Goal: Task Accomplishment & Management: Manage account settings

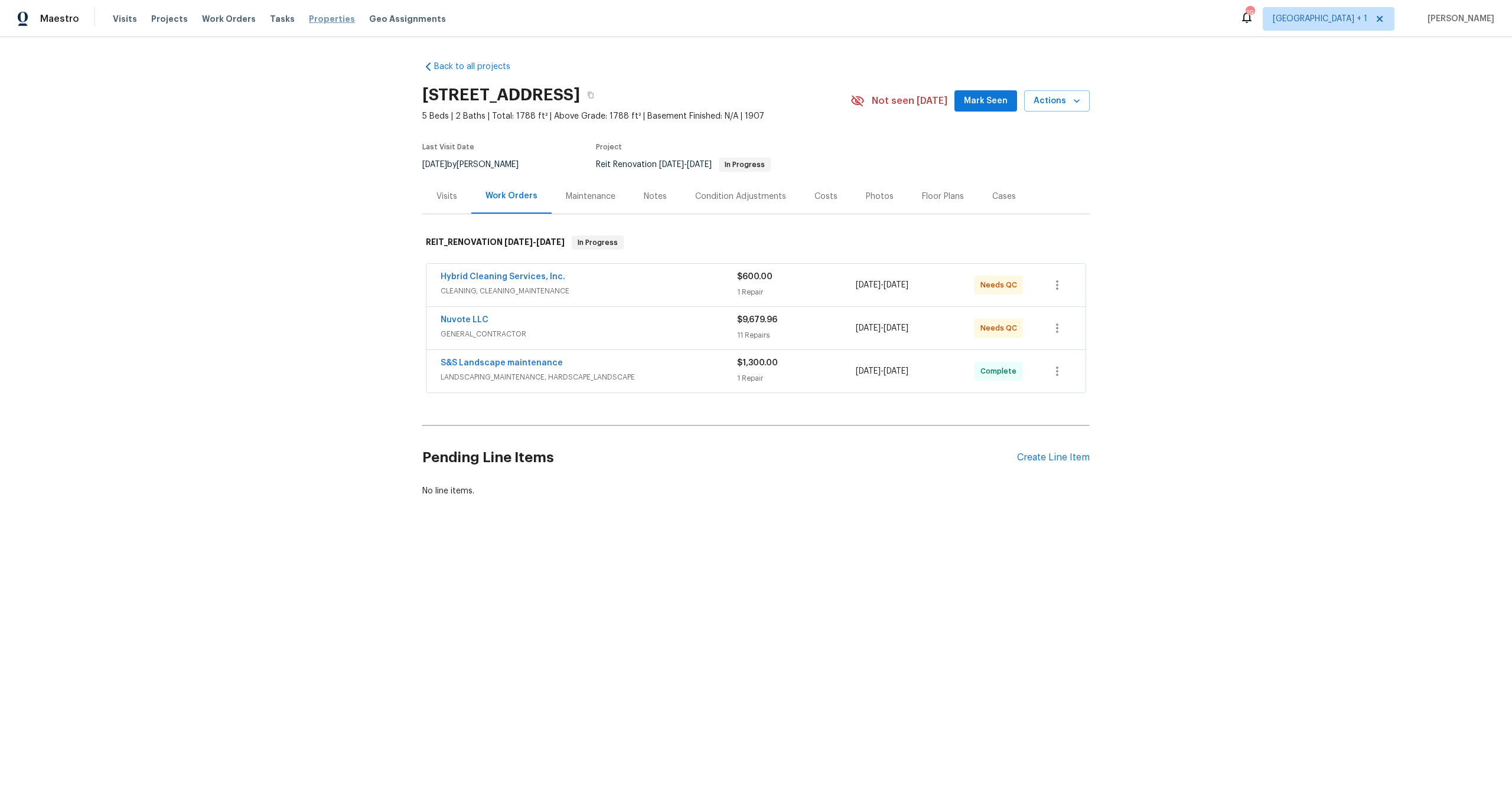
click at [322, 21] on span "Properties" at bounding box center [332, 19] width 46 height 12
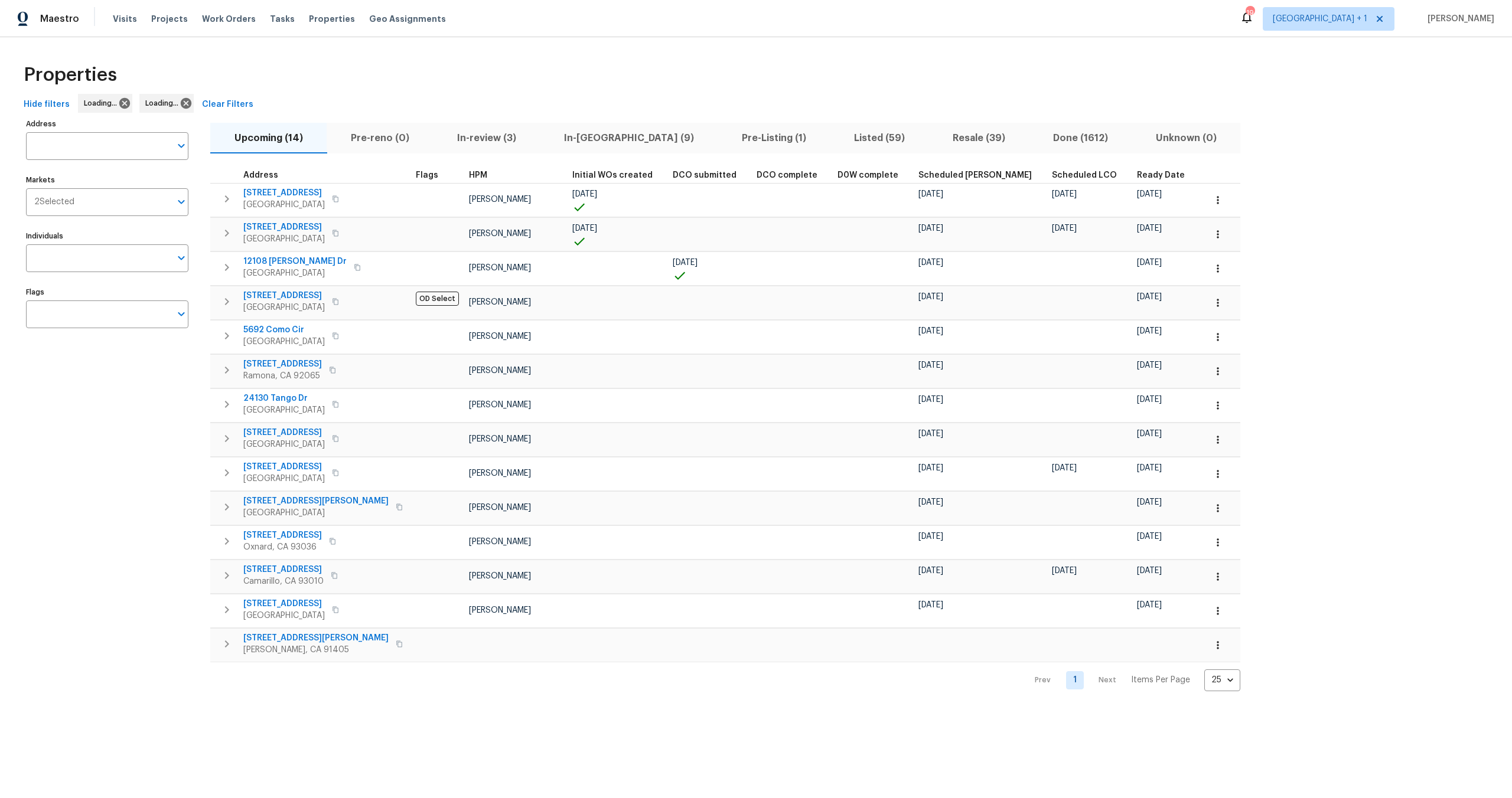
click at [462, 137] on span "In-review (3)" at bounding box center [486, 138] width 93 height 17
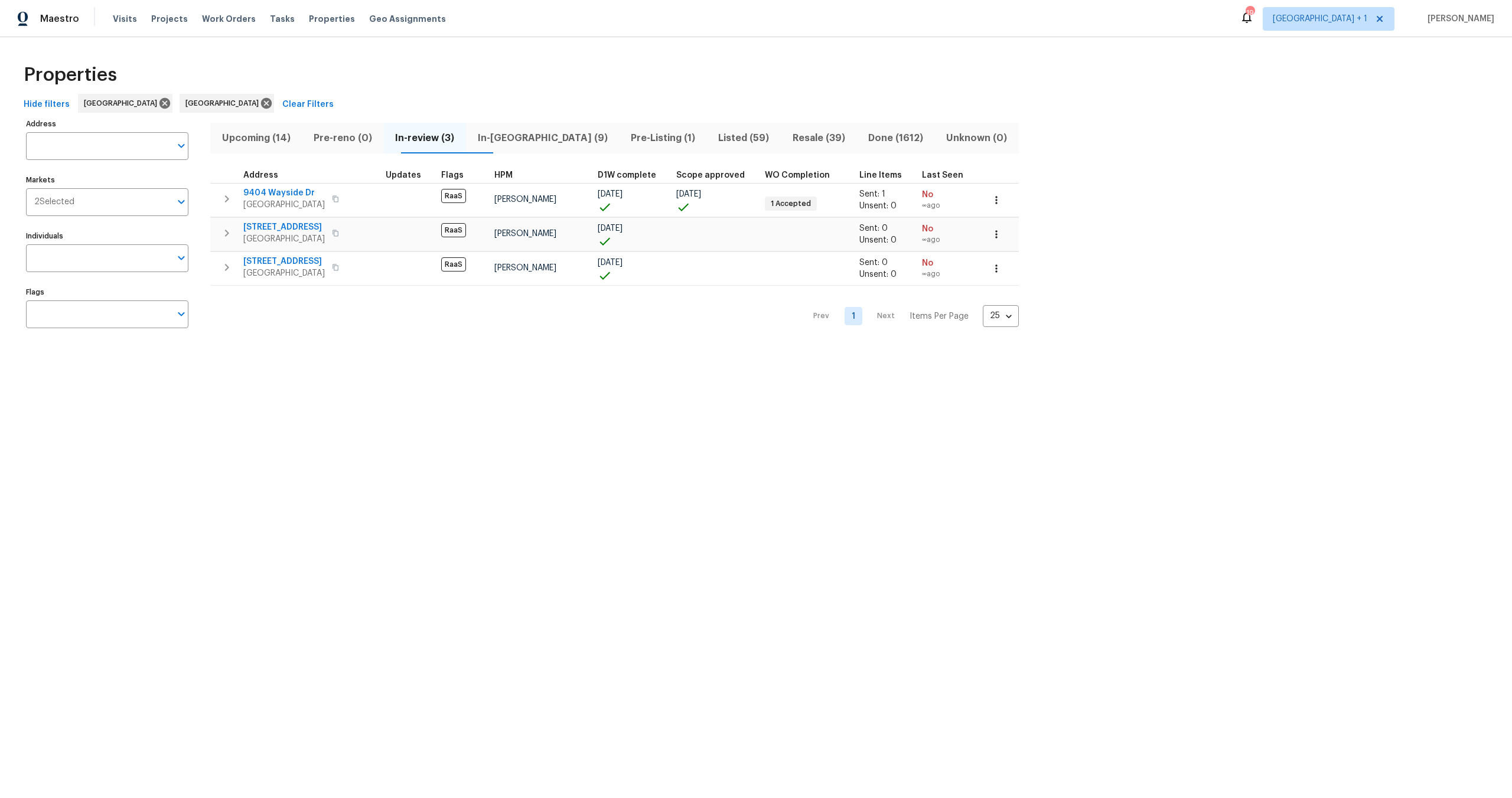
click at [534, 142] on span "In-reno (9)" at bounding box center [542, 138] width 139 height 17
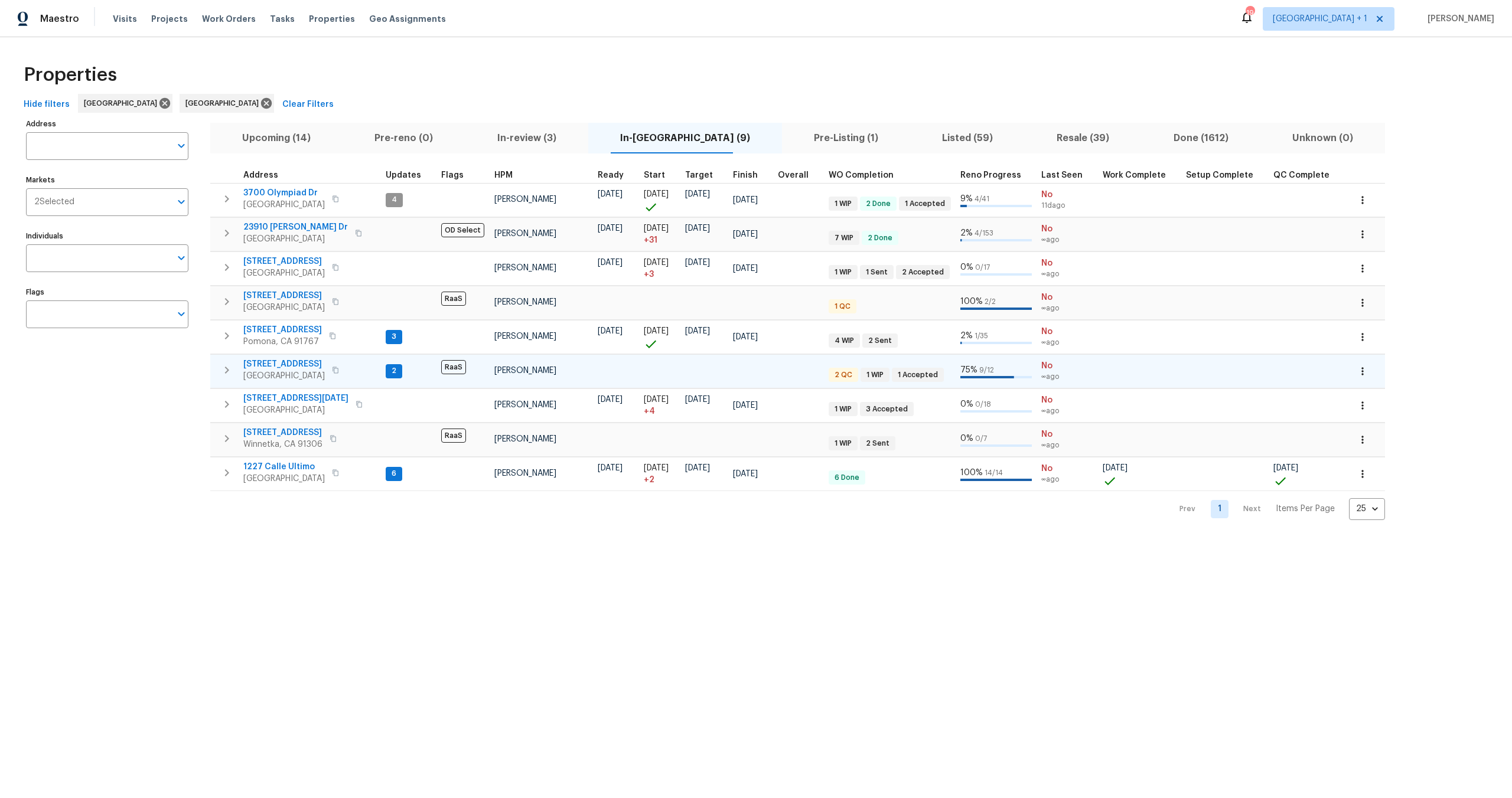
click at [390, 372] on span "2" at bounding box center [394, 371] width 14 height 10
click at [286, 361] on span "[STREET_ADDRESS]" at bounding box center [284, 364] width 81 height 12
click at [280, 297] on span "234 Tahquitz Pl" at bounding box center [284, 295] width 81 height 12
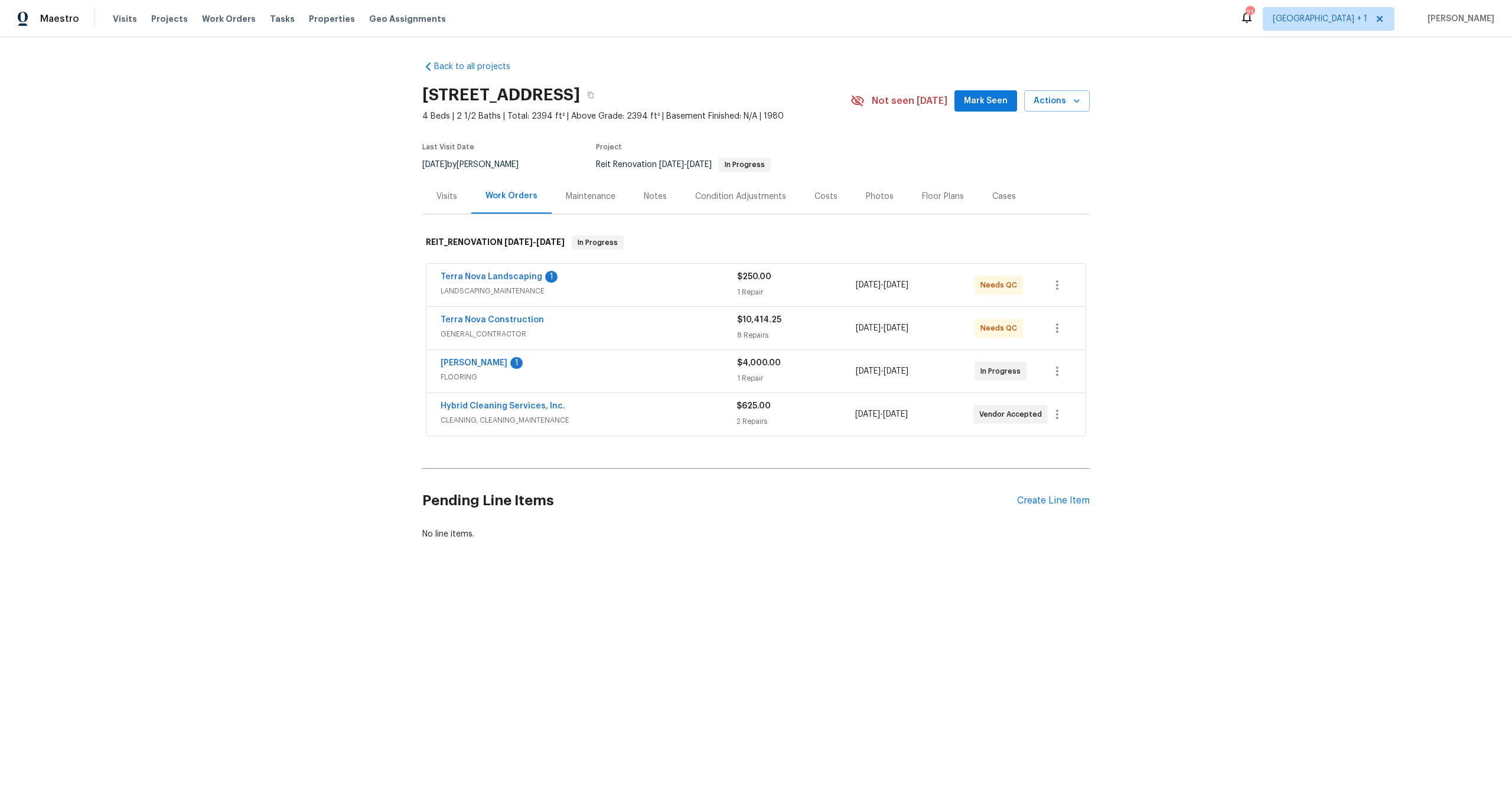
click at [498, 269] on div "Terra Nova Landscaping 1 LANDSCAPING_MAINTENANCE $250.00 1 Repair [DATE] - [DAT…" at bounding box center [756, 285] width 660 height 42
click at [506, 276] on link "Terra Nova Landscaping" at bounding box center [491, 276] width 102 height 8
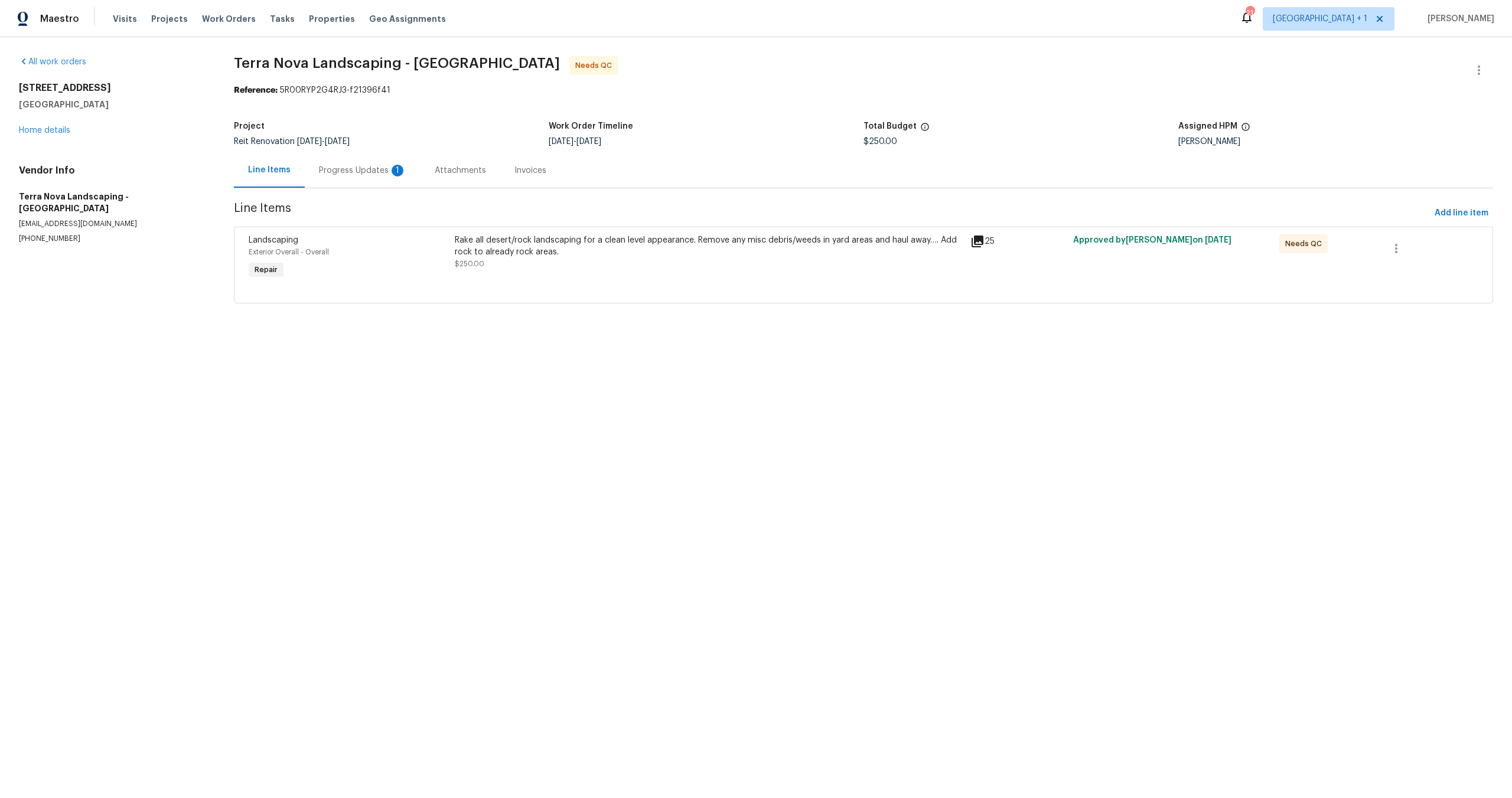
click at [364, 167] on div "Progress Updates 1" at bounding box center [362, 170] width 88 height 12
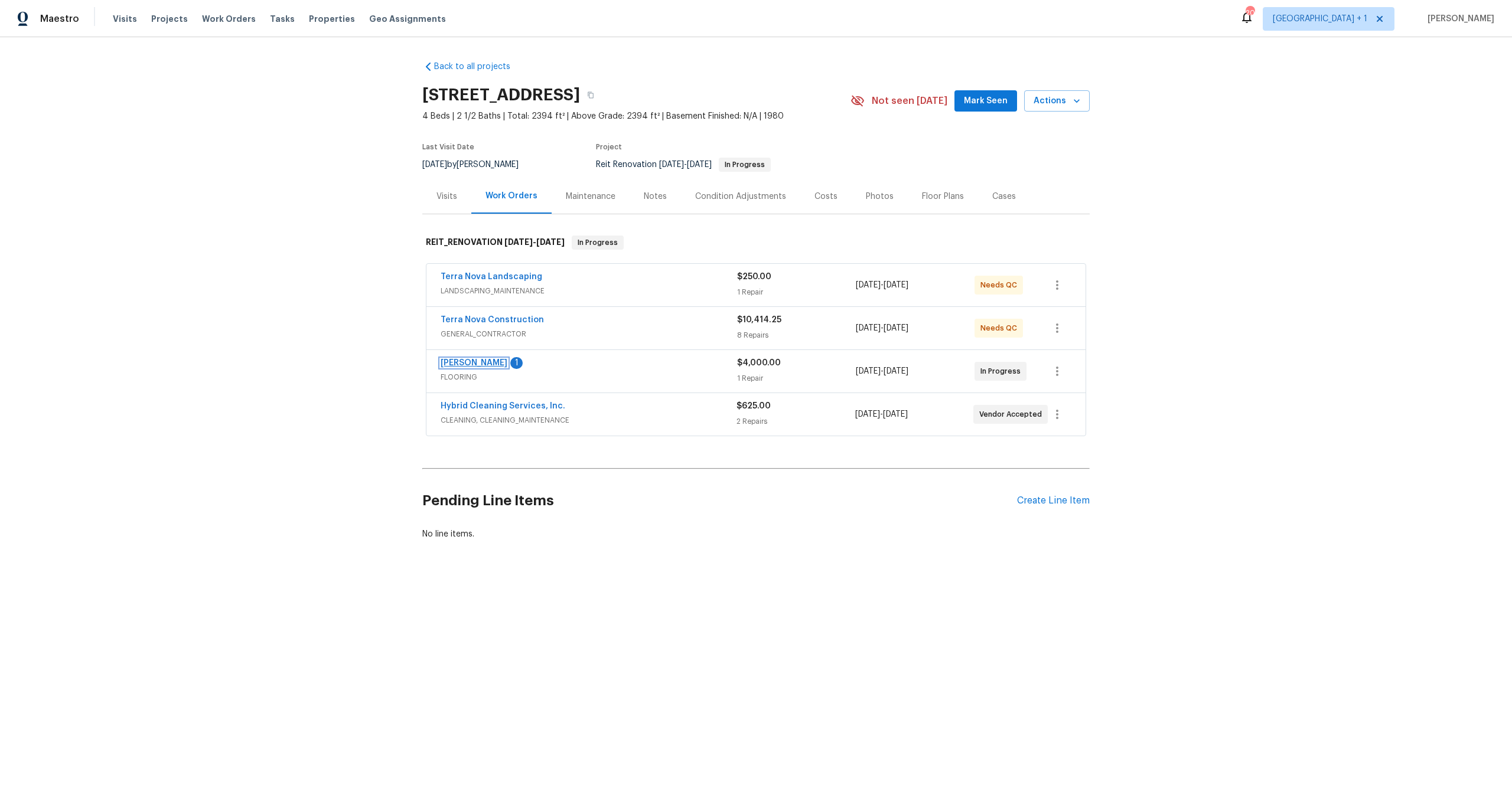
click at [480, 362] on link "[PERSON_NAME]" at bounding box center [474, 363] width 66 height 8
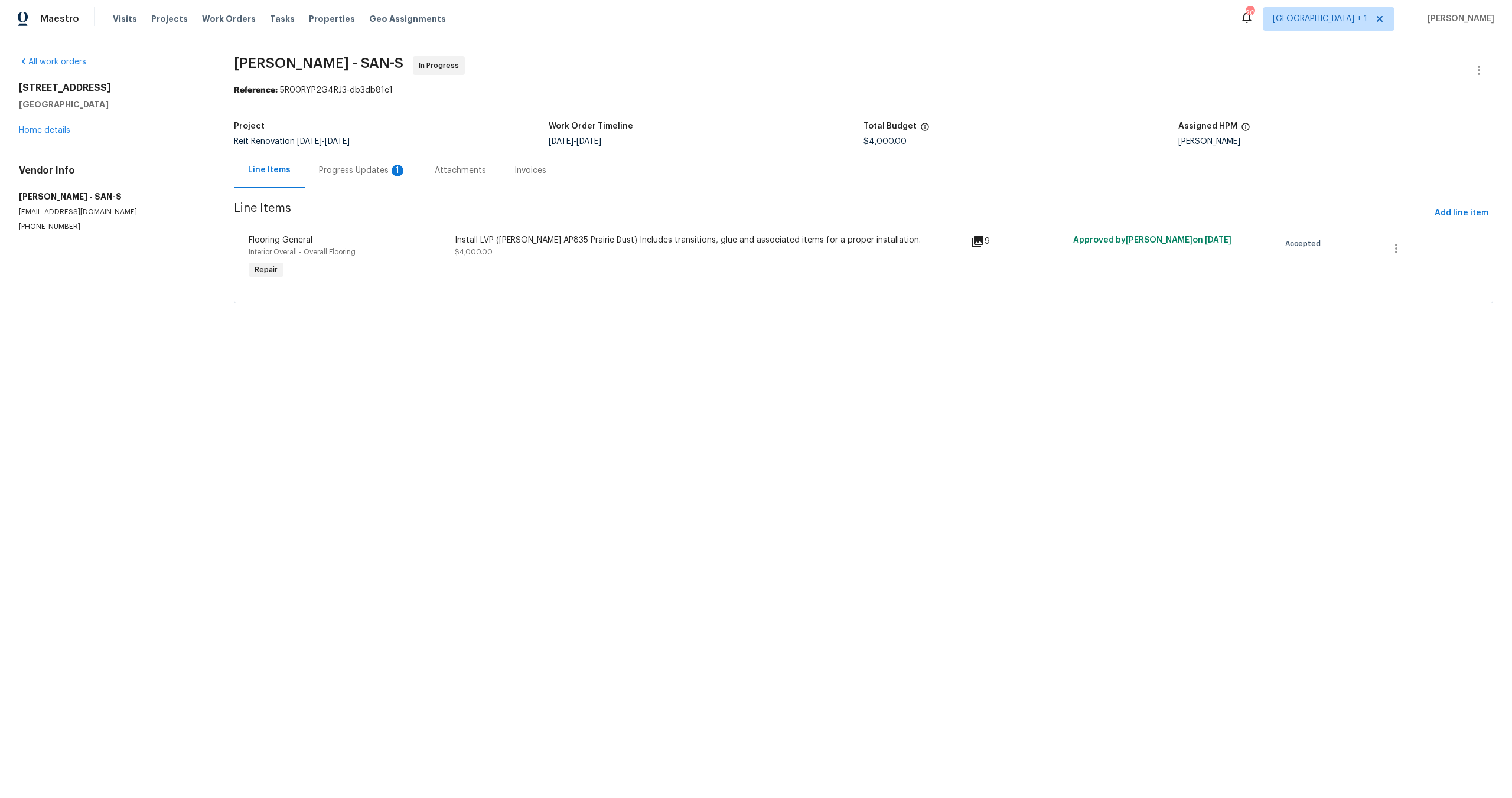
click at [356, 174] on div "Progress Updates 1" at bounding box center [362, 170] width 88 height 12
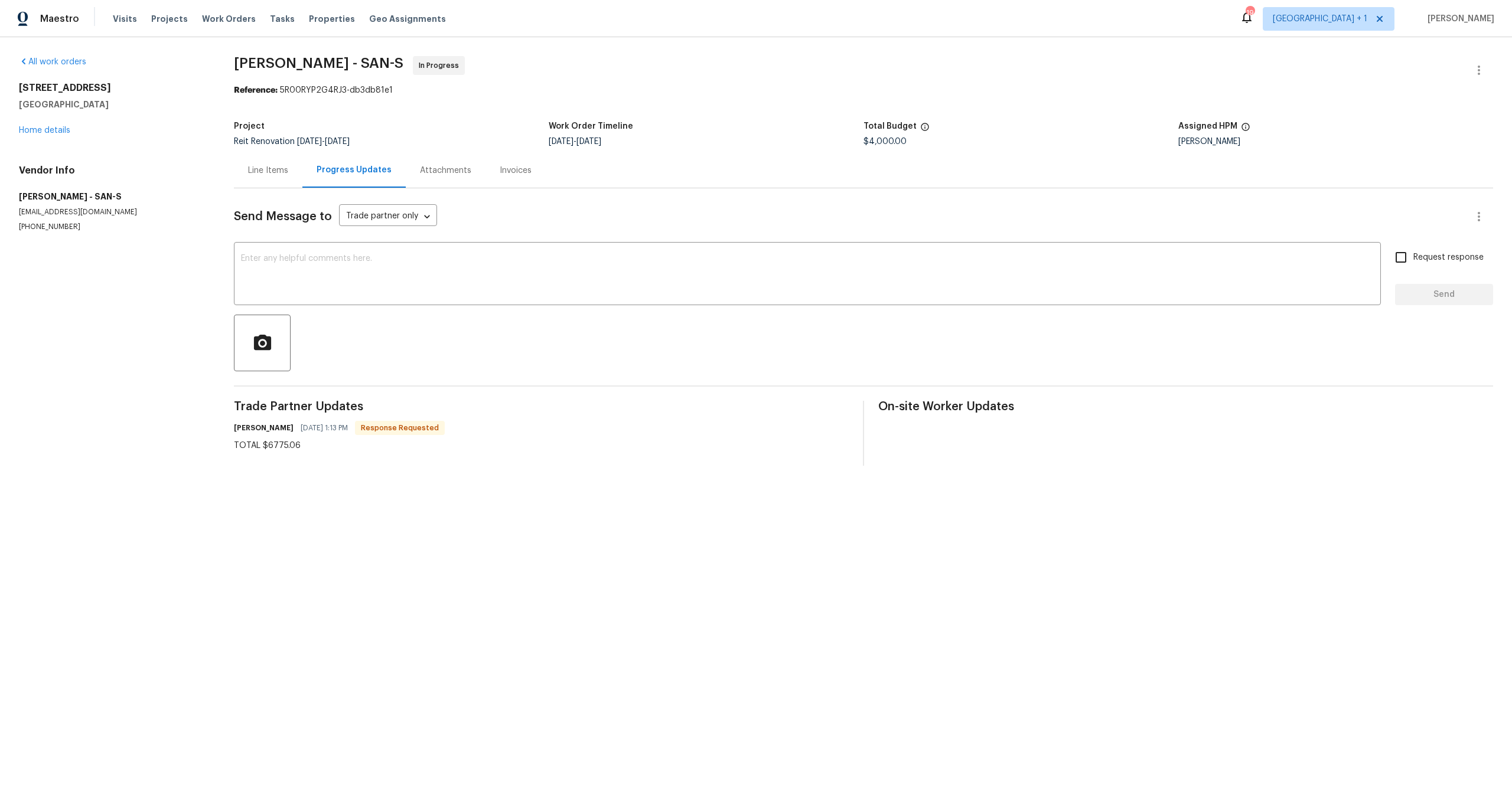
click at [415, 459] on div "Trade Partner Updates Michael Koenig 10/13/2025 1:13 PM Response Requested TOTA…" at bounding box center [541, 433] width 615 height 65
click at [22, 127] on link "Home details" at bounding box center [44, 130] width 51 height 8
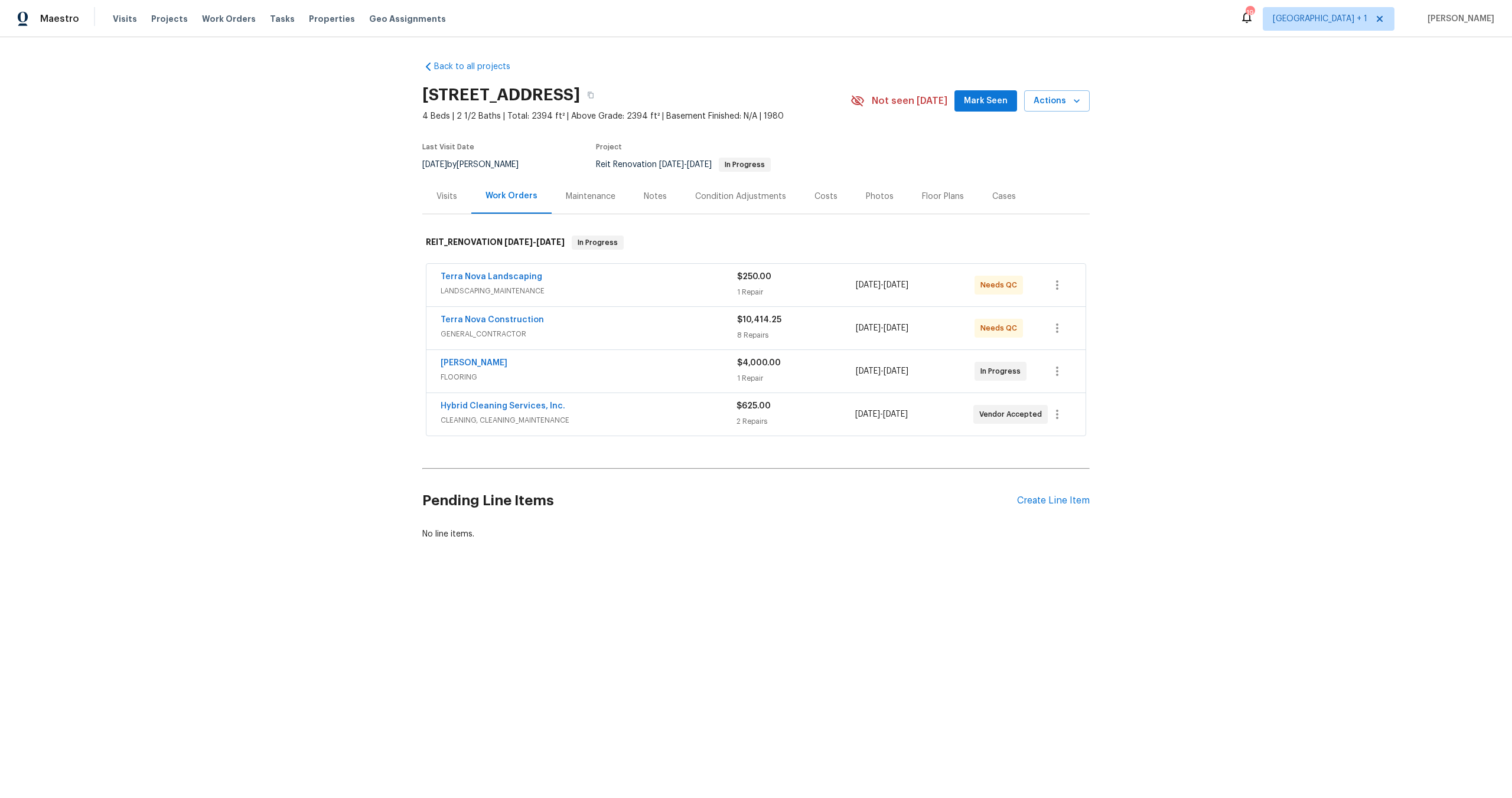
click at [617, 364] on div "[PERSON_NAME]" at bounding box center [589, 364] width 297 height 14
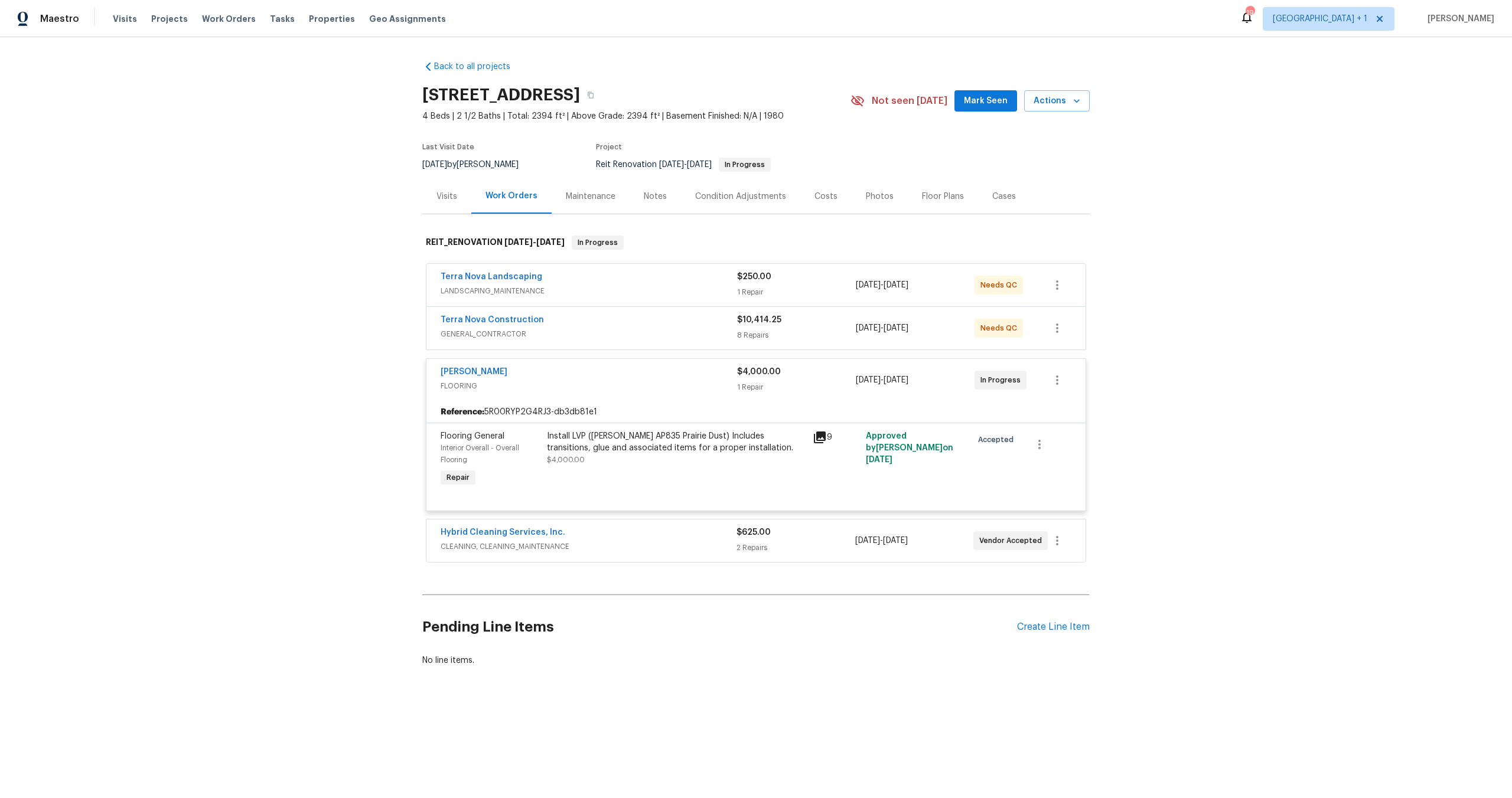
click at [821, 433] on icon at bounding box center [819, 437] width 12 height 12
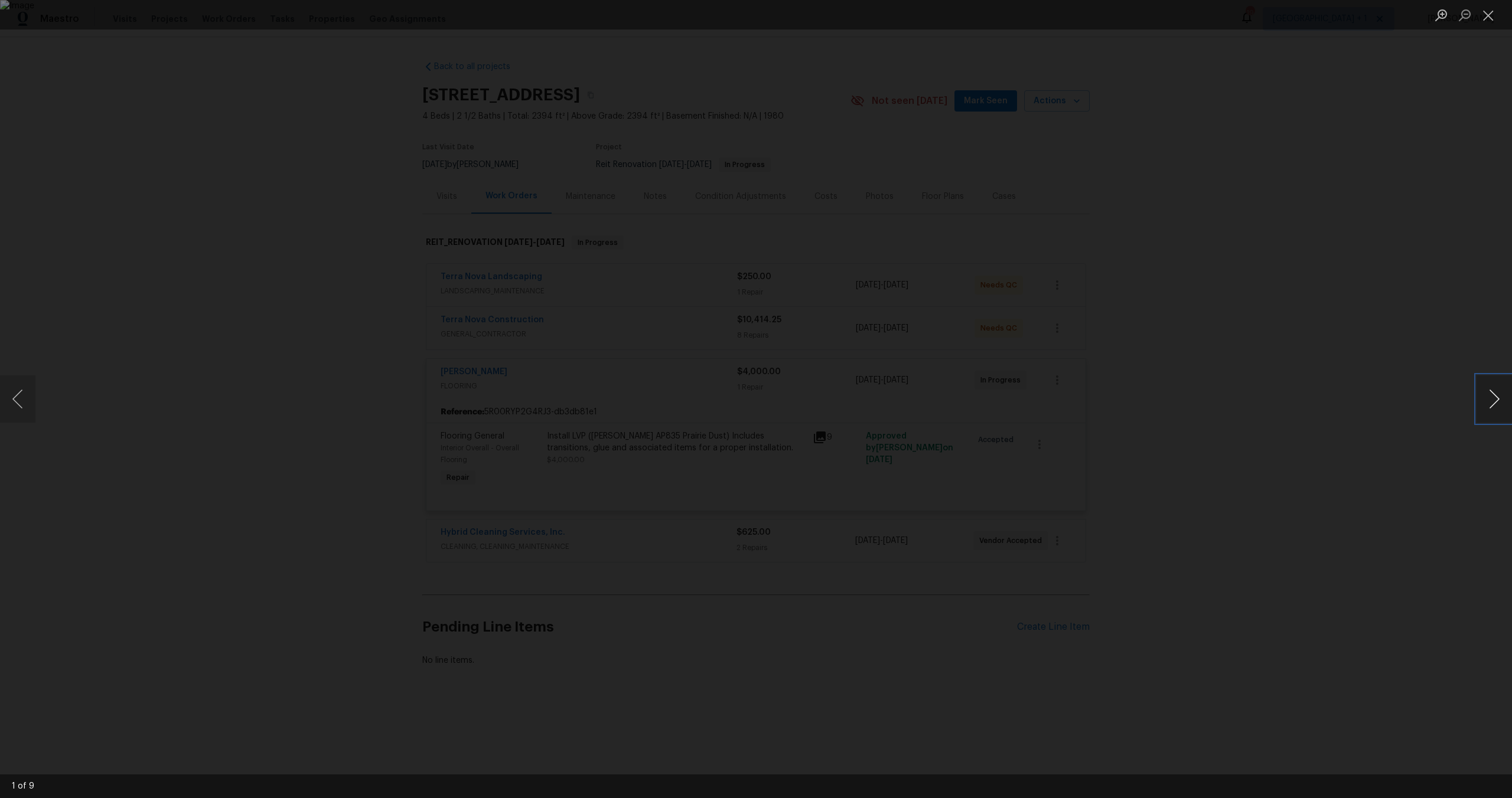
click at [1499, 394] on button "Next image" at bounding box center [1494, 398] width 35 height 47
click at [1499, 395] on button "Next image" at bounding box center [1494, 398] width 35 height 47
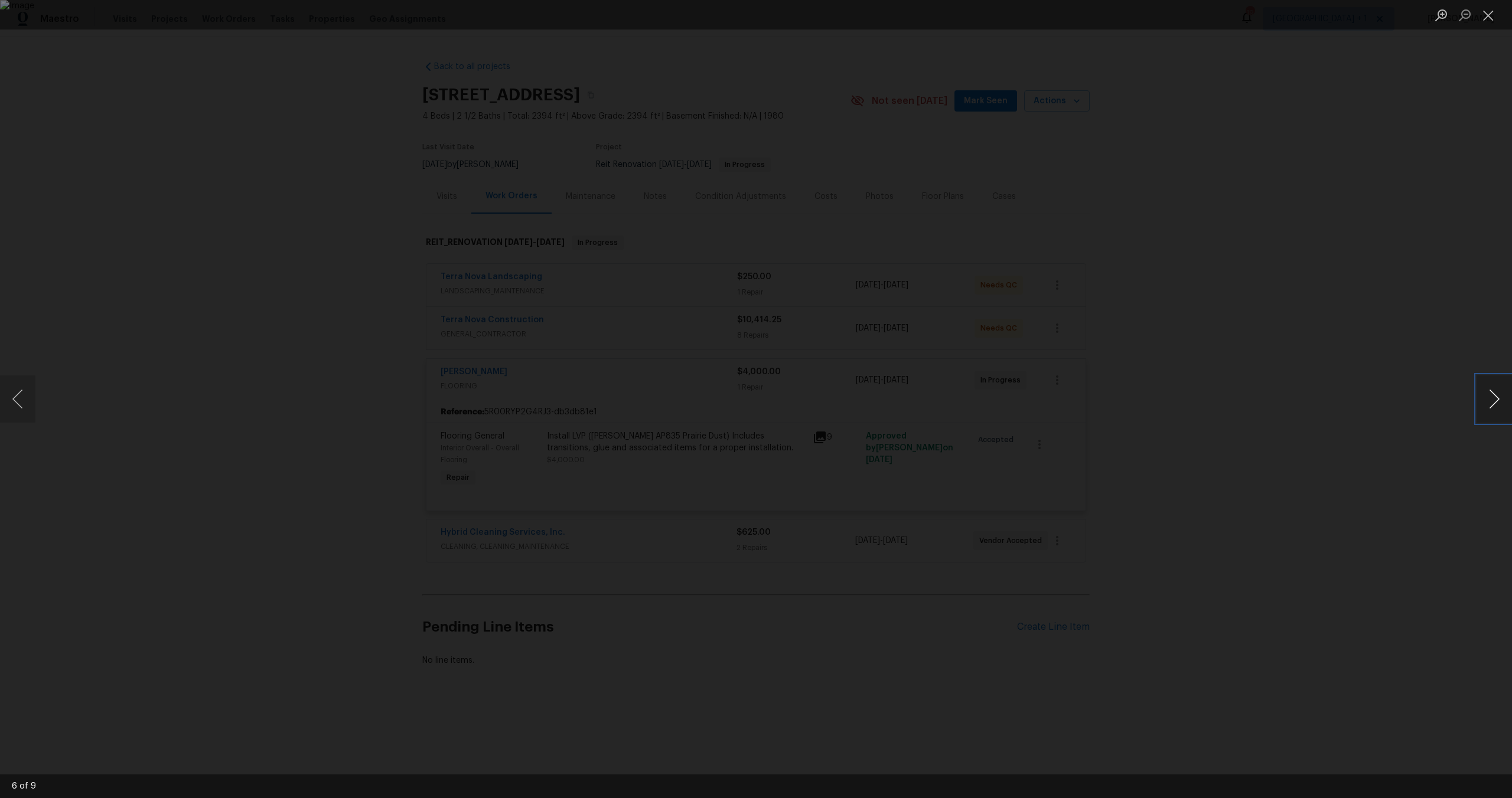
click at [1499, 395] on button "Next image" at bounding box center [1494, 398] width 35 height 47
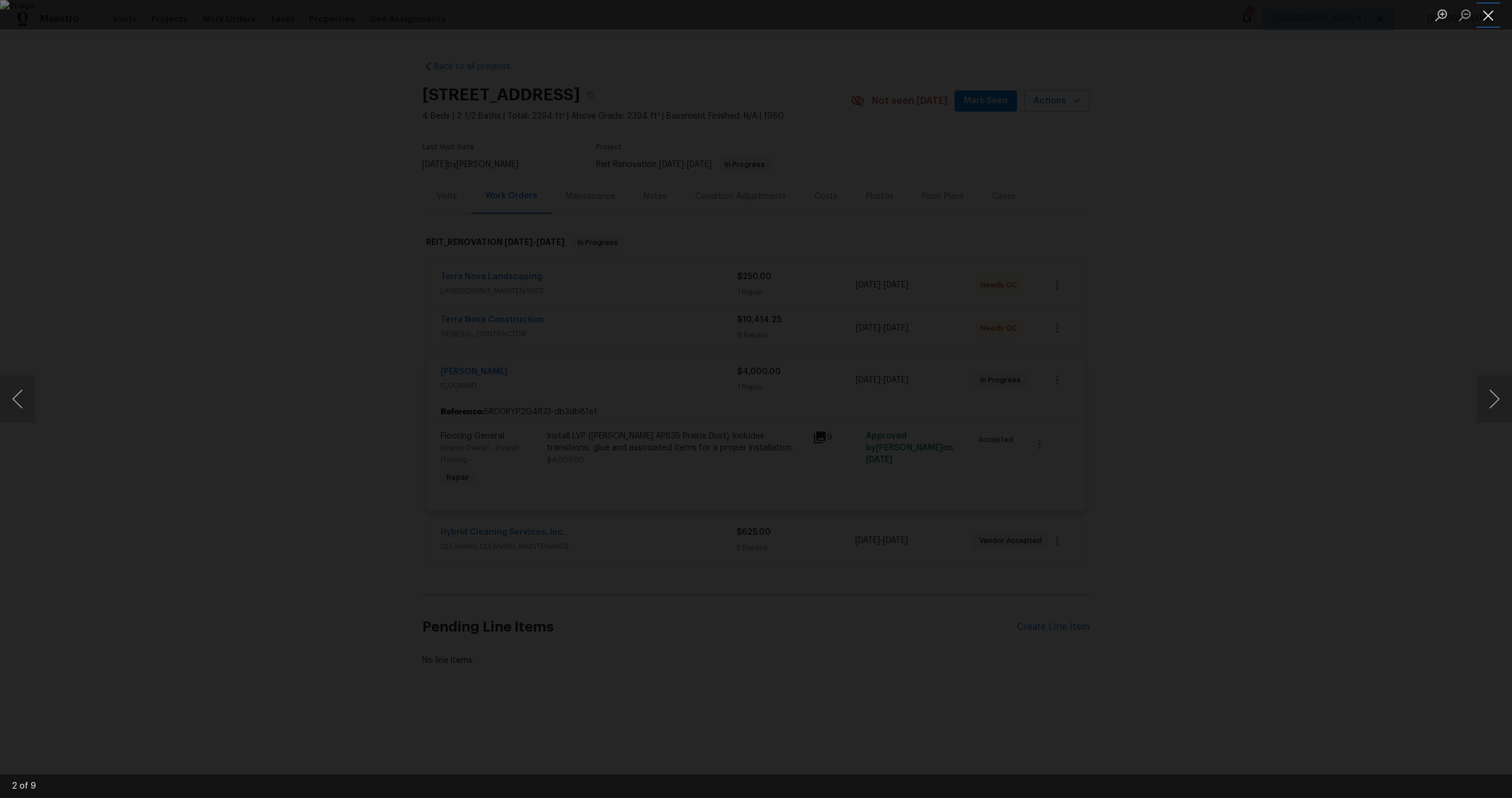
click at [1494, 18] on button "Close lightbox" at bounding box center [1488, 14] width 24 height 20
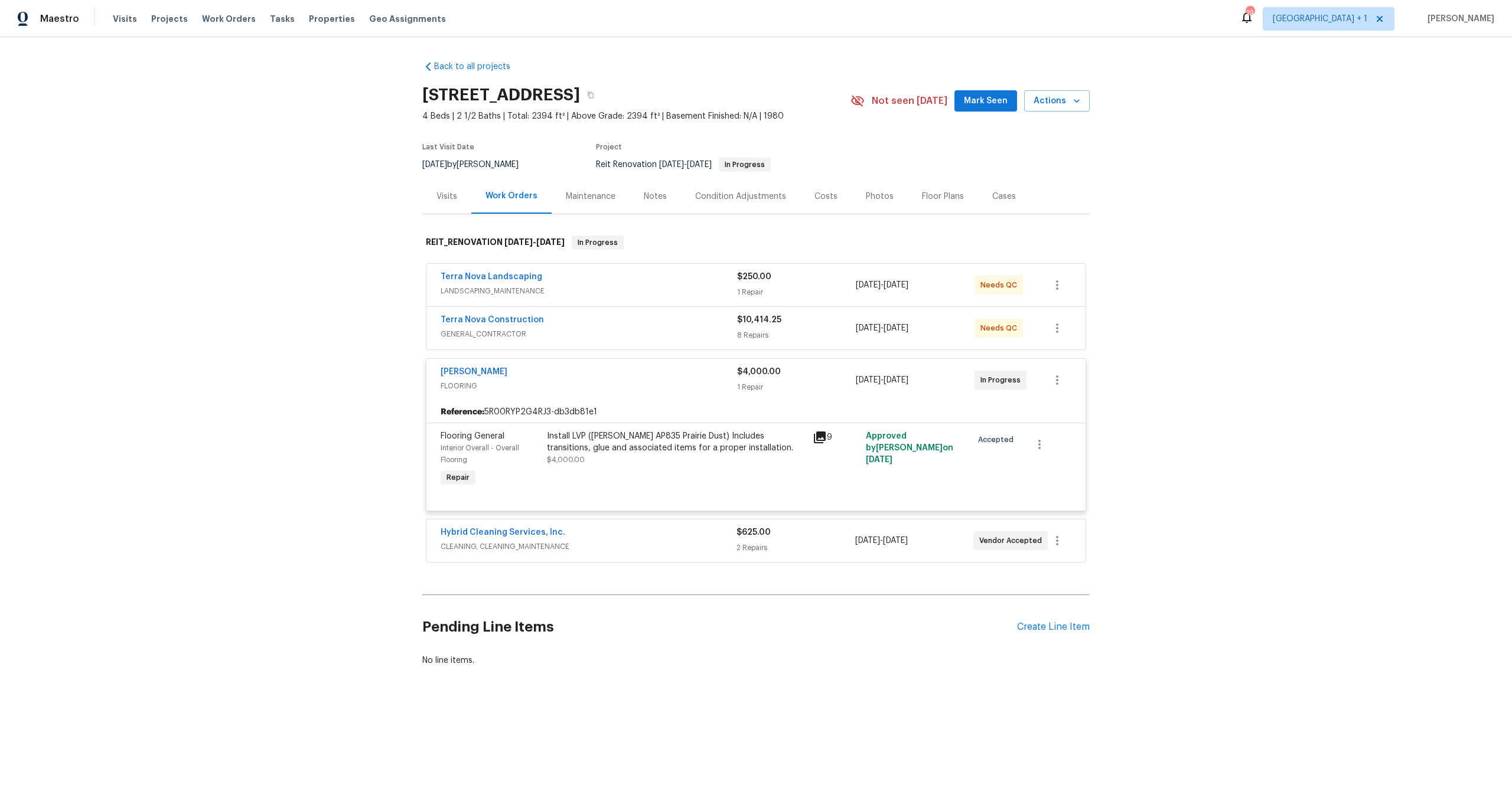
click at [633, 387] on span "FLOORING" at bounding box center [589, 386] width 297 height 12
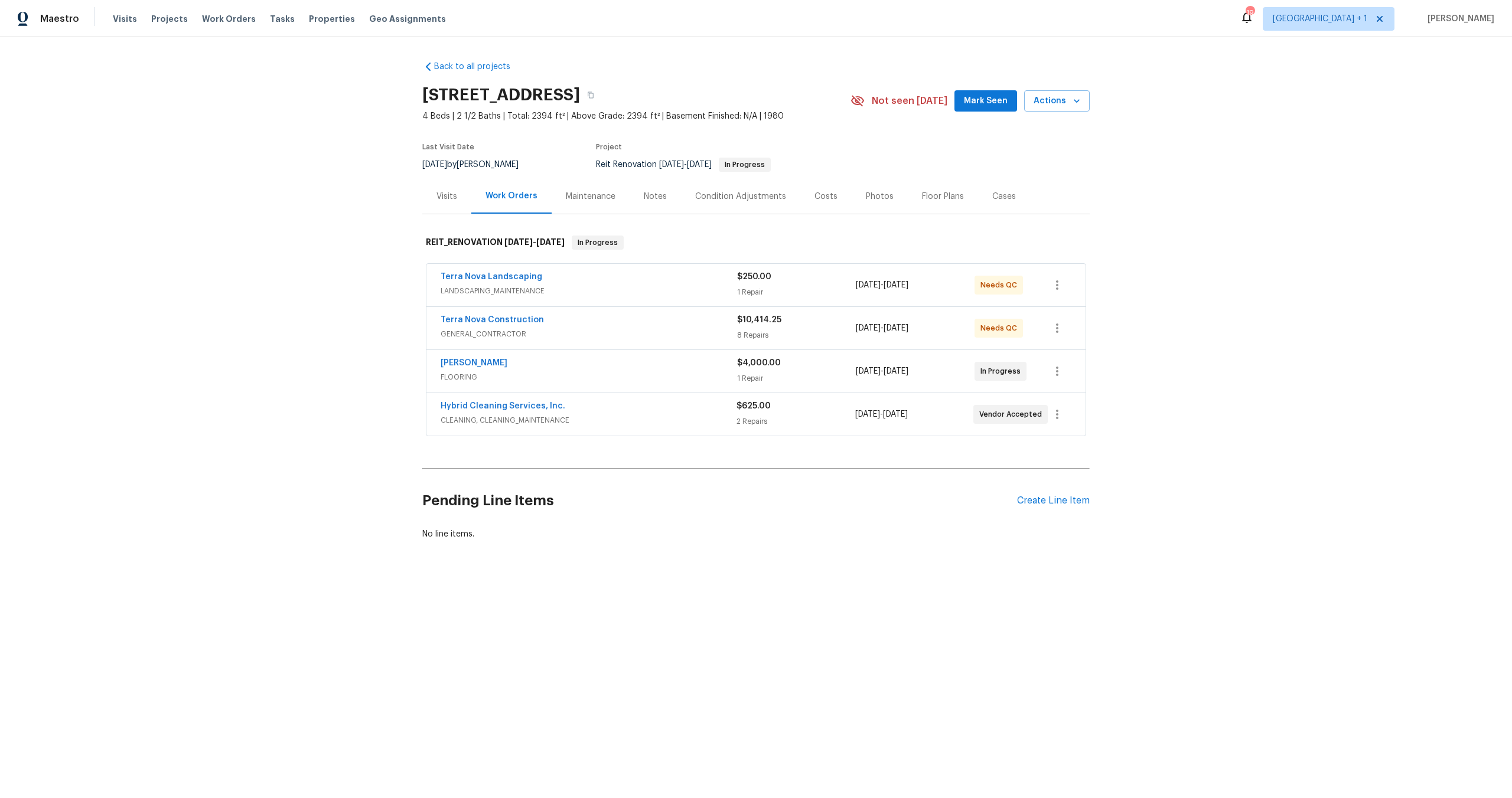
click at [626, 422] on span "CLEANING, CLEANING_MAINTENANCE" at bounding box center [589, 419] width 296 height 12
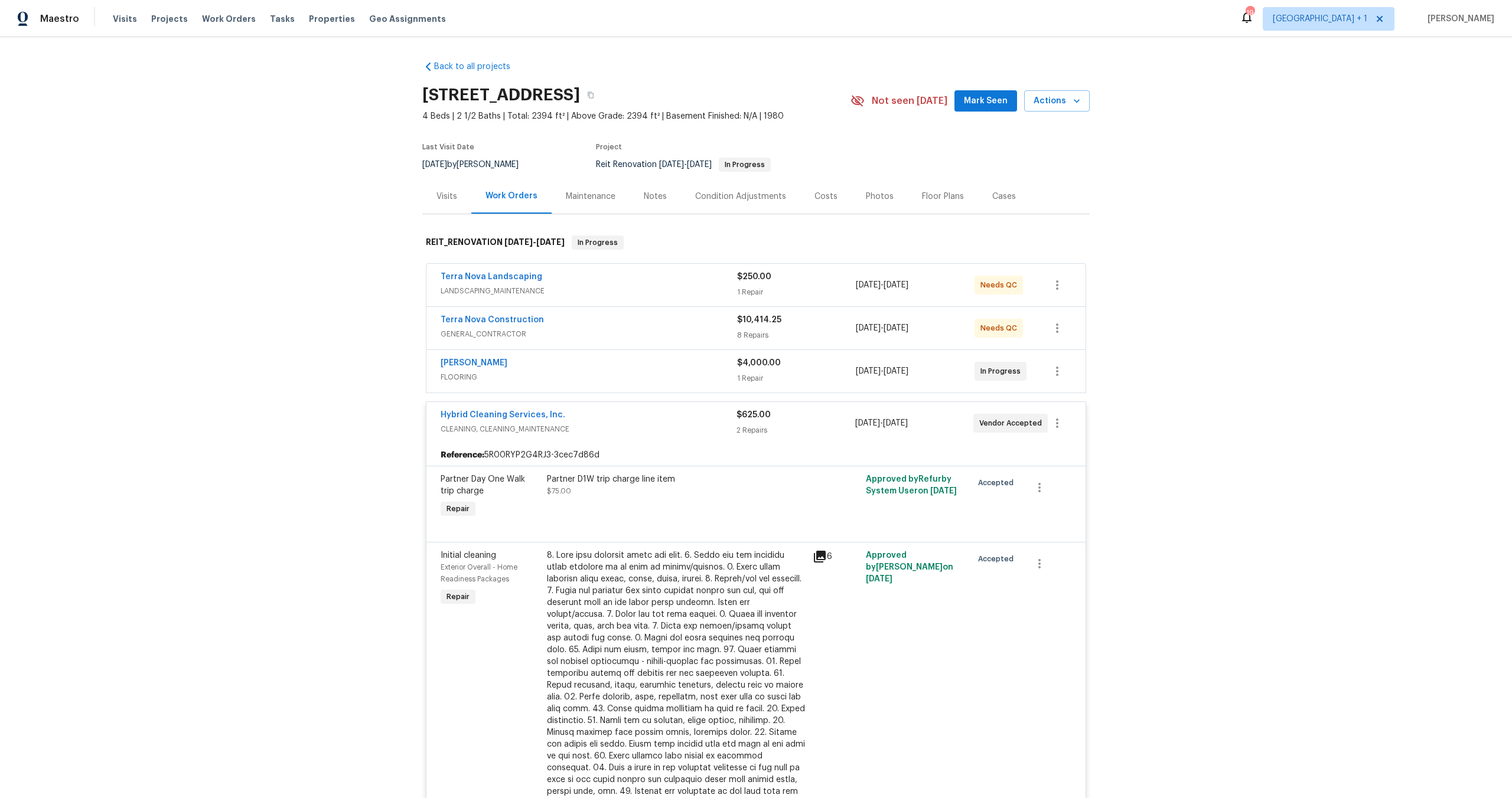
click at [614, 388] on div "Sherwin Williams FLOORING $4,000.00 1 Repair 10/9/2025 - 10/9/2025 In Progress" at bounding box center [756, 372] width 660 height 42
click at [609, 380] on span "FLOORING" at bounding box center [589, 377] width 297 height 12
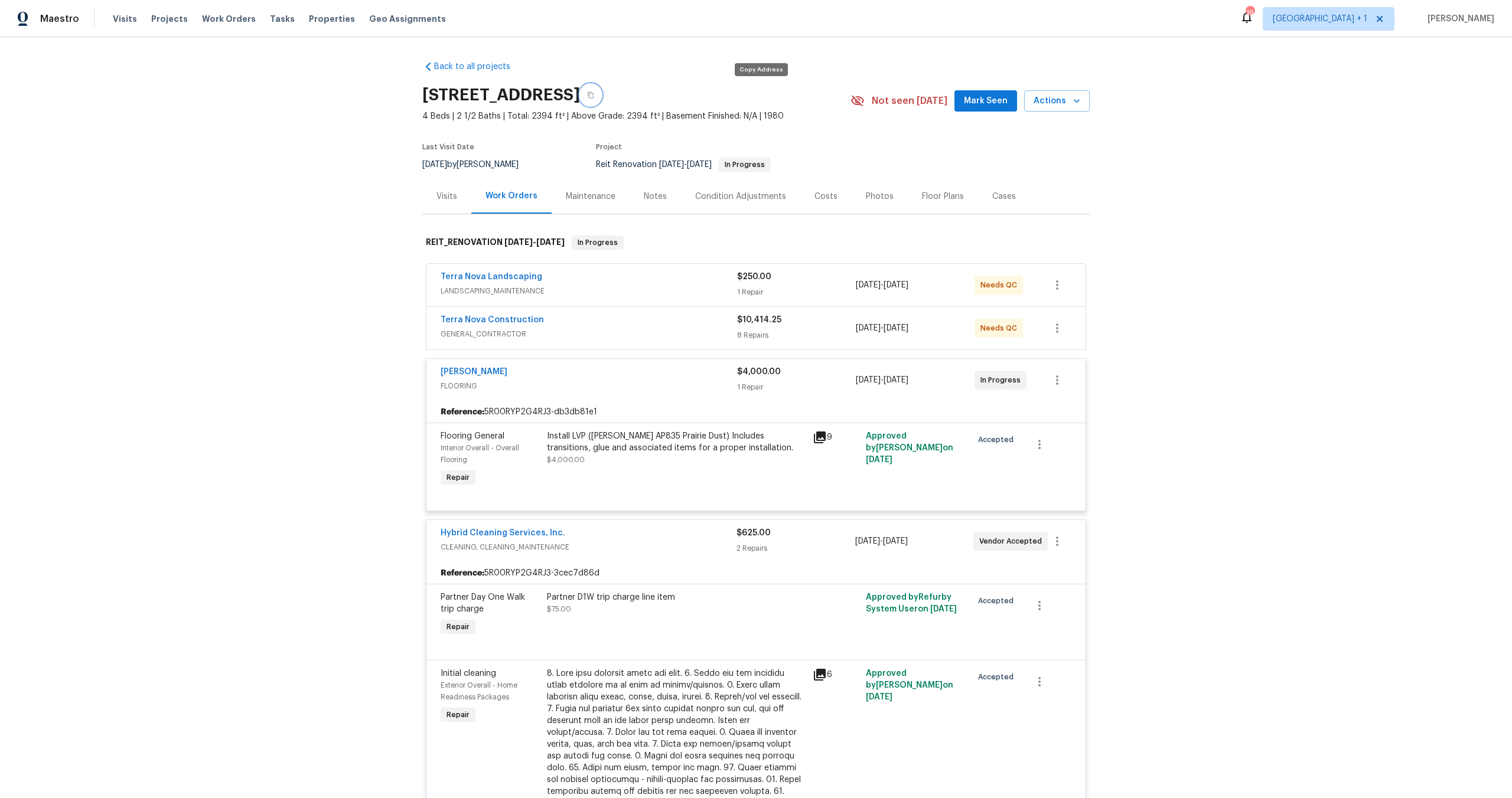
click at [594, 96] on icon "button" at bounding box center [590, 95] width 7 height 7
click at [471, 371] on link "[PERSON_NAME]" at bounding box center [474, 372] width 66 height 8
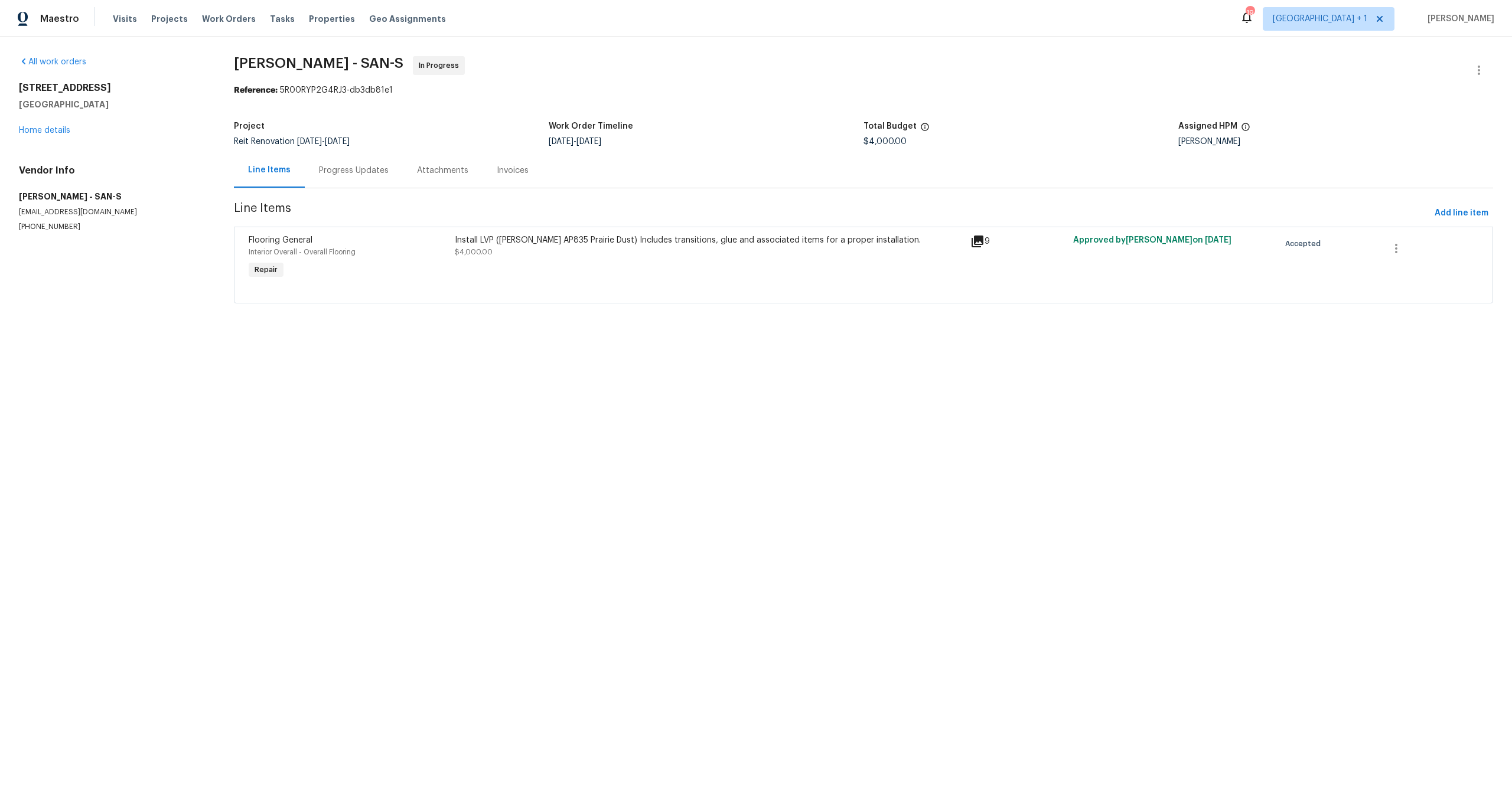
click at [359, 175] on div "Progress Updates" at bounding box center [353, 170] width 70 height 12
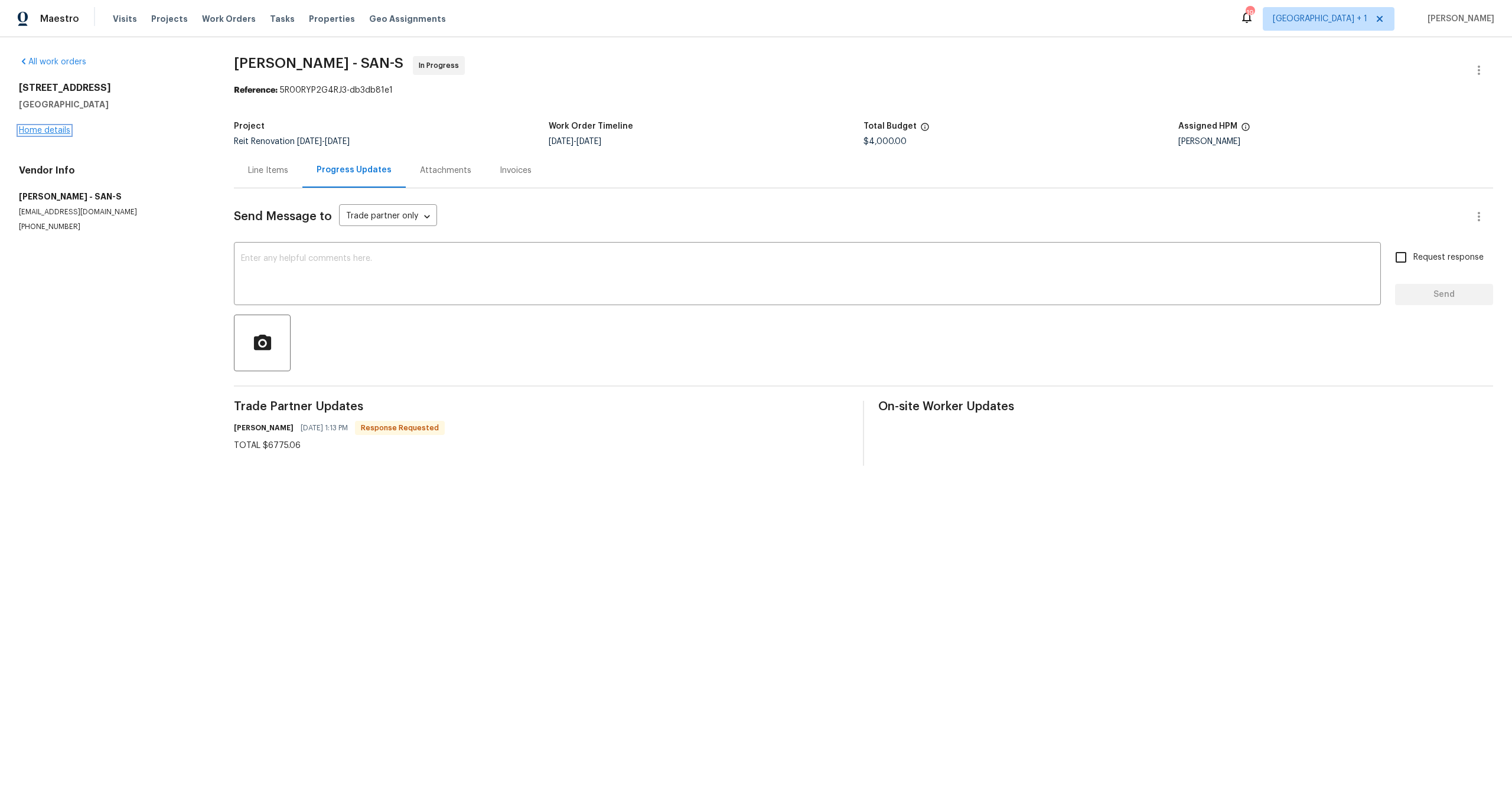
click at [66, 127] on link "Home details" at bounding box center [44, 130] width 51 height 8
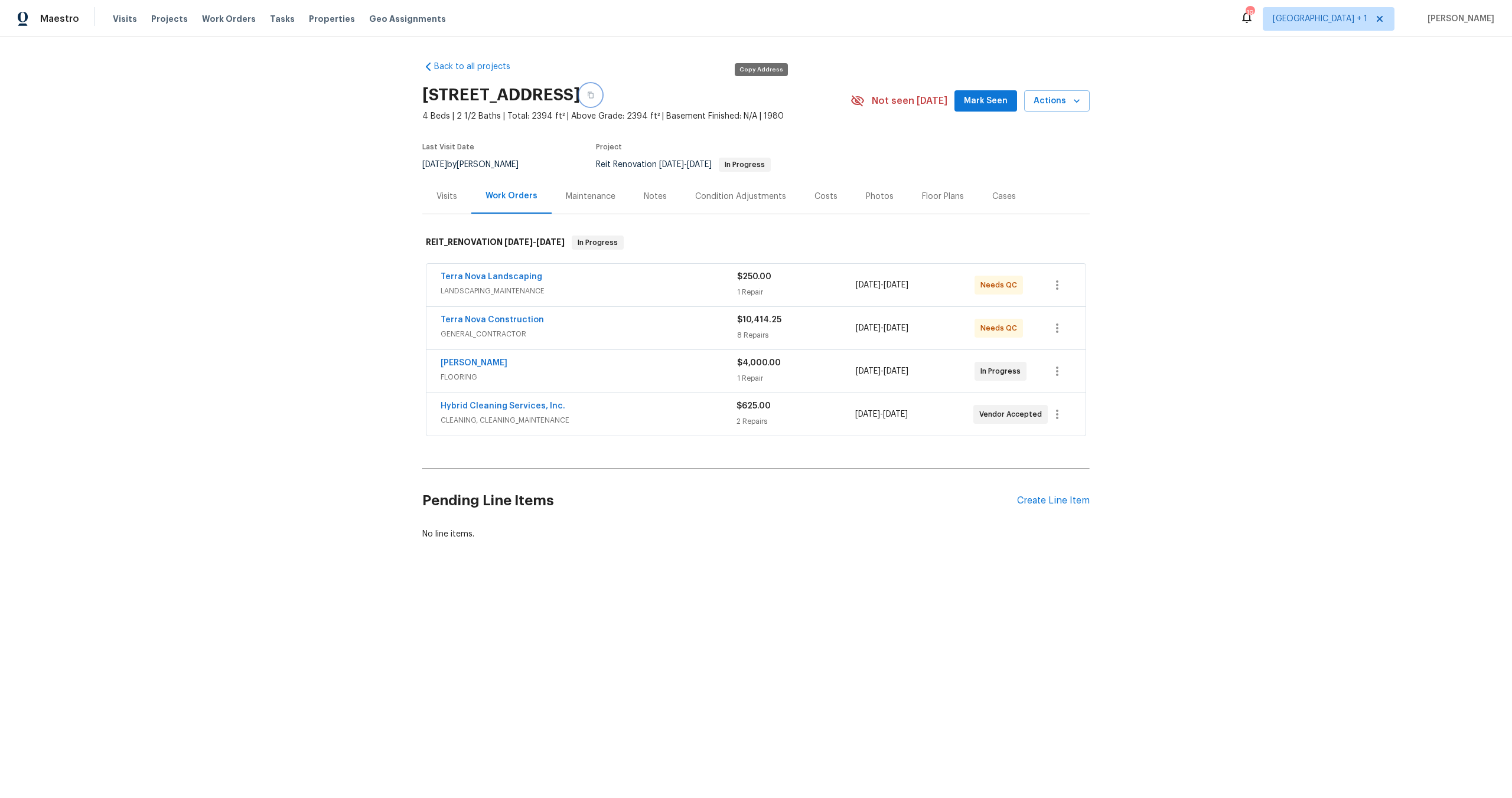
click at [593, 92] on icon "button" at bounding box center [590, 95] width 6 height 6
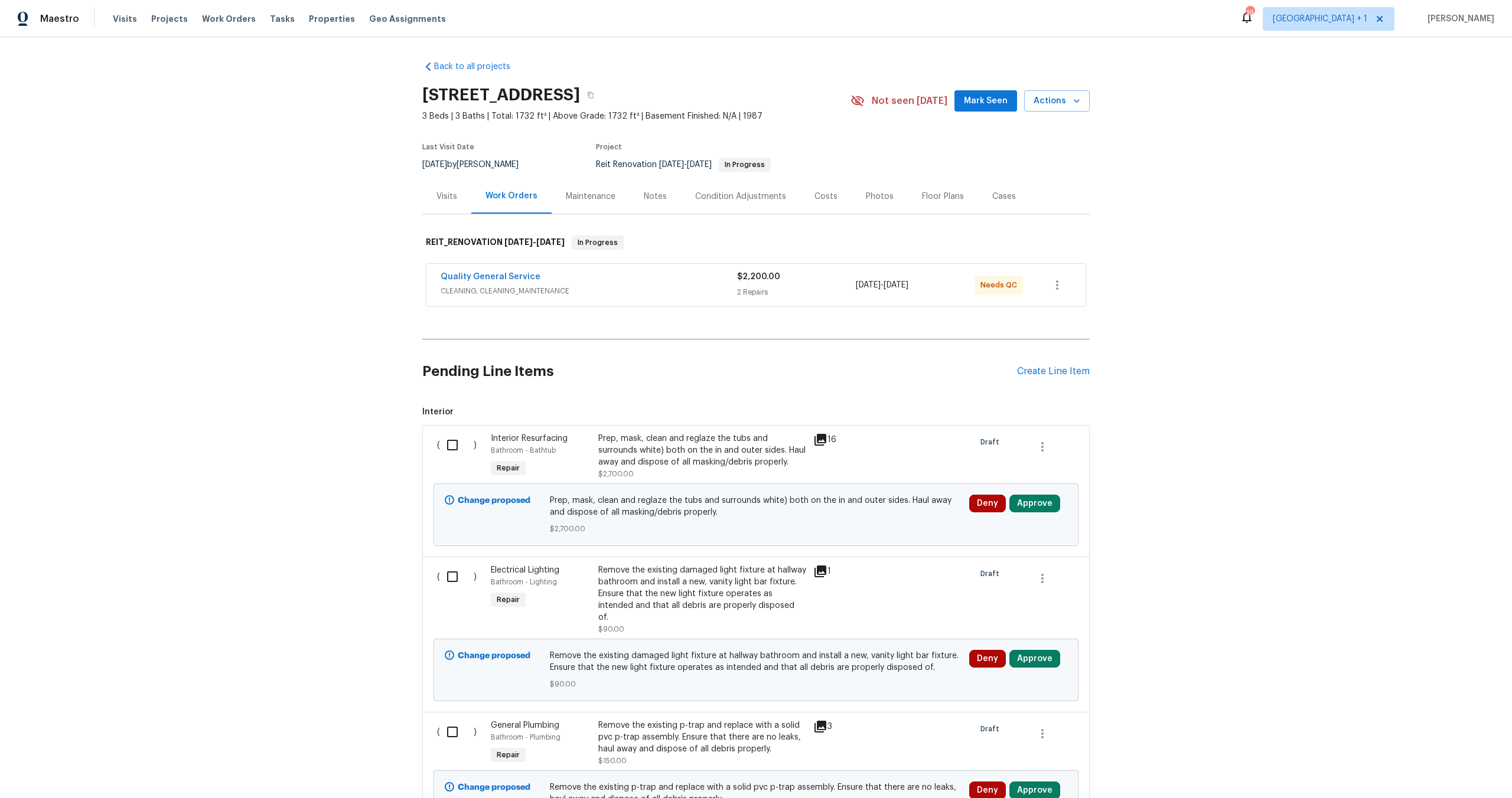
click at [659, 288] on span "CLEANING, CLEANING_MAINTENANCE" at bounding box center [589, 290] width 297 height 12
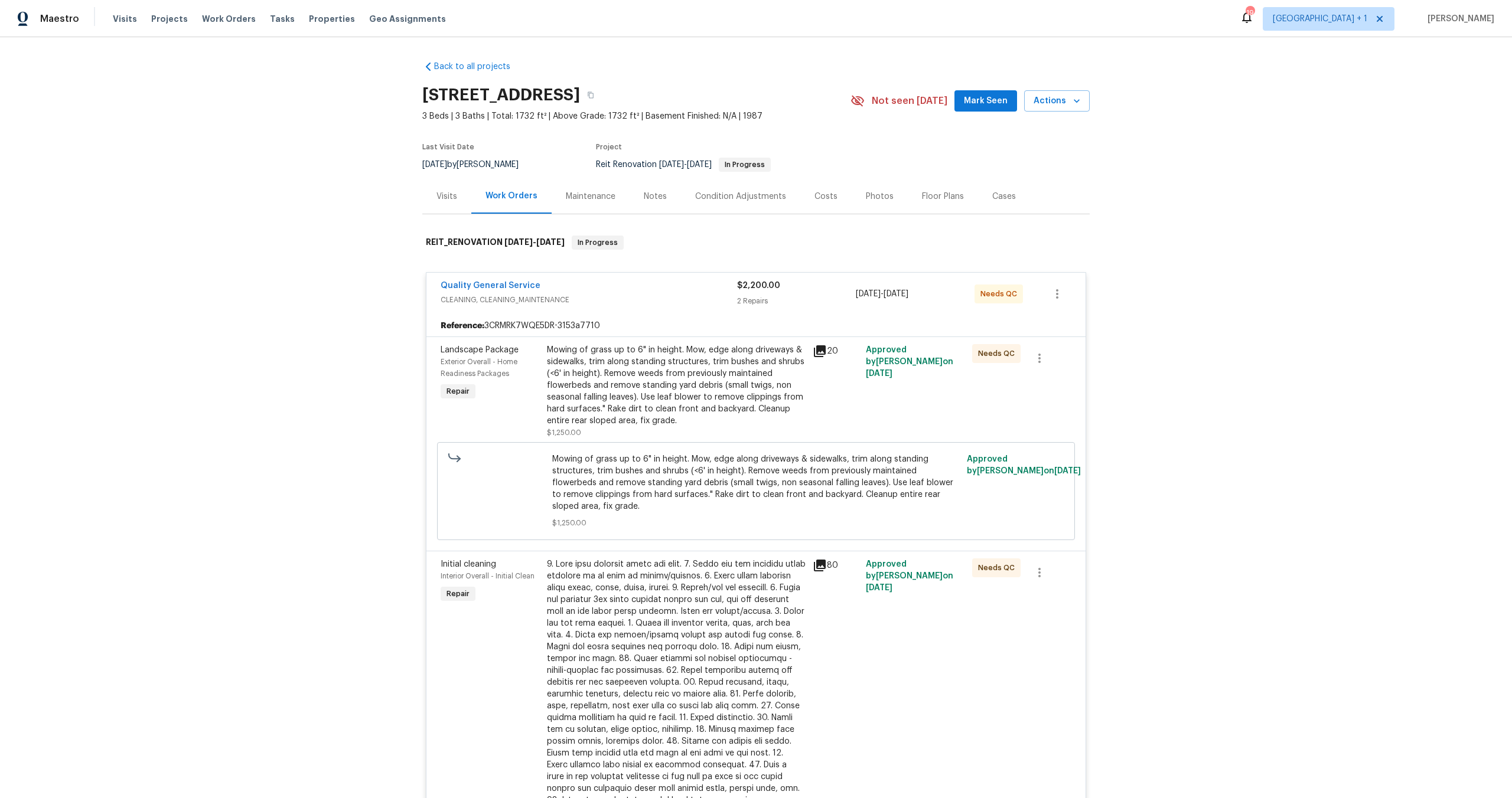
click at [809, 364] on div "20" at bounding box center [836, 391] width 53 height 102
click at [800, 372] on div "Mowing of grass up to 6" in height. Mow, edge along driveways & sidewalks, trim…" at bounding box center [676, 385] width 258 height 82
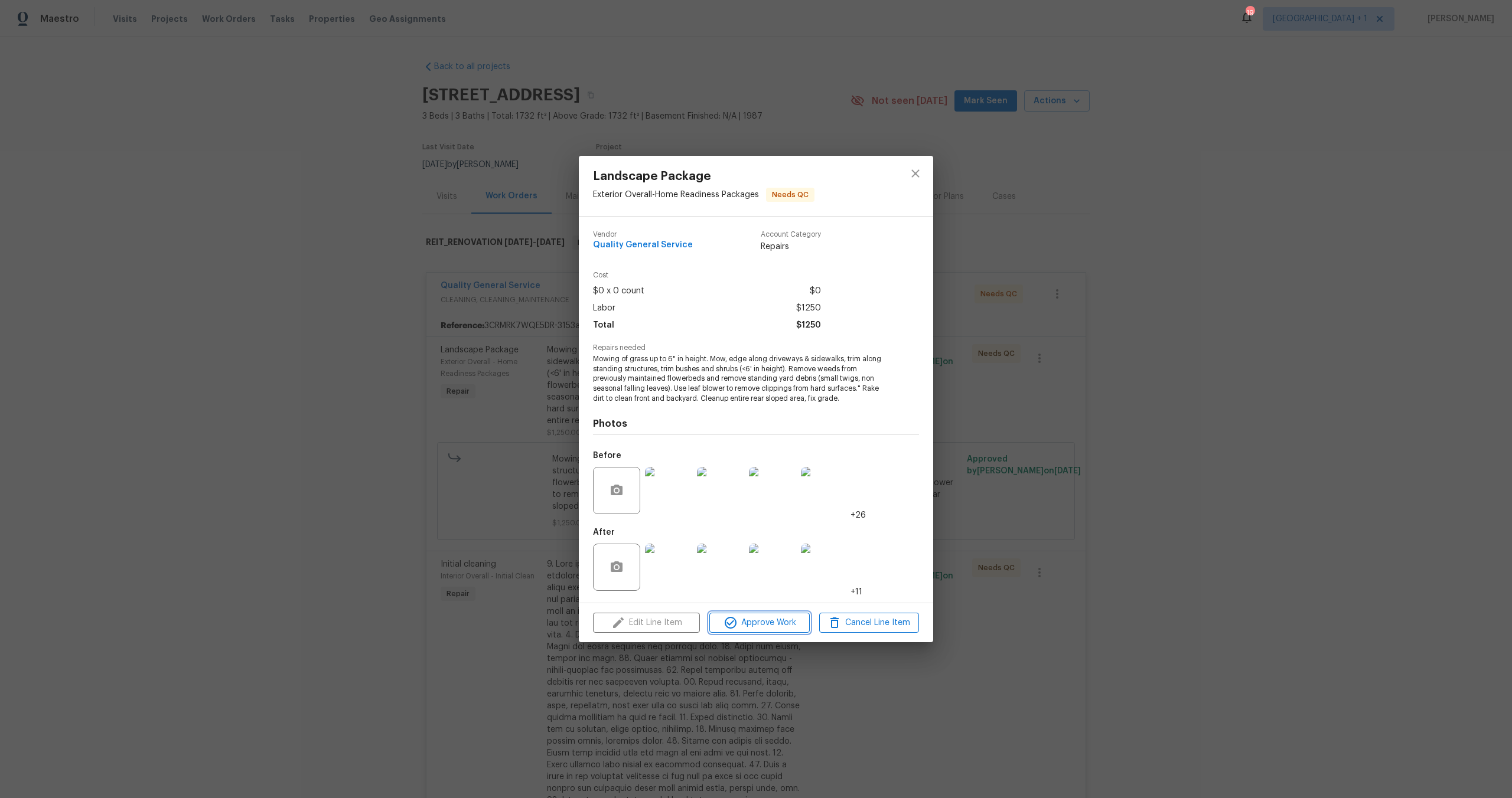
click at [772, 626] on span "Approve Work" at bounding box center [759, 623] width 93 height 15
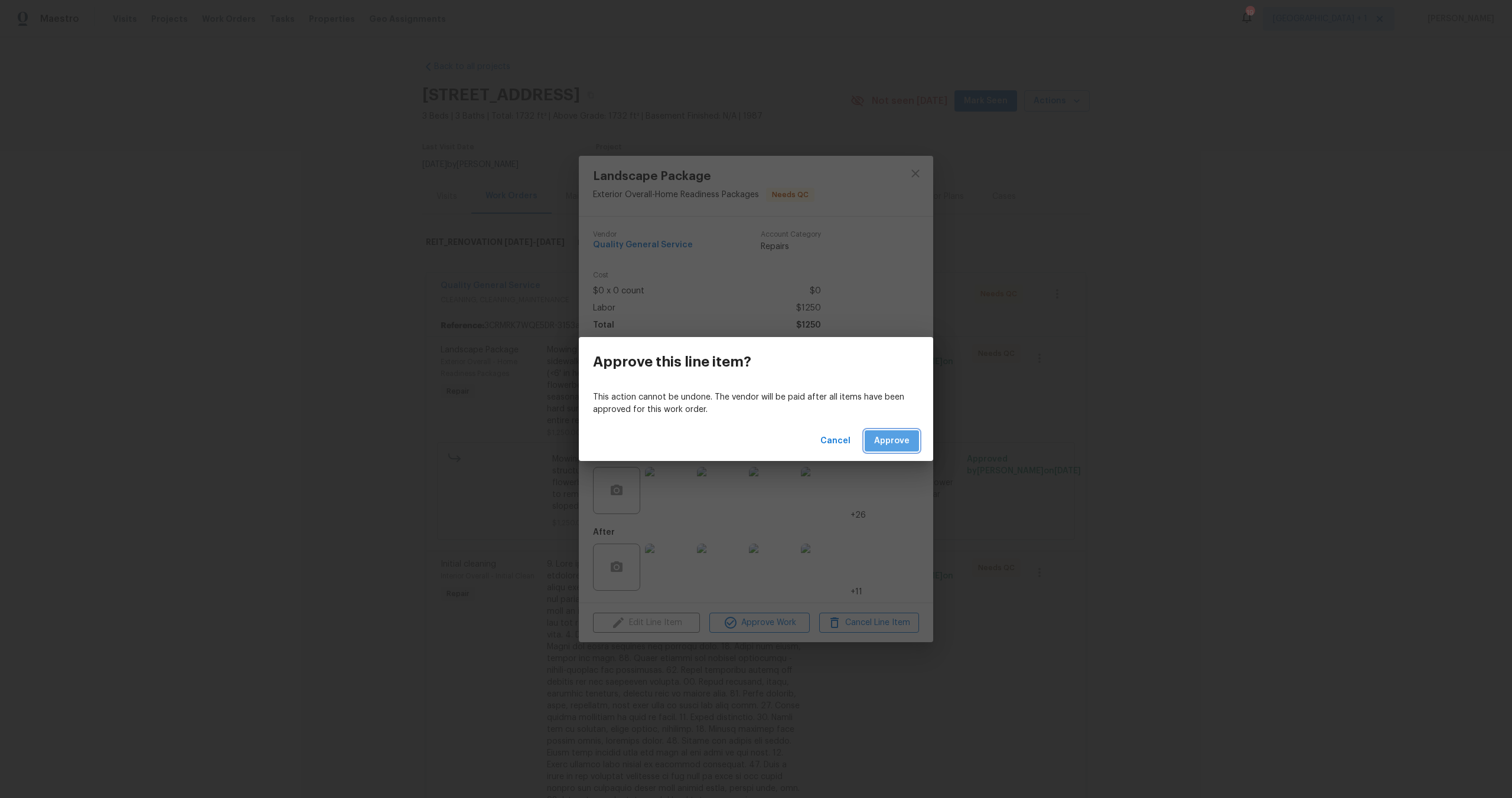
click at [886, 443] on span "Approve" at bounding box center [891, 441] width 35 height 15
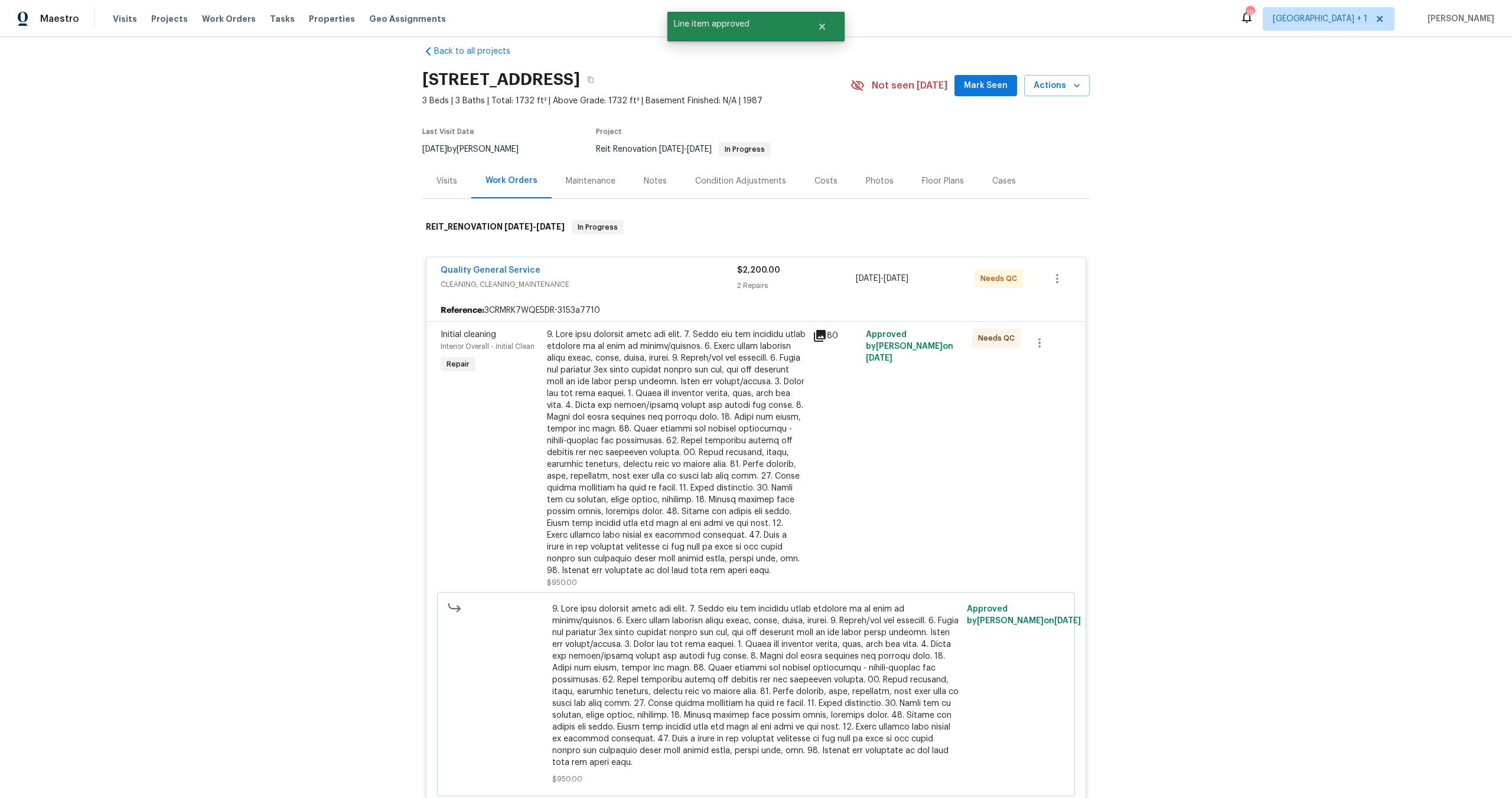
scroll to position [102, 0]
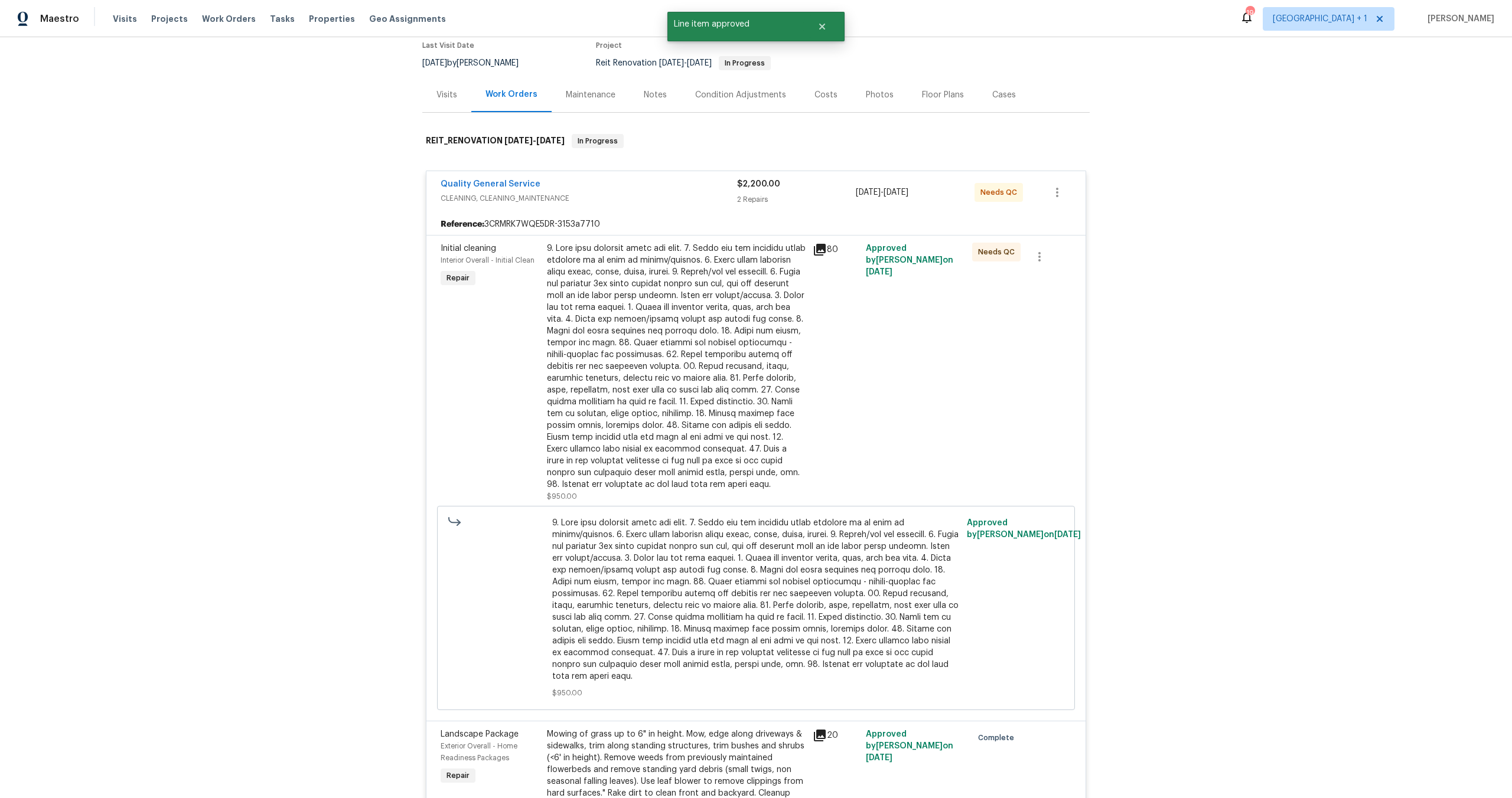
click at [645, 196] on span "CLEANING, CLEANING_MAINTENANCE" at bounding box center [589, 197] width 297 height 12
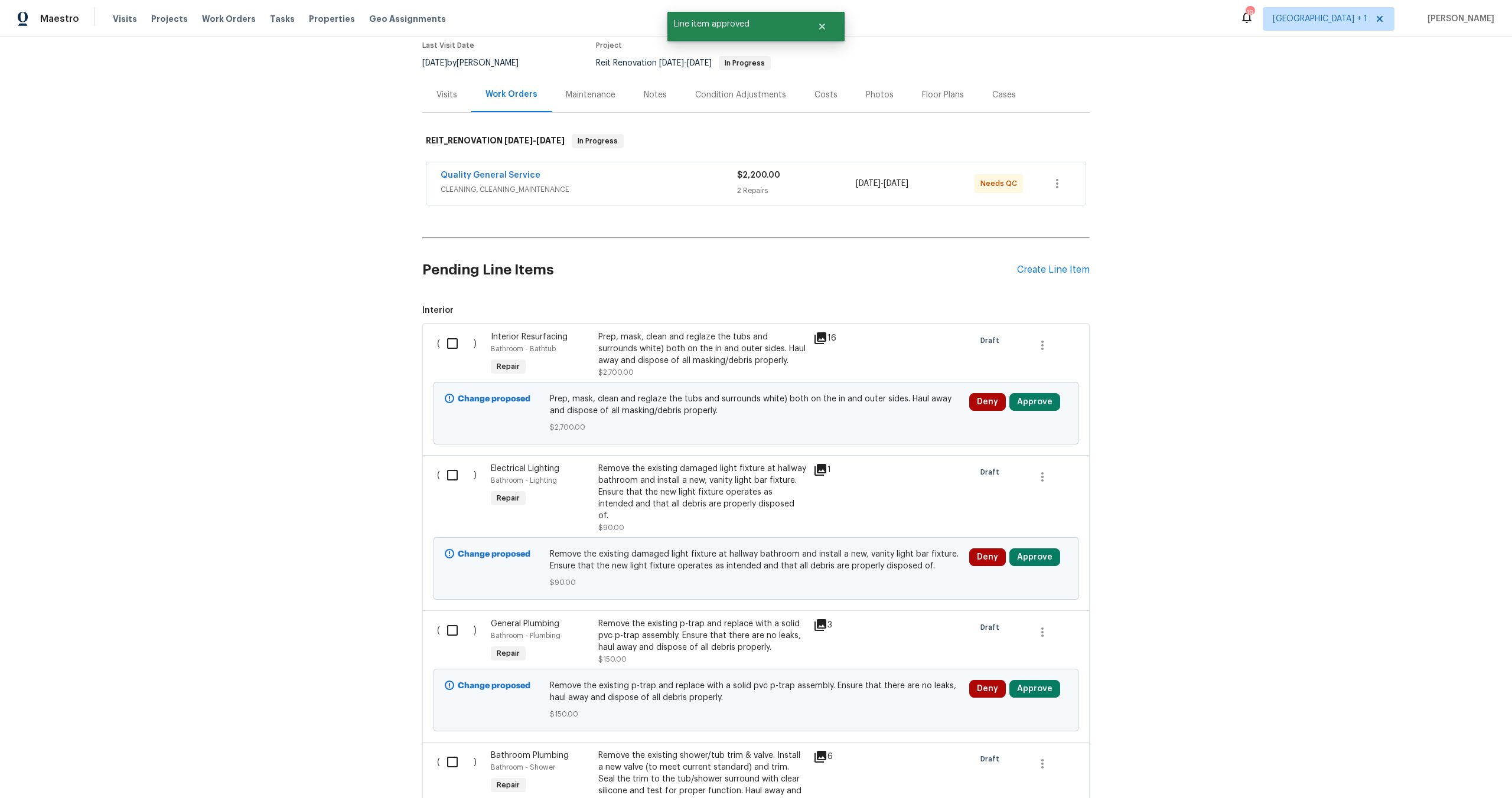
click at [633, 188] on span "CLEANING, CLEANING_MAINTENANCE" at bounding box center [589, 188] width 297 height 12
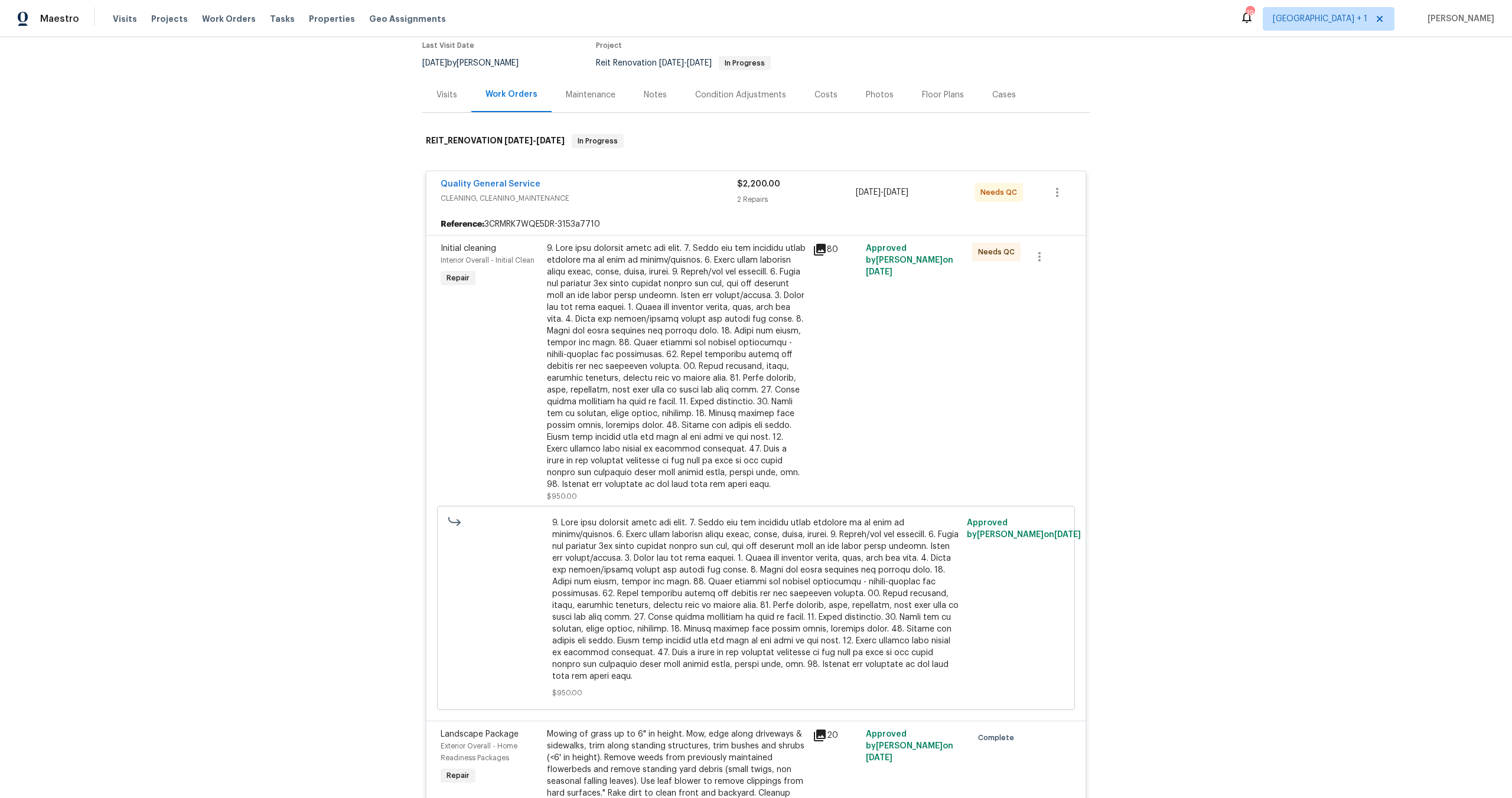
click at [789, 346] on div at bounding box center [676, 366] width 258 height 248
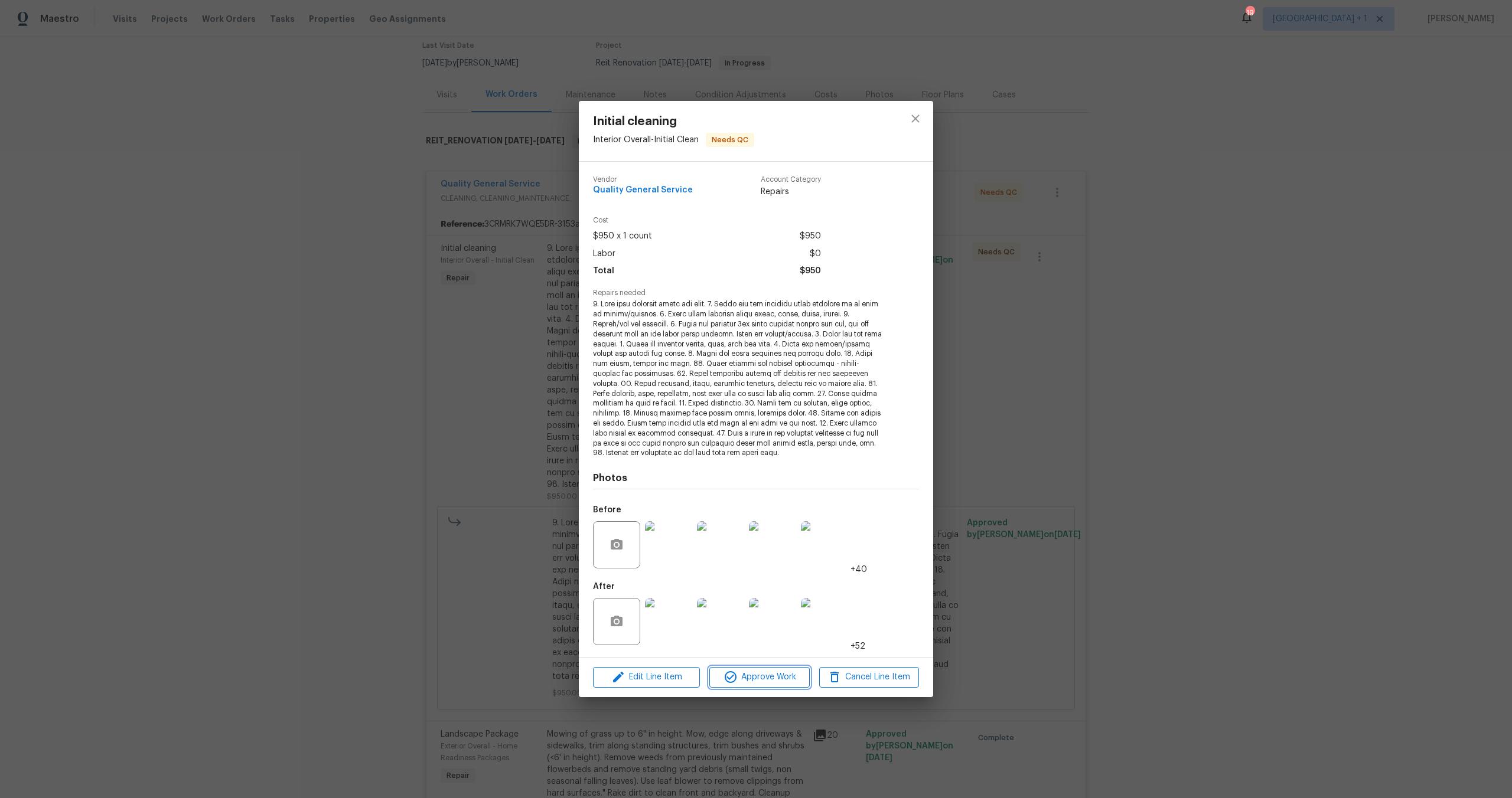
click at [750, 677] on span "Approve Work" at bounding box center [759, 677] width 93 height 15
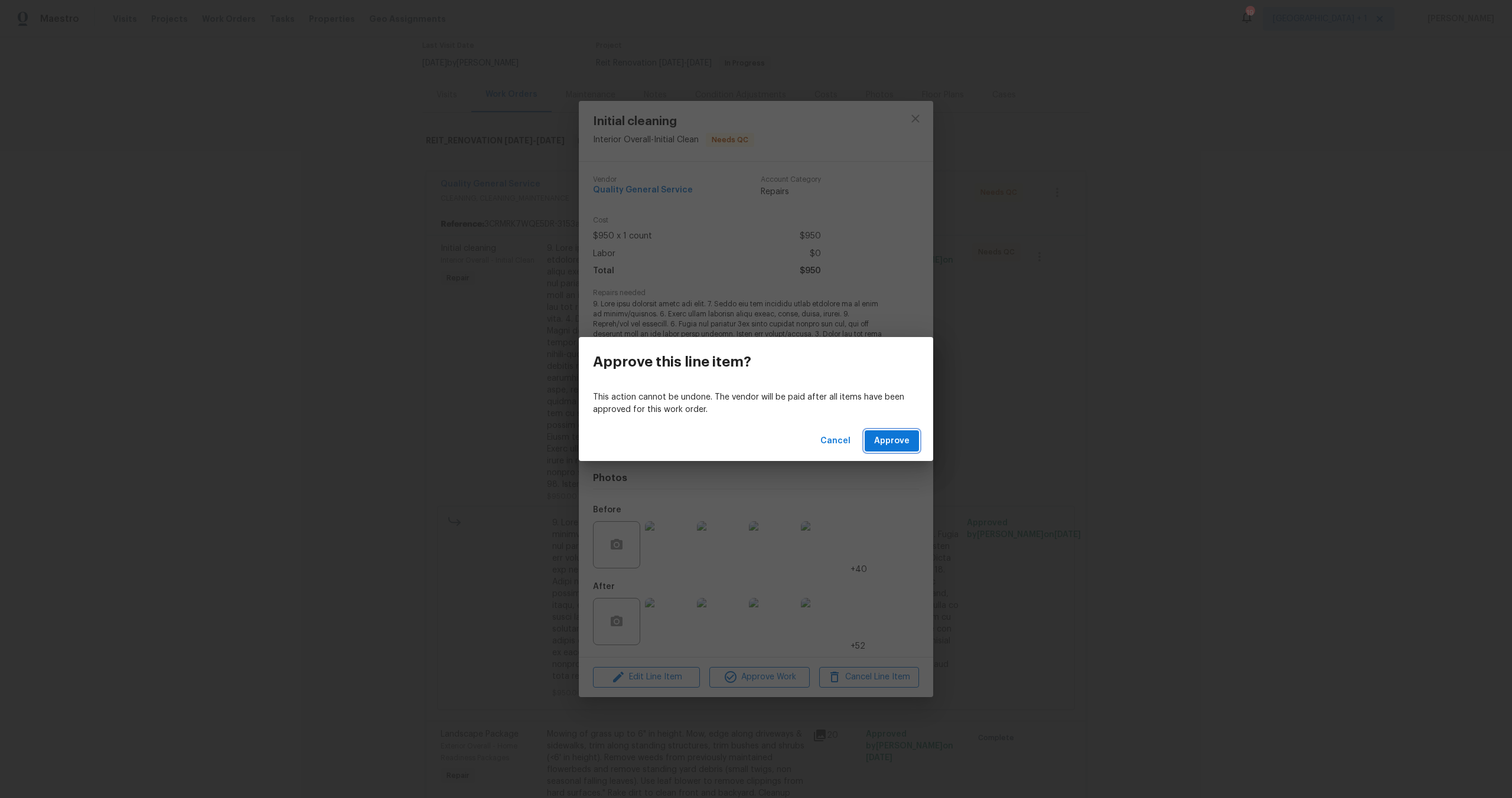
click at [889, 445] on span "Approve" at bounding box center [891, 441] width 35 height 15
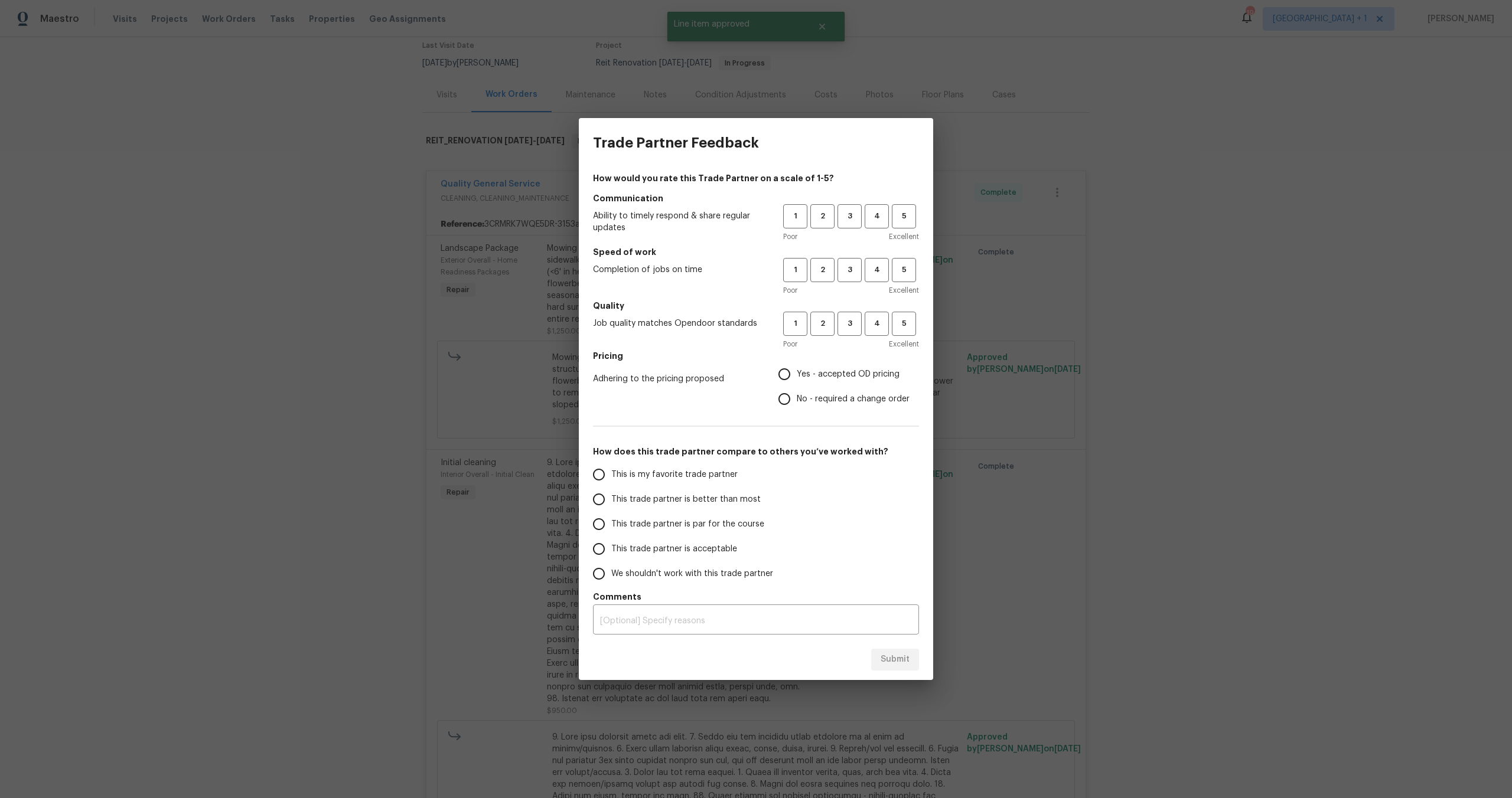
click at [594, 550] on input "This trade partner is acceptable" at bounding box center [598, 549] width 25 height 25
radio input "true"
click at [603, 503] on input "This trade partner is better than most" at bounding box center [598, 499] width 25 height 25
radio input "true"
click at [853, 218] on span "3" at bounding box center [849, 216] width 22 height 13
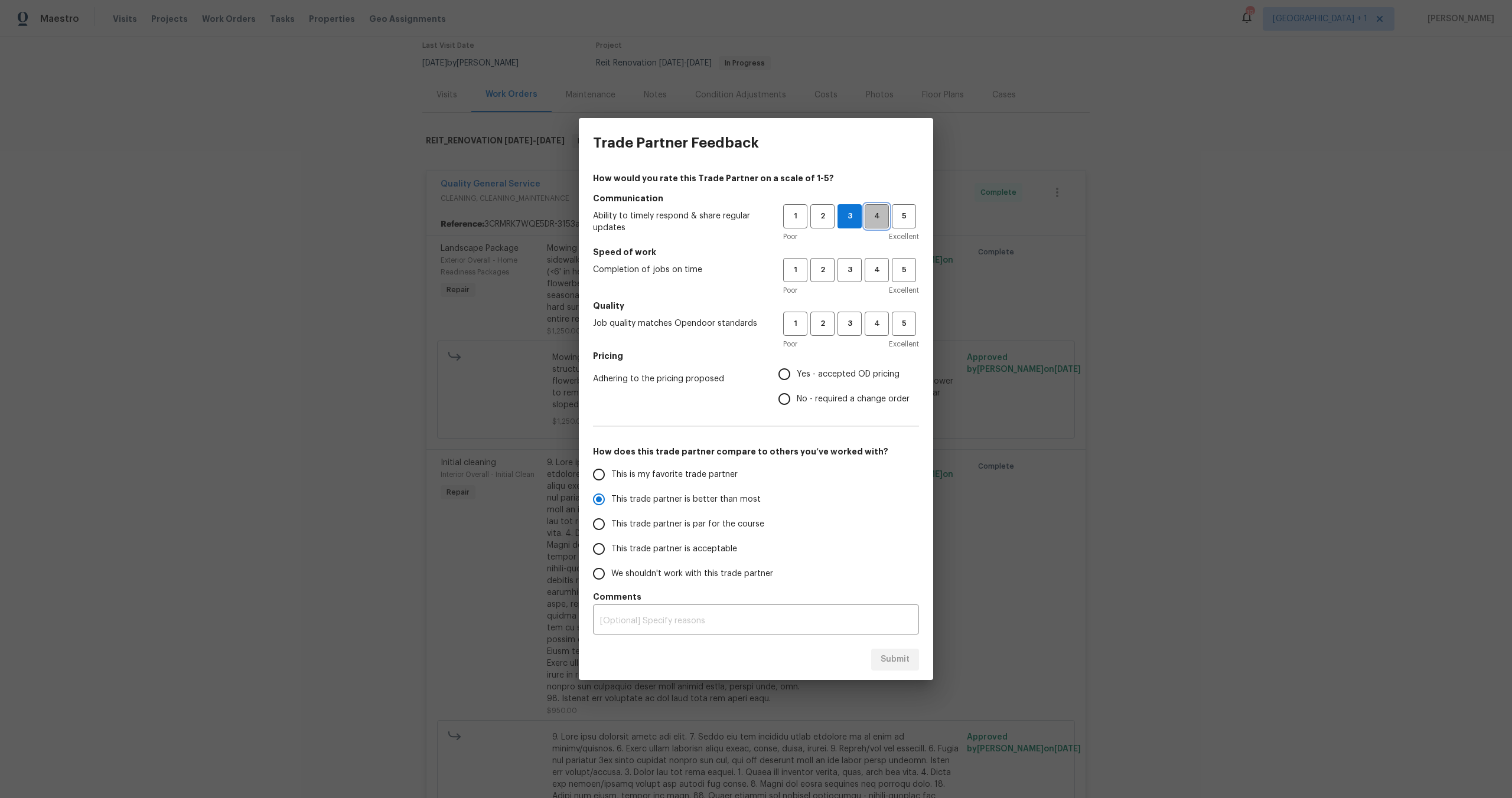
click at [872, 206] on button "4" at bounding box center [876, 216] width 24 height 24
click at [848, 221] on span "3" at bounding box center [849, 216] width 22 height 13
click at [851, 256] on h5 "Speed of work" at bounding box center [756, 251] width 326 height 12
click at [849, 265] on span "3" at bounding box center [849, 270] width 22 height 13
click at [849, 315] on button "3" at bounding box center [849, 323] width 24 height 24
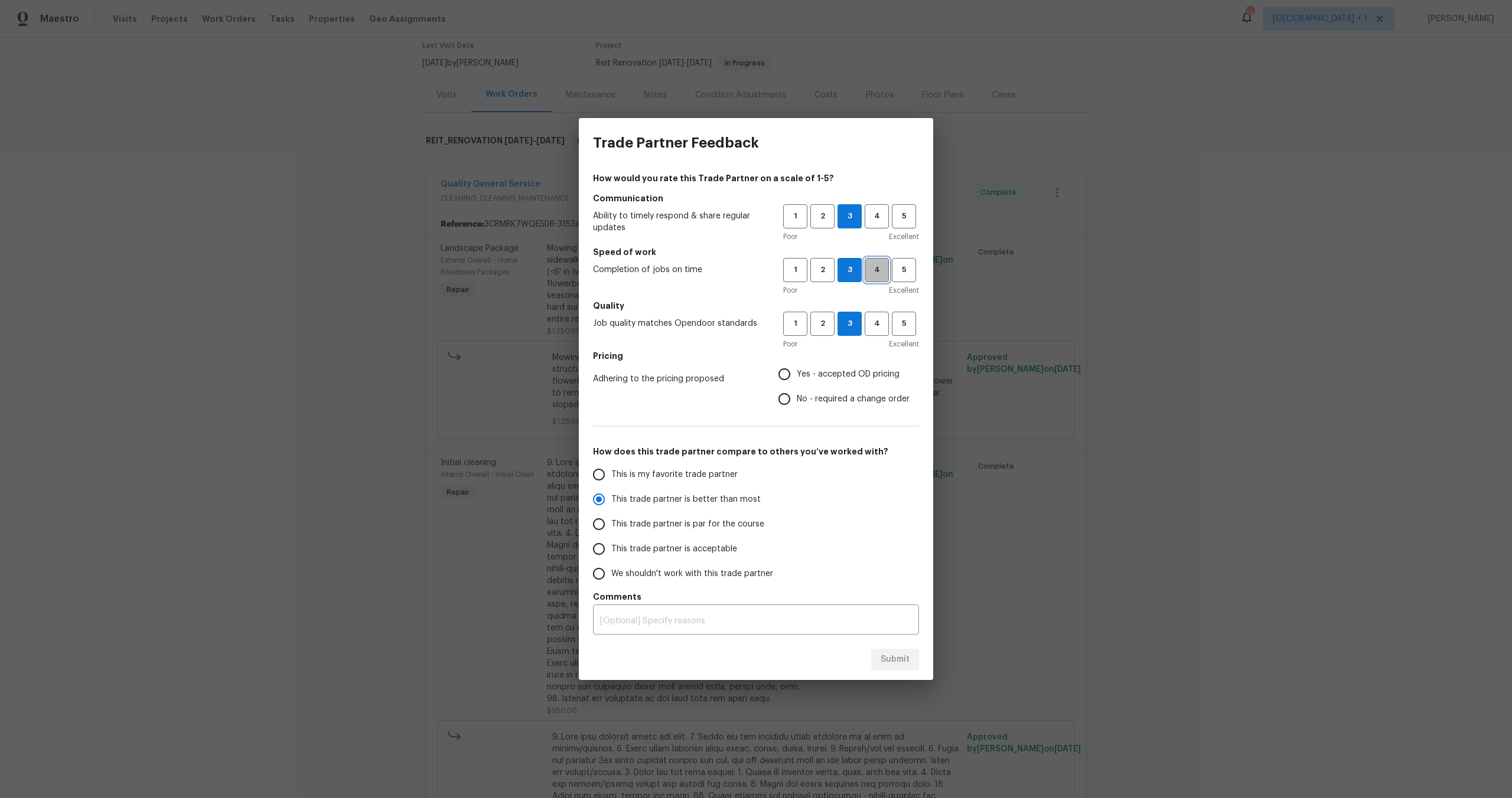
click at [872, 274] on span "4" at bounding box center [876, 270] width 22 height 13
click at [870, 324] on span "4" at bounding box center [876, 323] width 22 height 13
click at [871, 214] on span "4" at bounding box center [876, 216] width 22 height 13
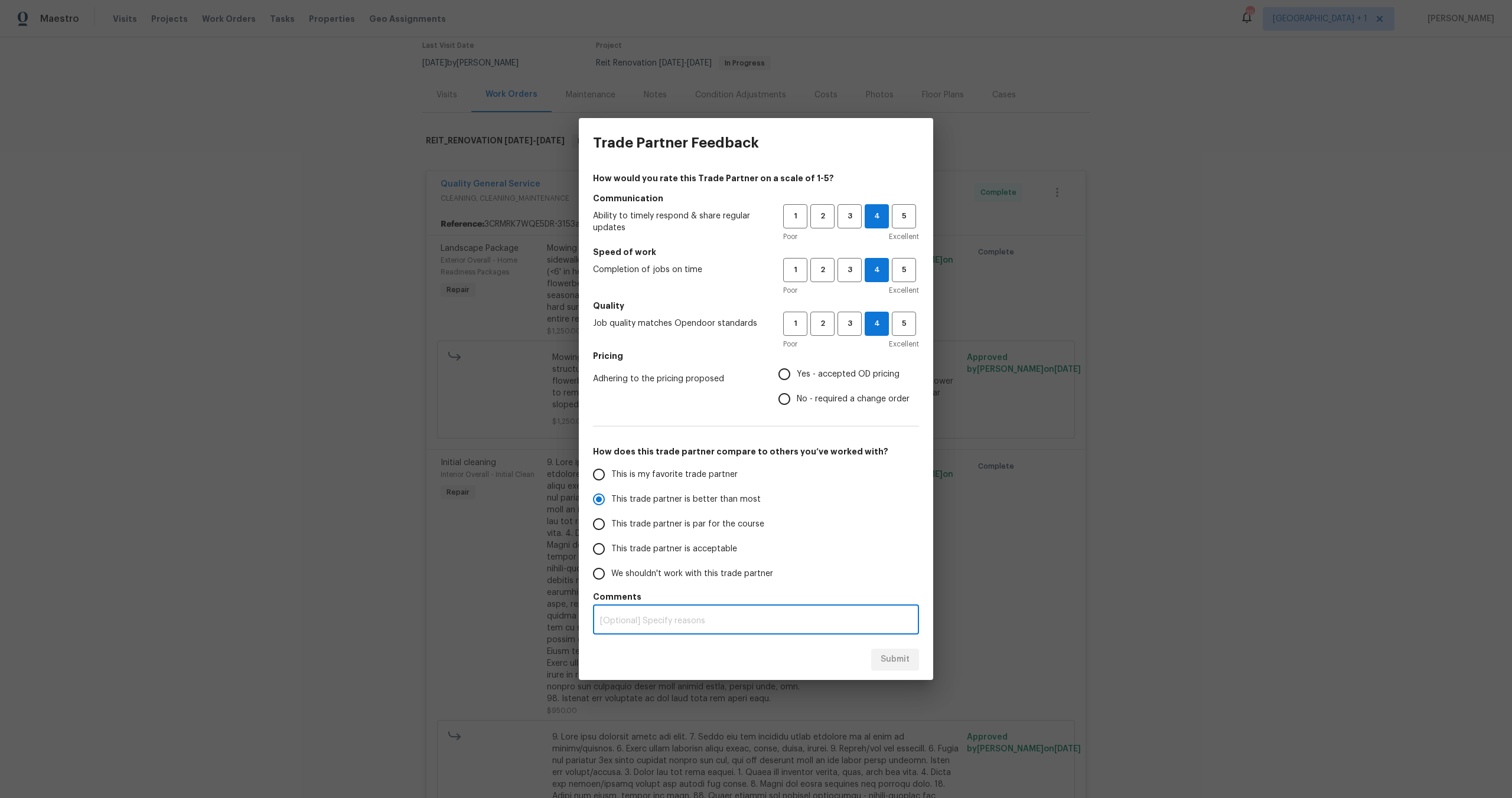
click at [688, 624] on textarea at bounding box center [756, 620] width 312 height 8
type textarea "NA"
click at [849, 577] on div "This is my favorite trade partner This trade partner is better than most This t…" at bounding box center [756, 524] width 326 height 124
click at [842, 662] on div "Submit" at bounding box center [756, 660] width 354 height 41
click at [789, 379] on input "Yes - accepted OD pricing" at bounding box center [784, 374] width 25 height 25
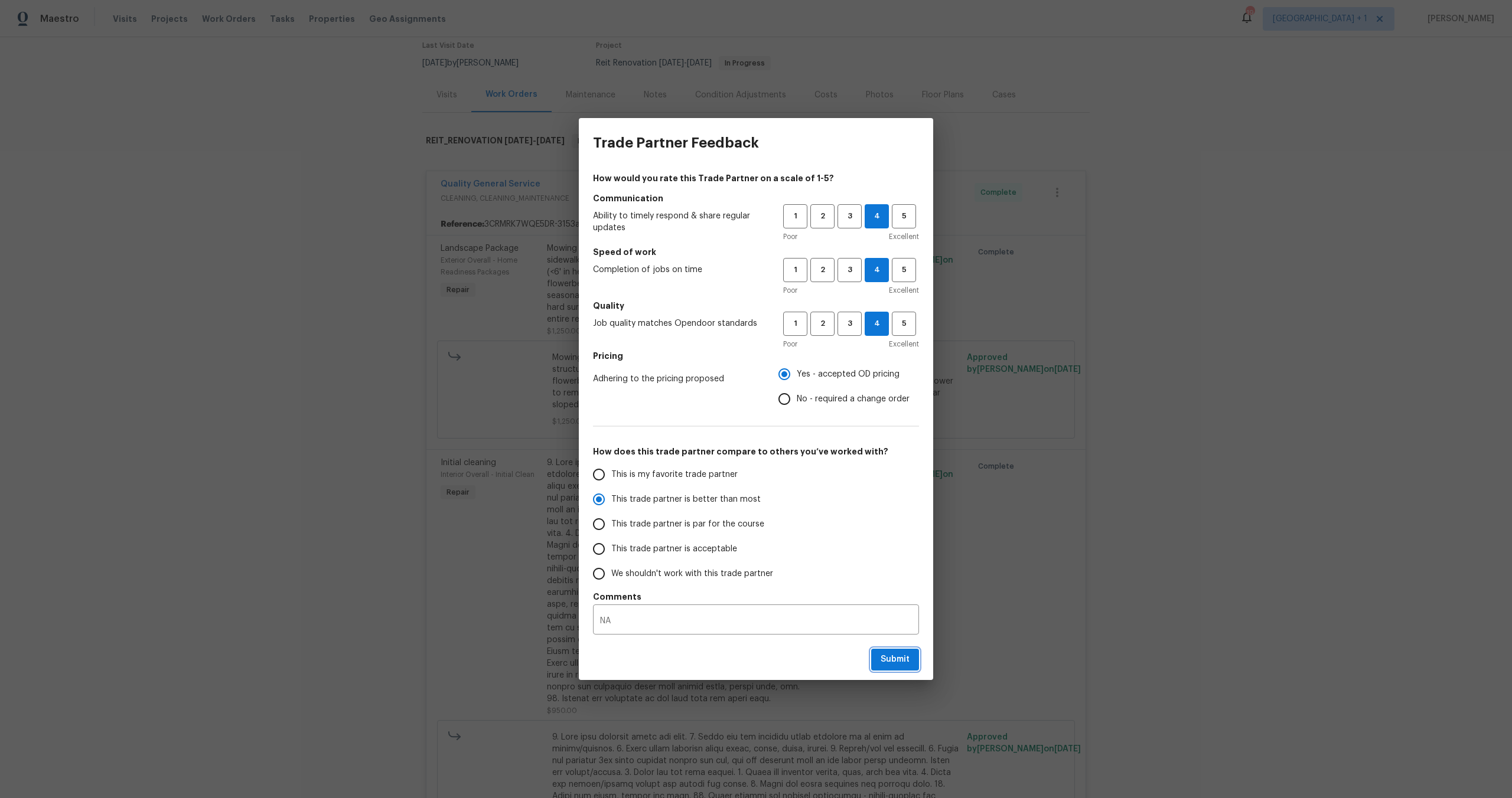
click at [903, 656] on span "Submit" at bounding box center [895, 659] width 29 height 15
radio input "false"
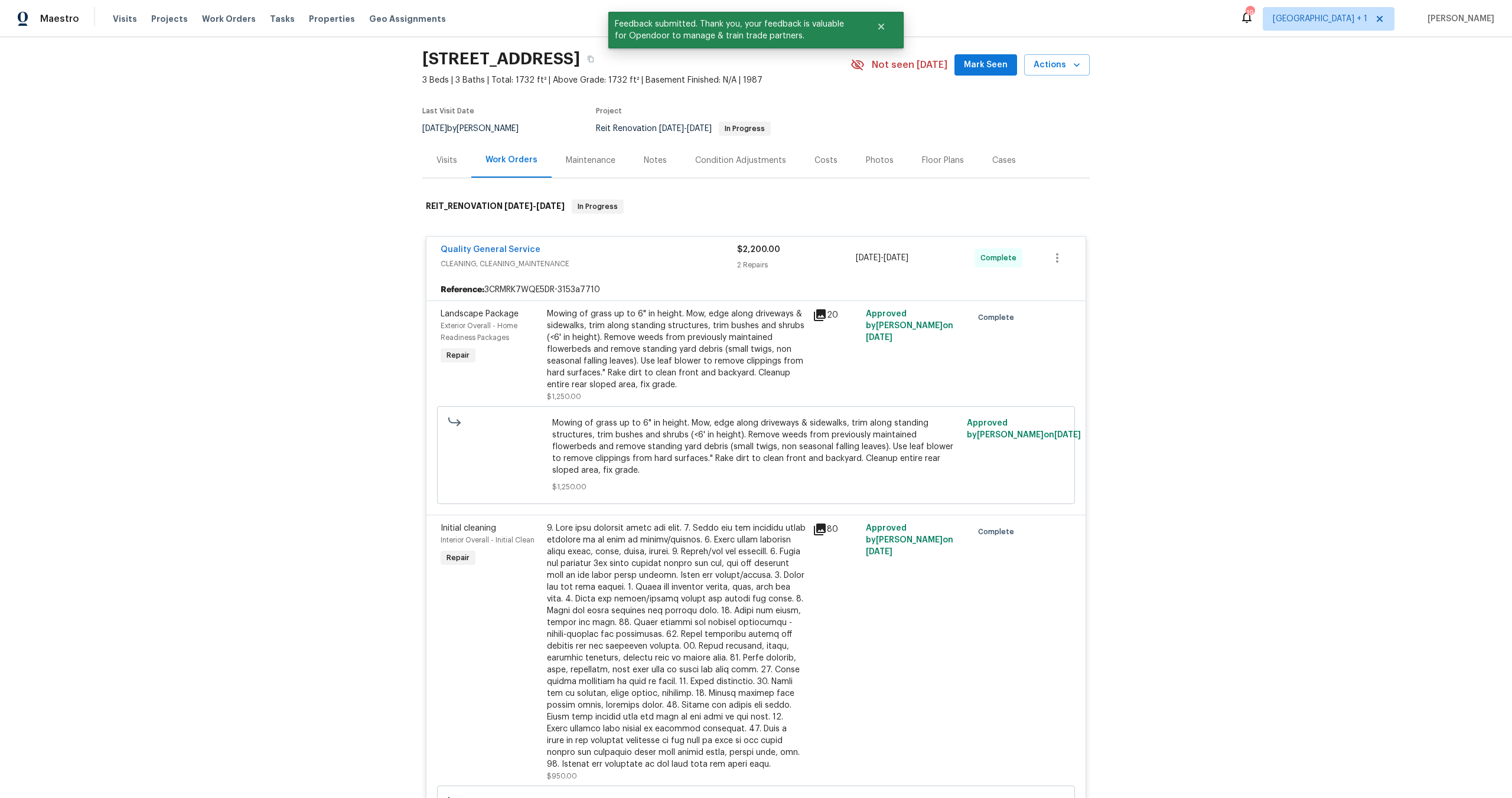
scroll to position [0, 0]
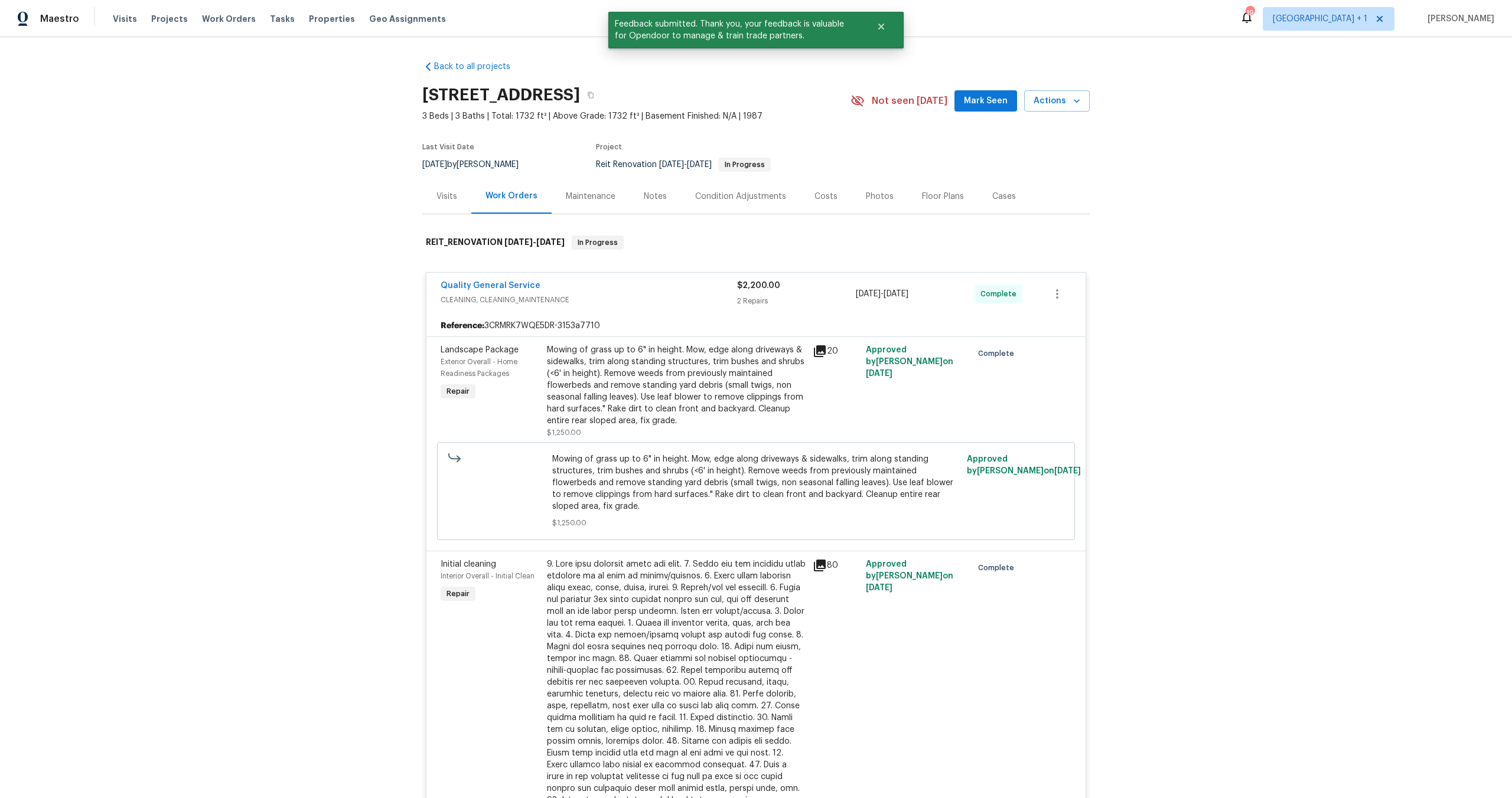
click at [579, 296] on span "CLEANING, CLEANING_MAINTENANCE" at bounding box center [589, 299] width 297 height 12
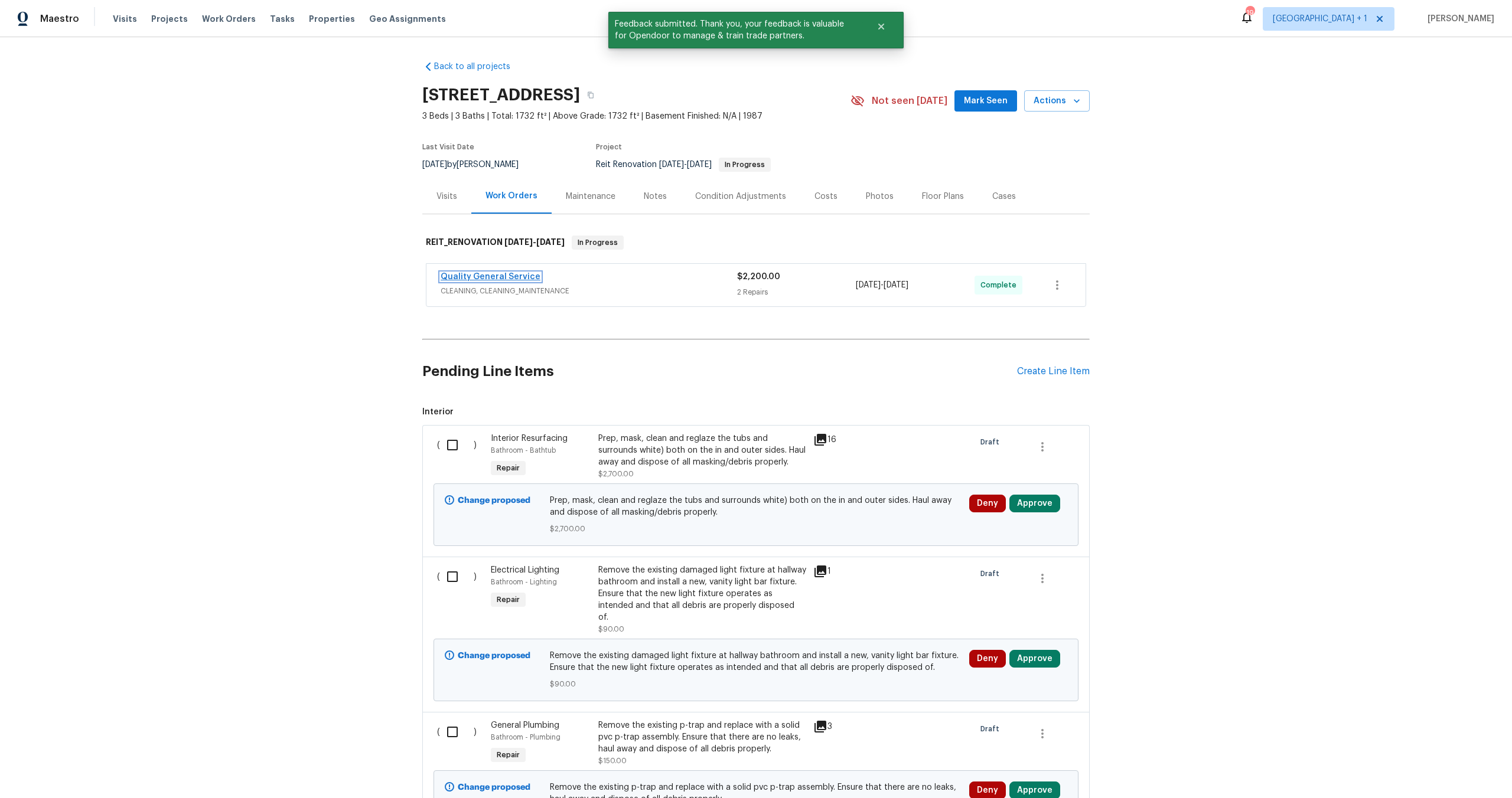
click at [485, 278] on link "Quality General Service" at bounding box center [490, 276] width 100 height 8
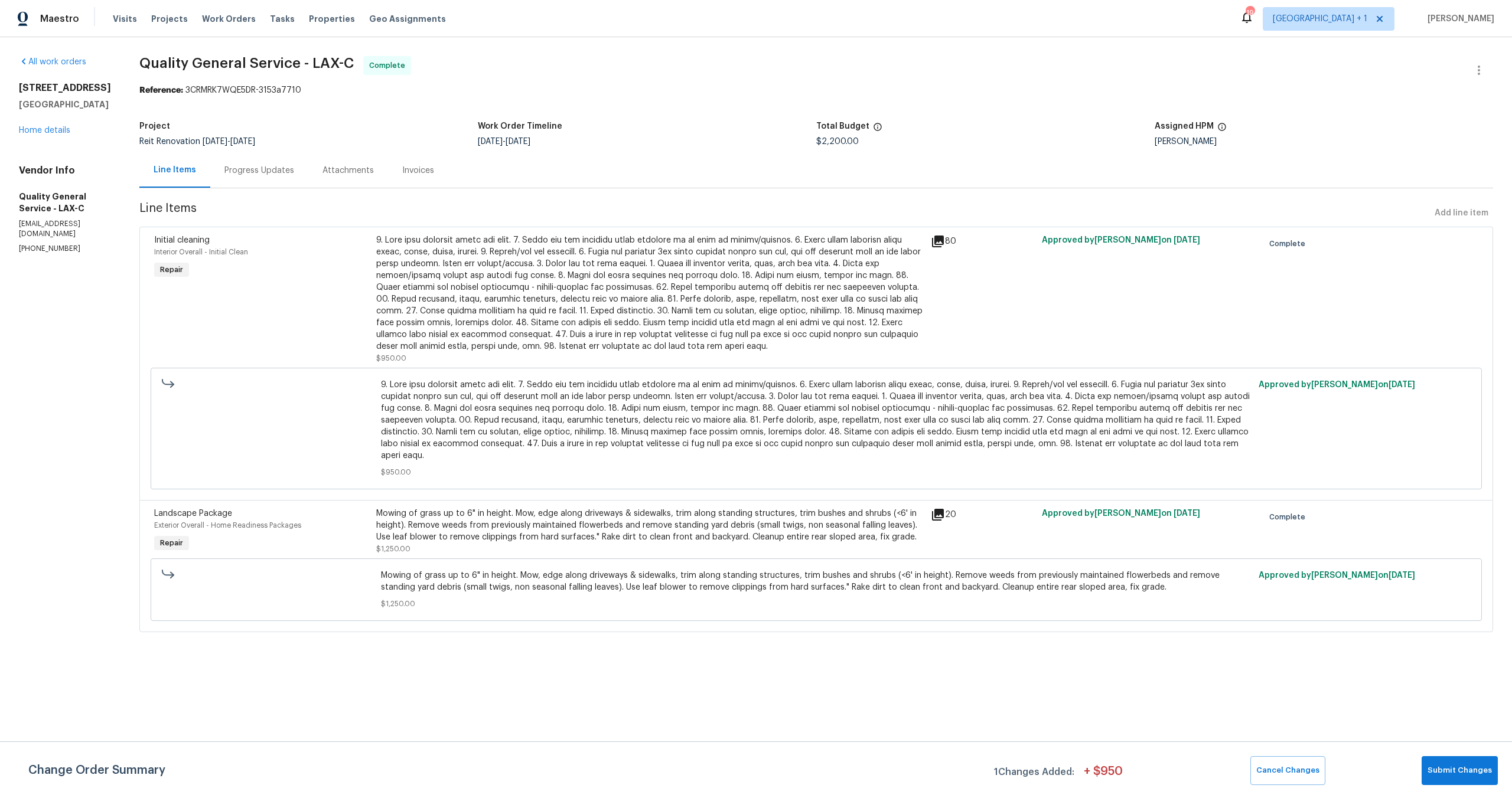
click at [266, 167] on div "Progress Updates" at bounding box center [259, 170] width 70 height 12
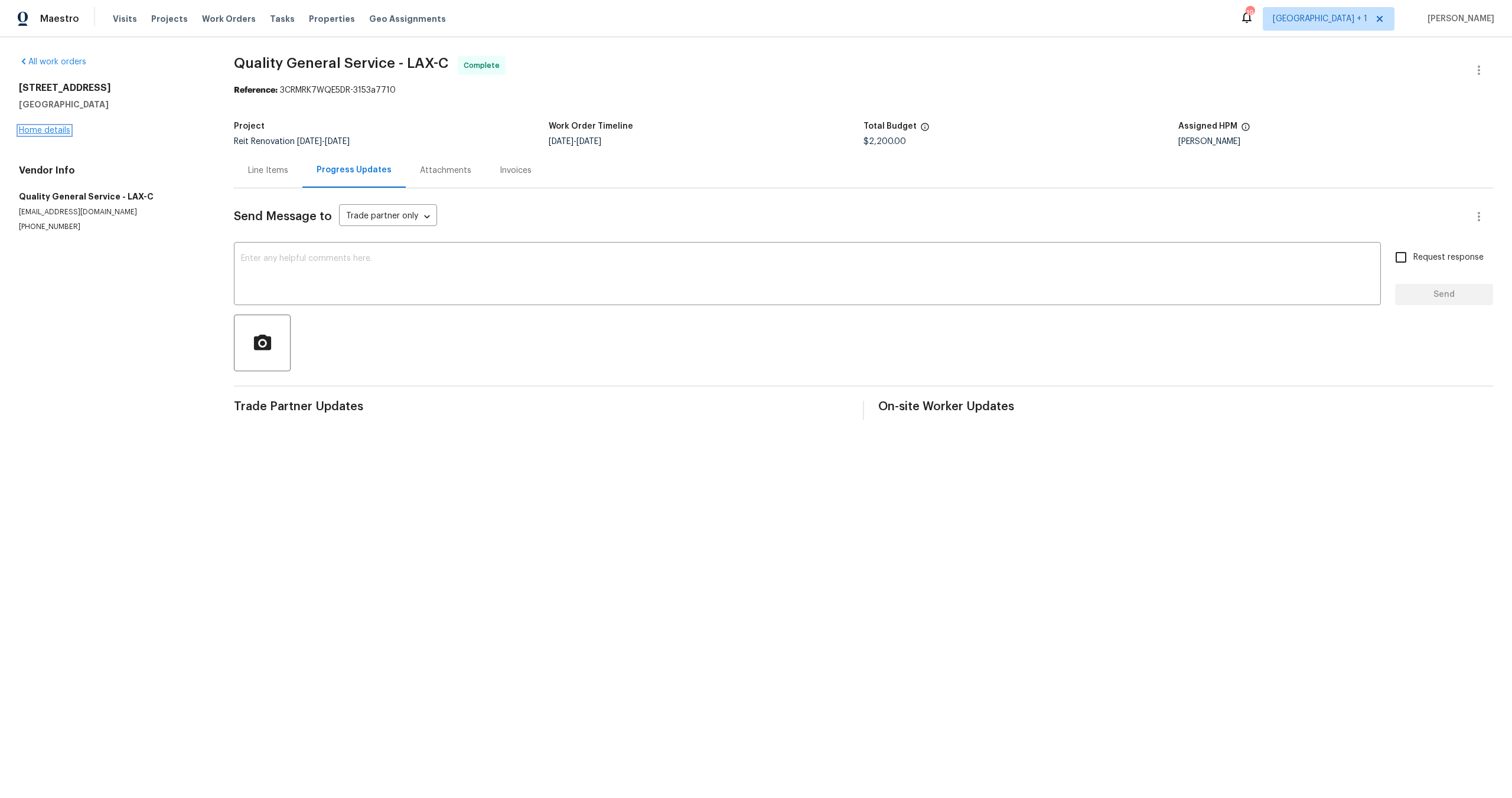
click at [49, 130] on link "Home details" at bounding box center [44, 130] width 51 height 8
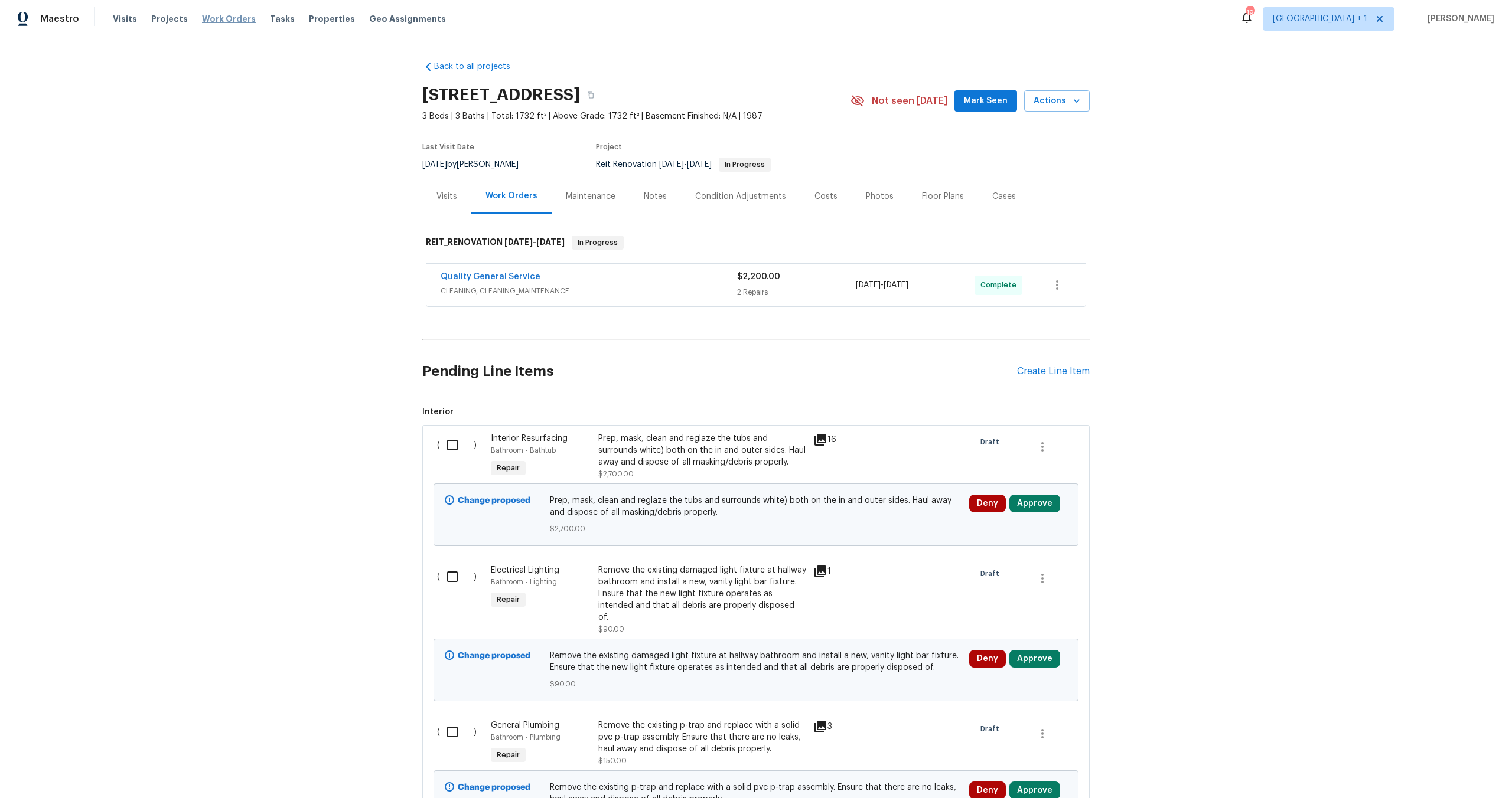
click at [228, 19] on span "Work Orders" at bounding box center [228, 19] width 54 height 12
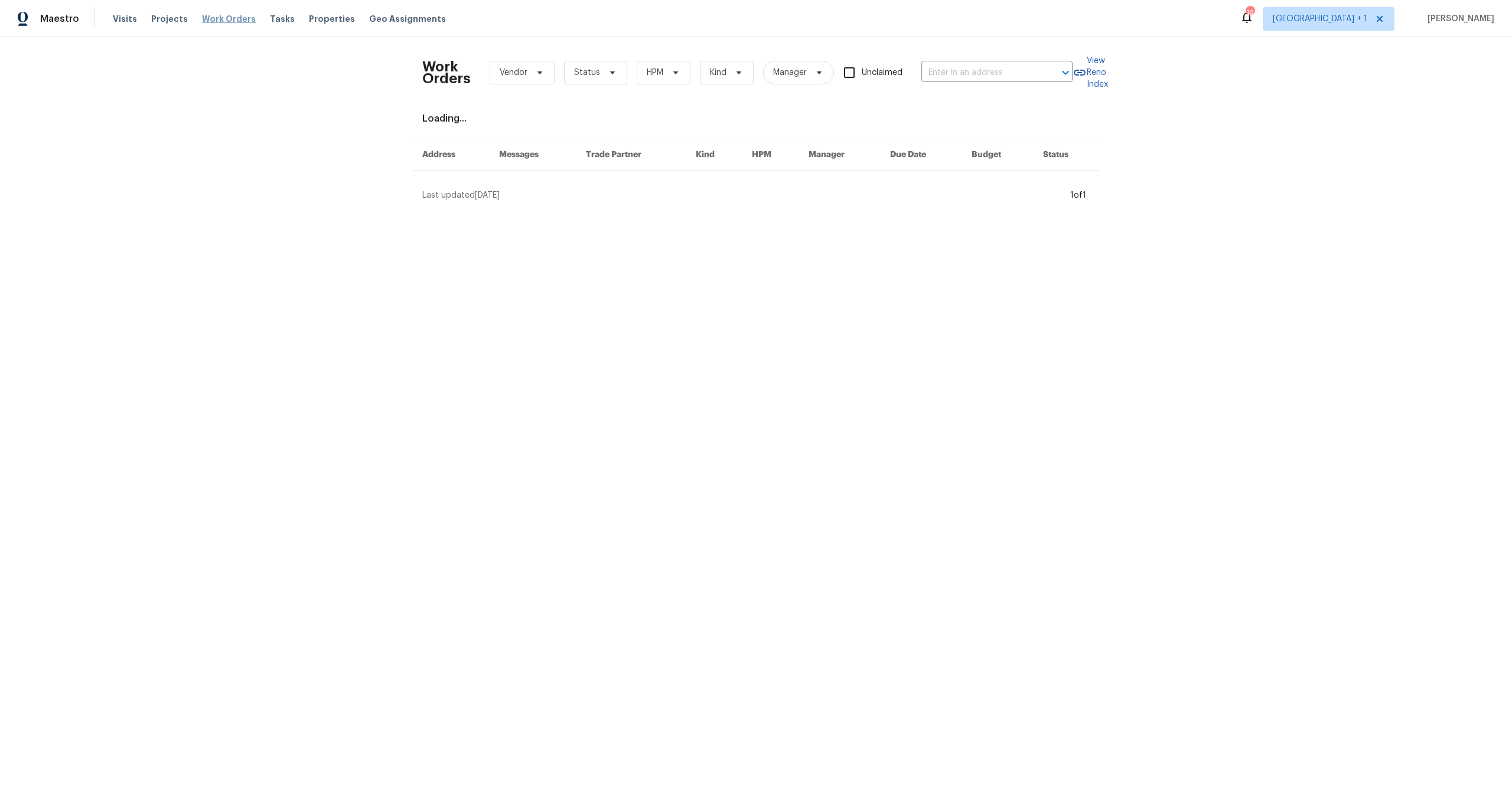
click at [228, 18] on span "Work Orders" at bounding box center [228, 19] width 54 height 12
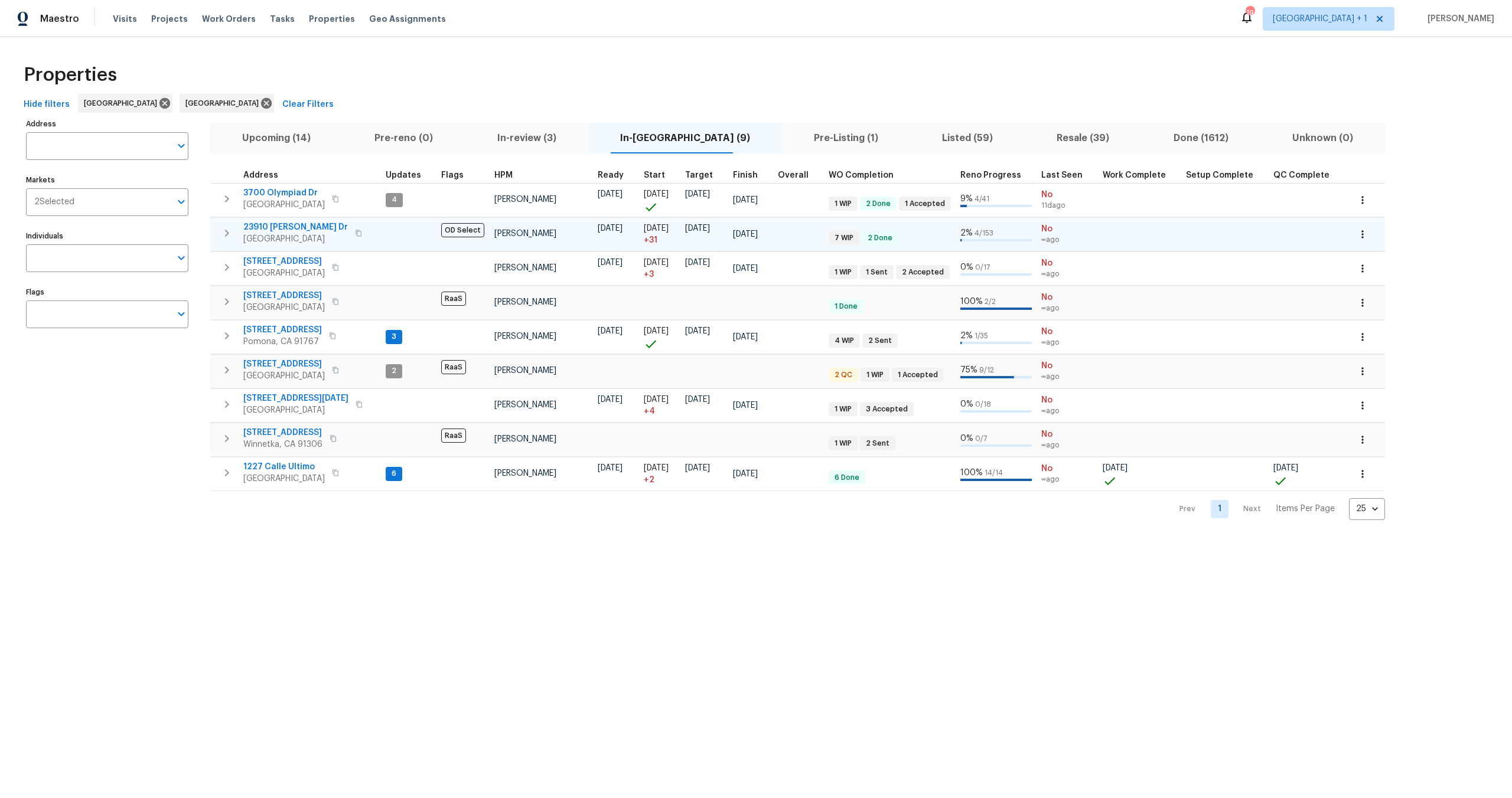
click at [277, 223] on span "23910 Jensen Dr" at bounding box center [296, 226] width 104 height 12
click at [355, 235] on icon "button" at bounding box center [359, 234] width 7 height 7
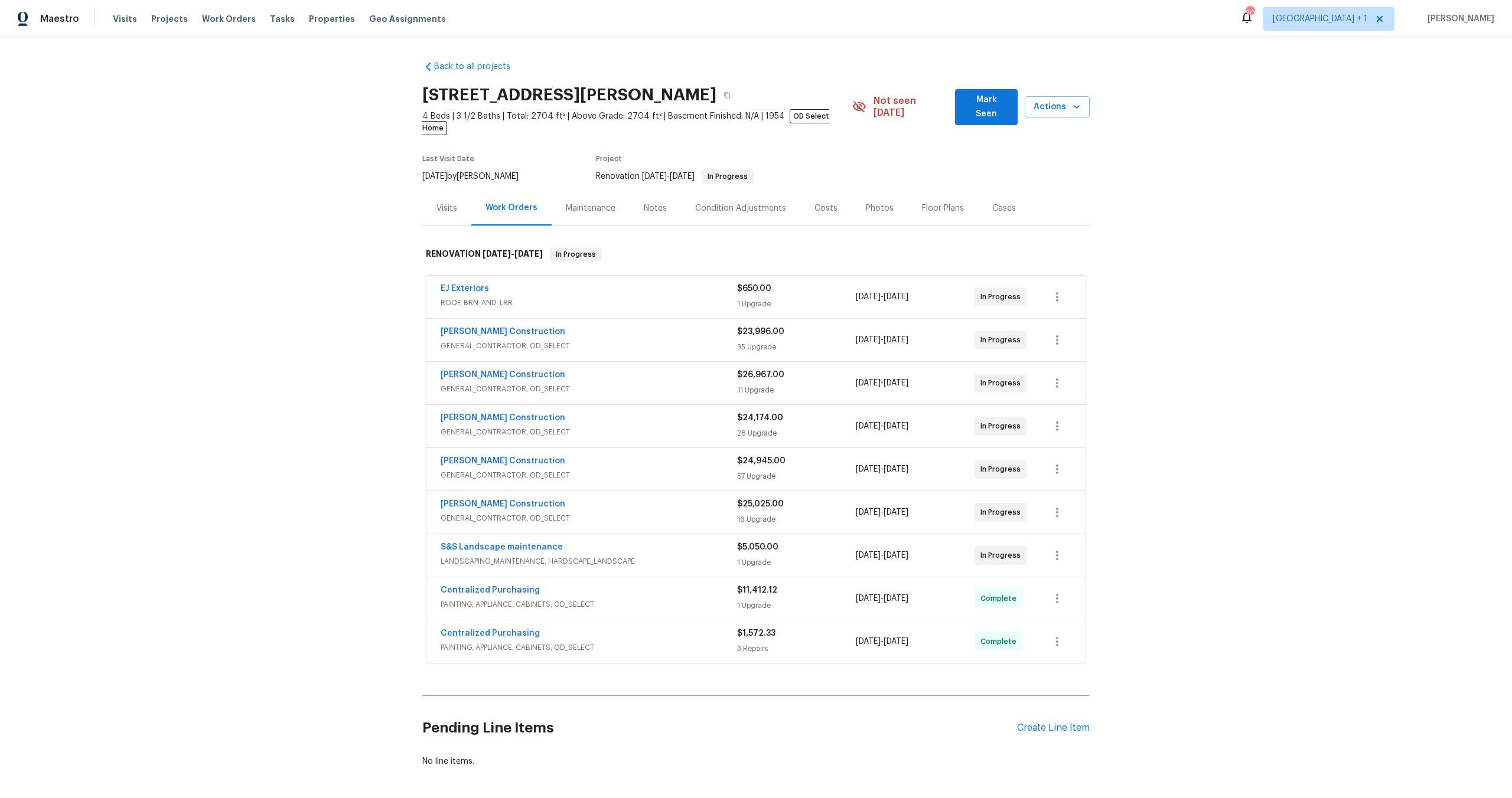
click at [444, 203] on div "Visits" at bounding box center [446, 208] width 20 height 12
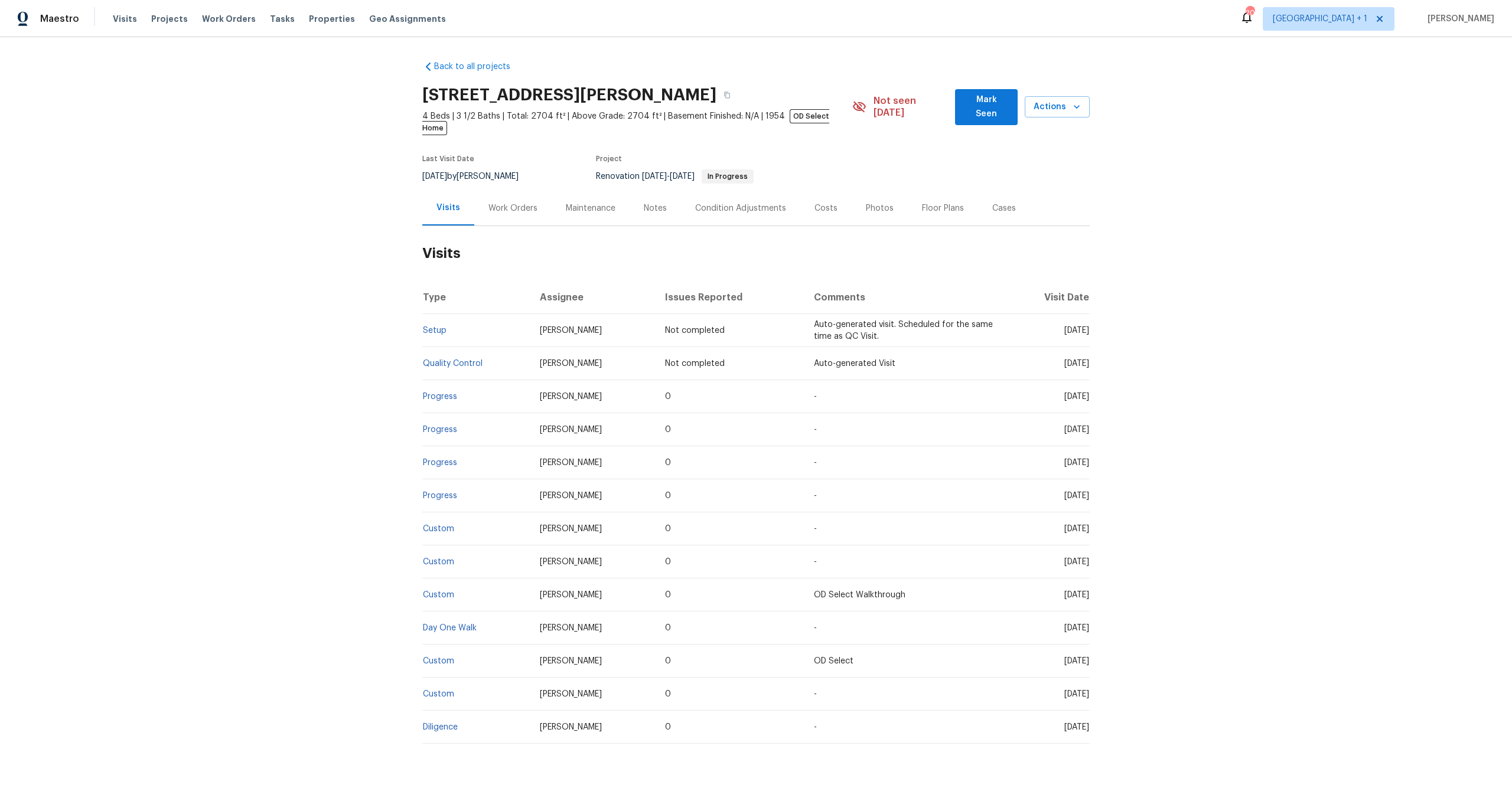
click at [516, 203] on div "Work Orders" at bounding box center [513, 208] width 49 height 12
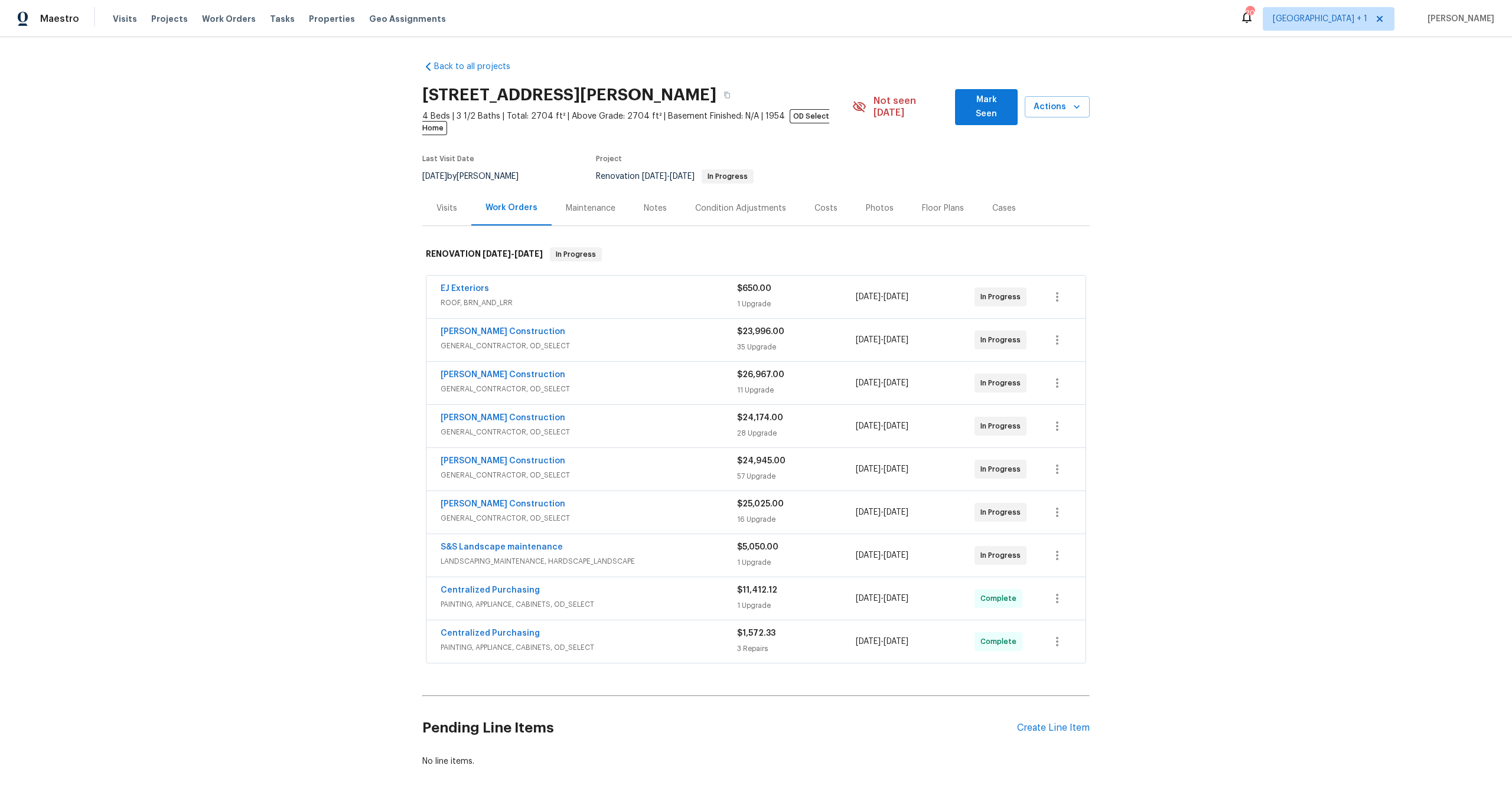
click at [686, 627] on div "Centralized Purchasing" at bounding box center [589, 634] width 297 height 14
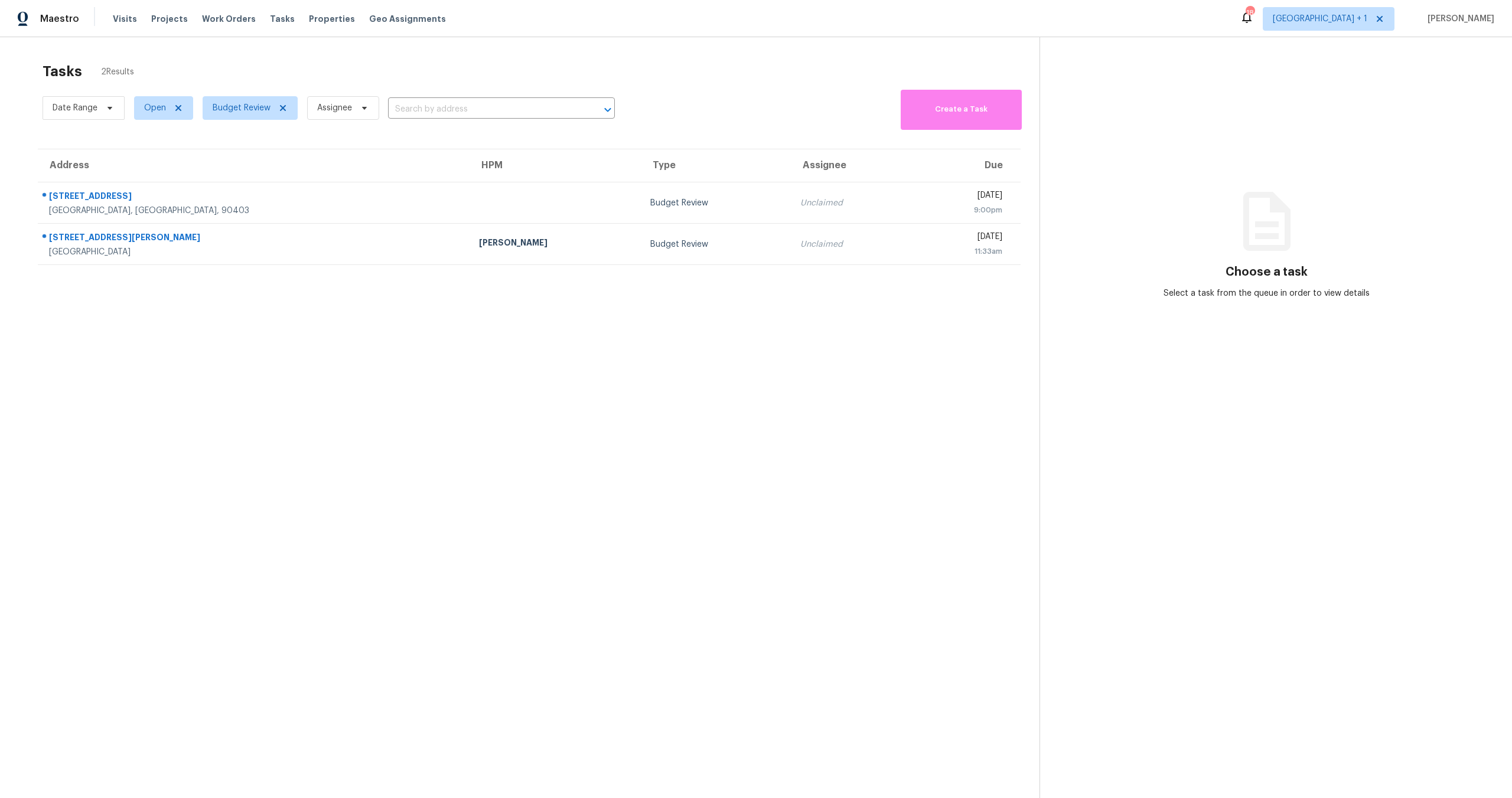
click at [467, 424] on section "Tasks 2 Results Date Range Open Budget Review Assignee ​ Create a Task Address …" at bounding box center [528, 445] width 1021 height 779
click at [715, 66] on div "Tasks 2 Results" at bounding box center [541, 71] width 997 height 31
click at [658, 79] on div "Tasks 2 Results" at bounding box center [541, 71] width 997 height 31
click at [322, 68] on div "Tasks 2 Results" at bounding box center [541, 71] width 997 height 31
click at [670, 86] on div "Tasks 2 Results" at bounding box center [541, 71] width 997 height 31
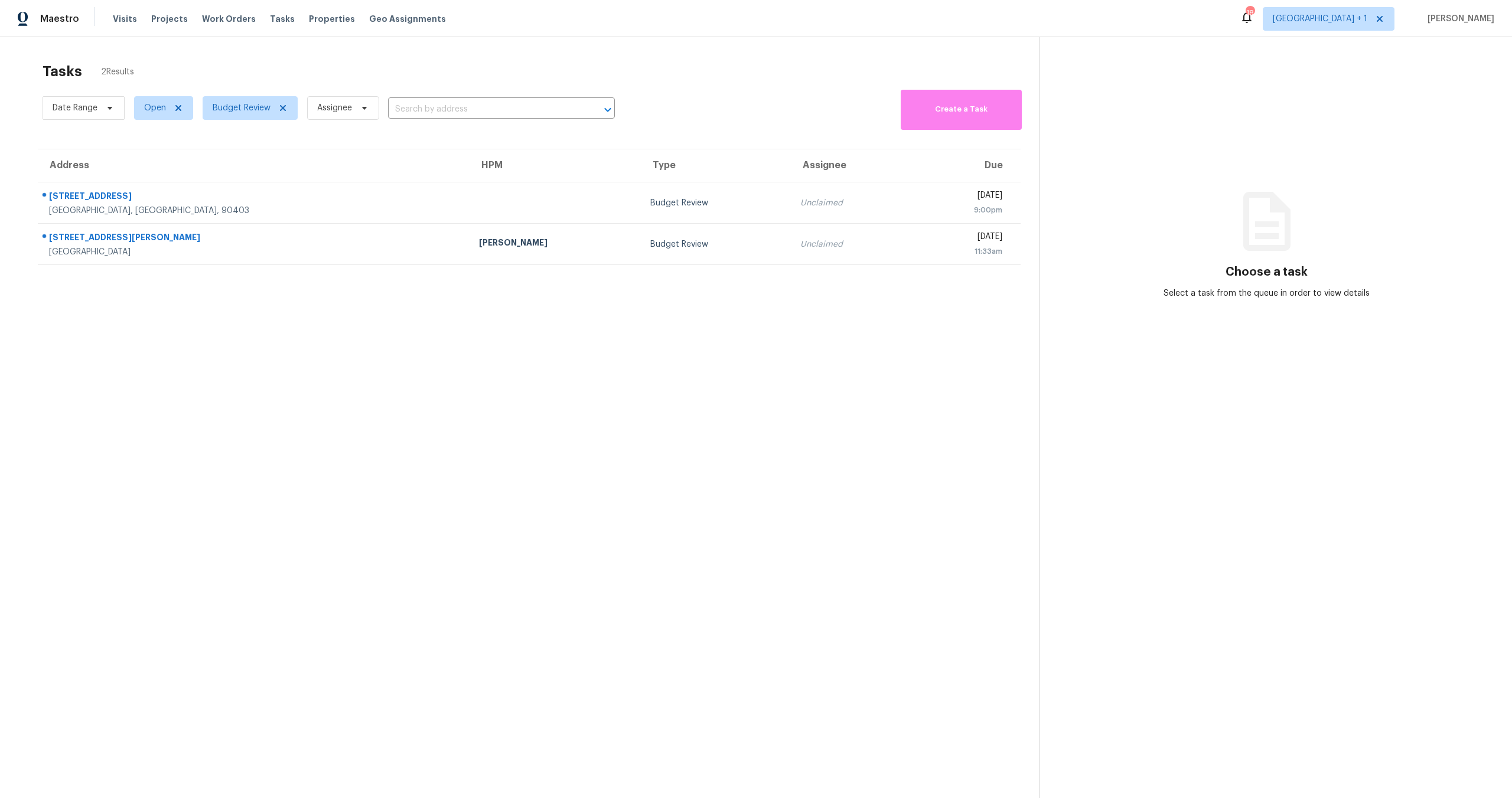
click at [689, 104] on div "Date Range Open Budget Review Assignee ​ Create a Task" at bounding box center [541, 108] width 997 height 43
click at [675, 92] on div "Date Range Open Budget Review Assignee ​ Create a Task" at bounding box center [541, 108] width 997 height 43
click at [450, 78] on div "Tasks 2 Results" at bounding box center [541, 71] width 997 height 31
click at [680, 83] on div "Tasks 2 Results" at bounding box center [541, 71] width 997 height 31
click at [743, 116] on div "Date Range Open Budget Review Assignee ​ Create a Task" at bounding box center [541, 108] width 997 height 43
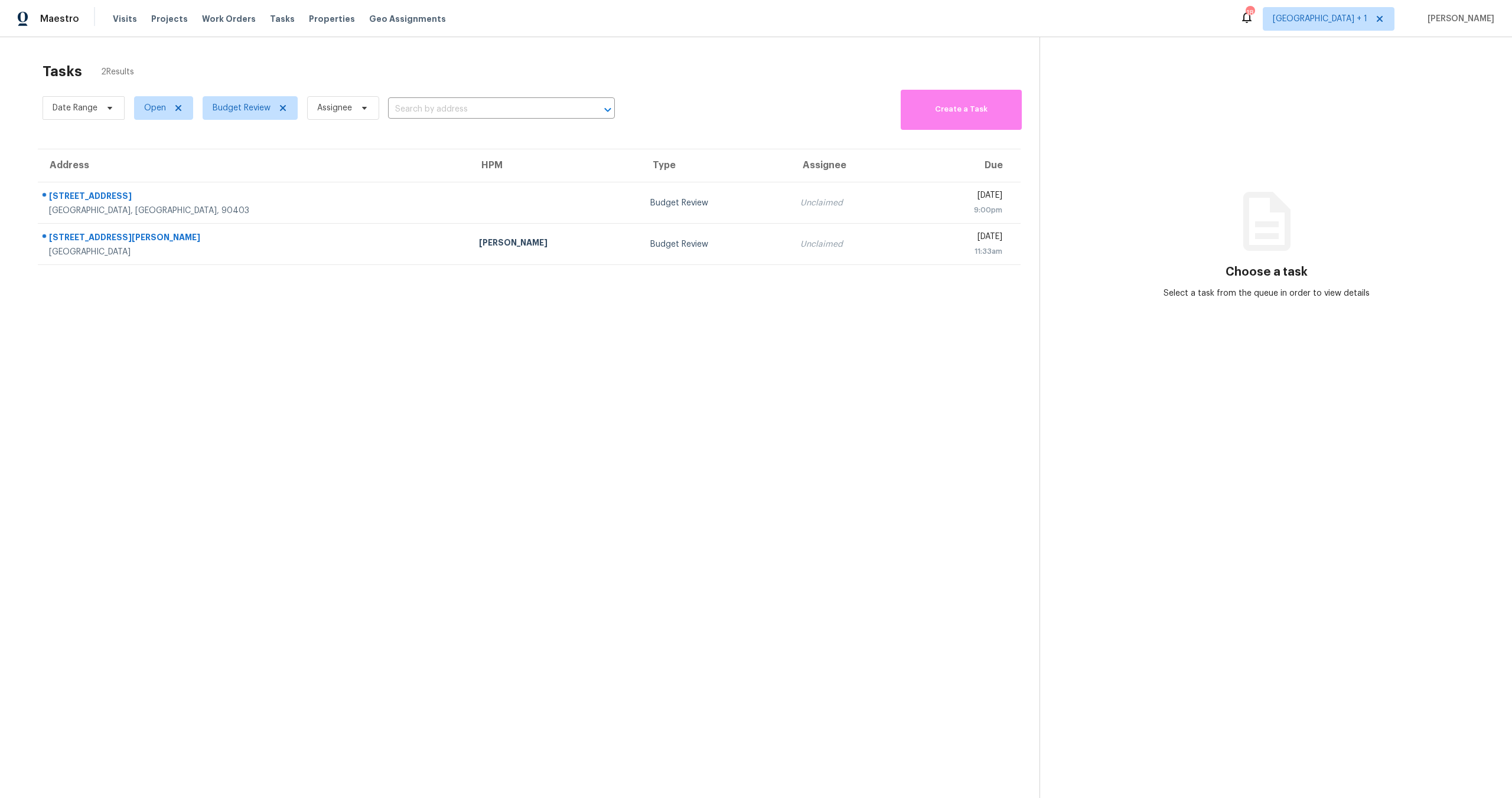
click at [678, 90] on div "Date Range Open Budget Review Assignee ​ Create a Task" at bounding box center [541, 108] width 997 height 43
click at [529, 70] on div "Tasks 2 Results" at bounding box center [541, 71] width 997 height 31
click at [618, 79] on div "Tasks 2 Results" at bounding box center [541, 71] width 997 height 31
click at [695, 104] on div "Date Range Open Budget Review Assignee ​ Create a Task" at bounding box center [541, 108] width 997 height 43
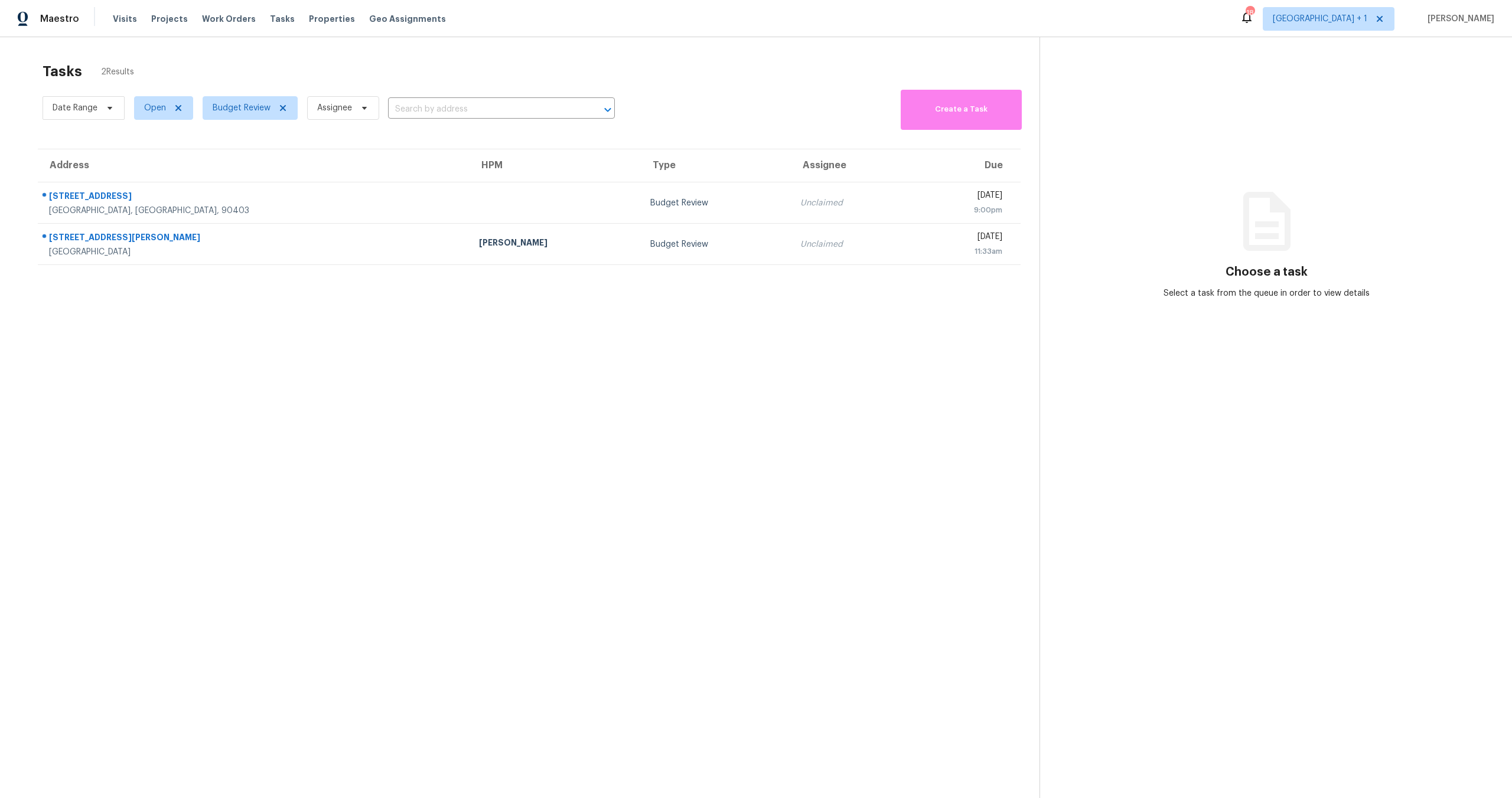
click at [575, 128] on div "Date Range Open Budget Review Assignee ​" at bounding box center [328, 108] width 572 height 43
click at [613, 131] on section "Tasks 2 Results Date Range Open Budget Review Assignee ​ Create a Task Address …" at bounding box center [528, 445] width 1021 height 779
click at [615, 53] on div "Tasks 2 Results Date Range Open Budget Review Assignee ​ Create a Task Address …" at bounding box center [756, 436] width 1512 height 798
click at [381, 68] on div "Tasks 2 Results" at bounding box center [541, 71] width 997 height 31
click at [529, 59] on div "Tasks 2 Results" at bounding box center [541, 71] width 997 height 31
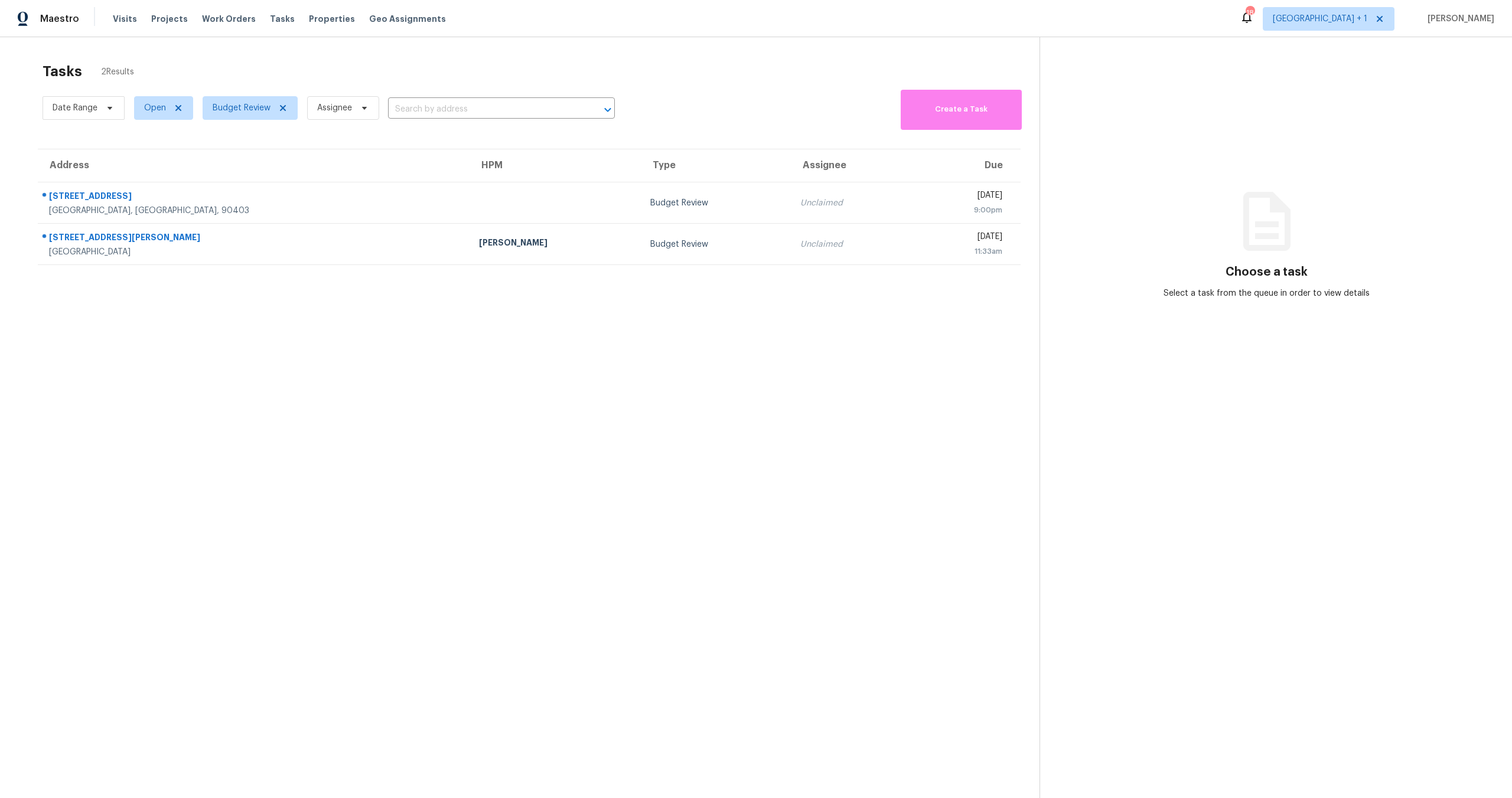
click at [651, 102] on div "Date Range Open Budget Review Assignee ​ Create a Task" at bounding box center [541, 108] width 997 height 43
click at [448, 79] on div "Tasks 2 Results" at bounding box center [541, 71] width 997 height 31
click at [719, 91] on div "Date Range Open Budget Review Assignee ​ Create a Task" at bounding box center [541, 108] width 997 height 43
click at [557, 419] on section "Tasks 2 Results Date Range Open Budget Review Assignee ​ Create a Task Address …" at bounding box center [528, 445] width 1021 height 779
click at [558, 407] on section "Tasks 2 Results Date Range Open Budget Review Assignee ​ Create a Task Address …" at bounding box center [528, 445] width 1021 height 779
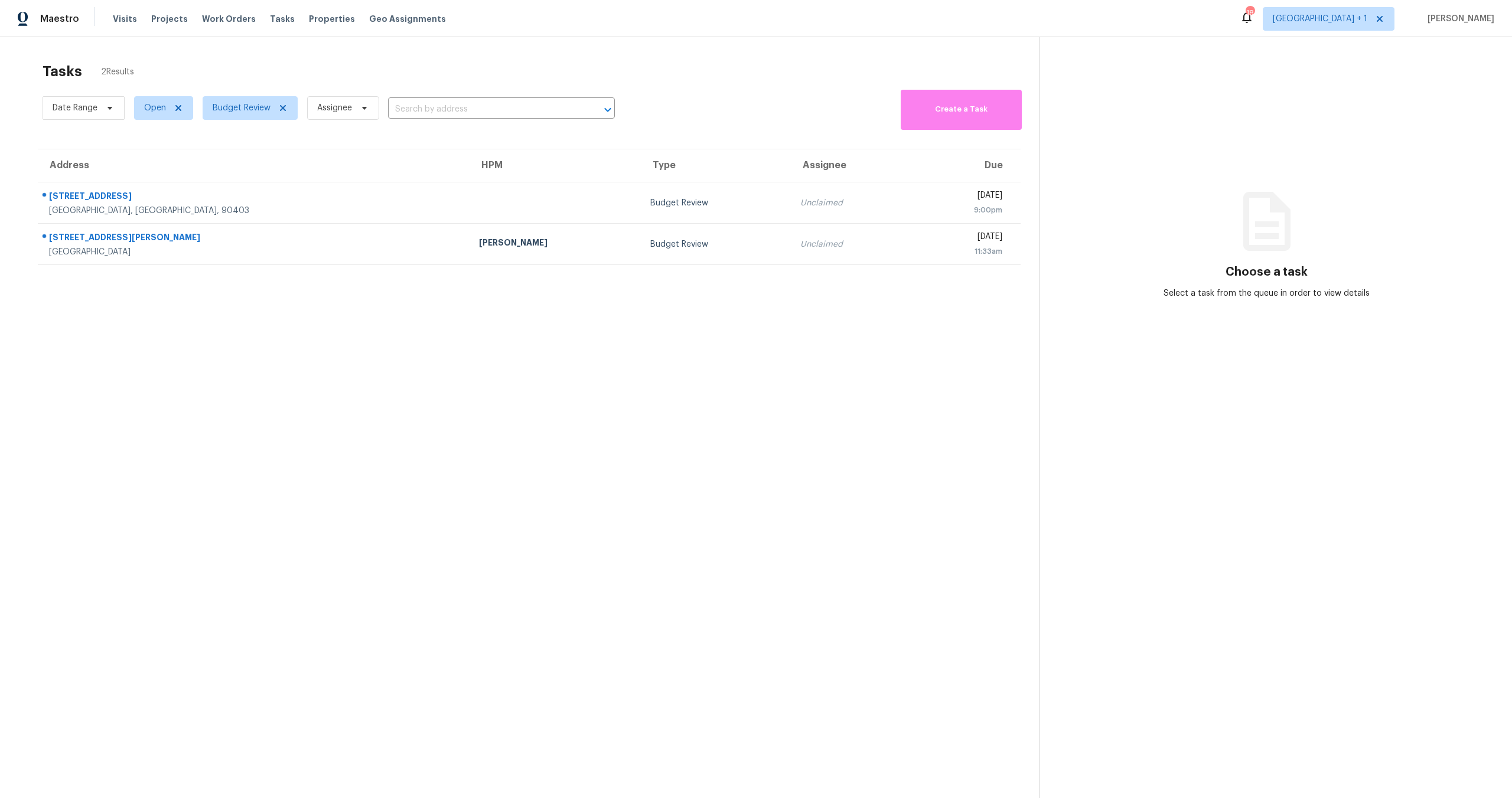
drag, startPoint x: 448, startPoint y: 626, endPoint x: 451, endPoint y: 595, distance: 31.1
click at [451, 610] on section "Tasks 2 Results Date Range Open Budget Review Assignee ​ Create a Task Address …" at bounding box center [528, 445] width 1021 height 779
click at [390, 74] on div "Tasks 2 Results" at bounding box center [541, 71] width 997 height 31
click at [220, 20] on span "Work Orders" at bounding box center [228, 19] width 54 height 12
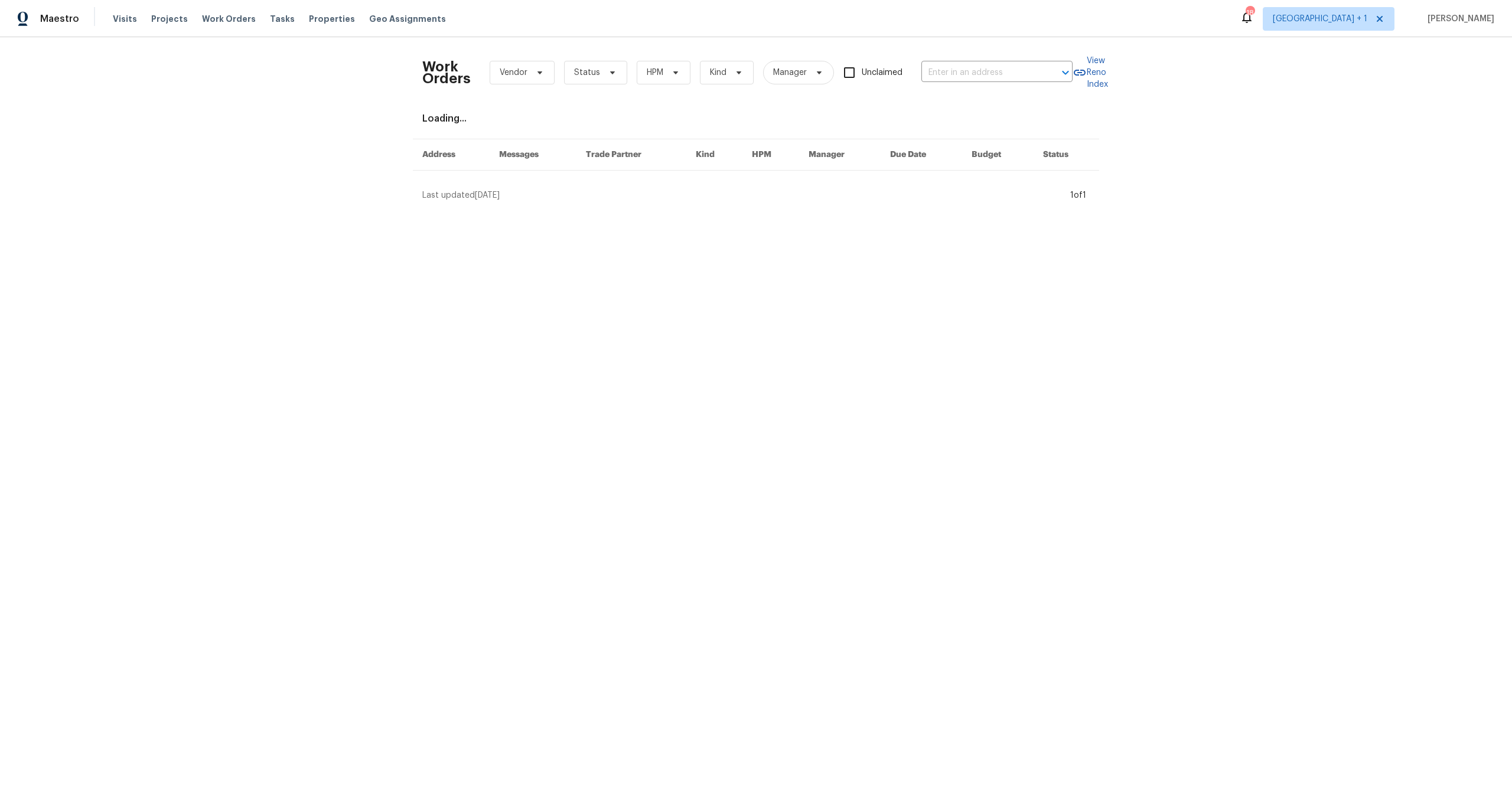
click at [254, 96] on div "Work Orders Vendor Status HPM Kind Manager Unclaimed ​ View Reno Index Loading.…" at bounding box center [756, 124] width 1512 height 173
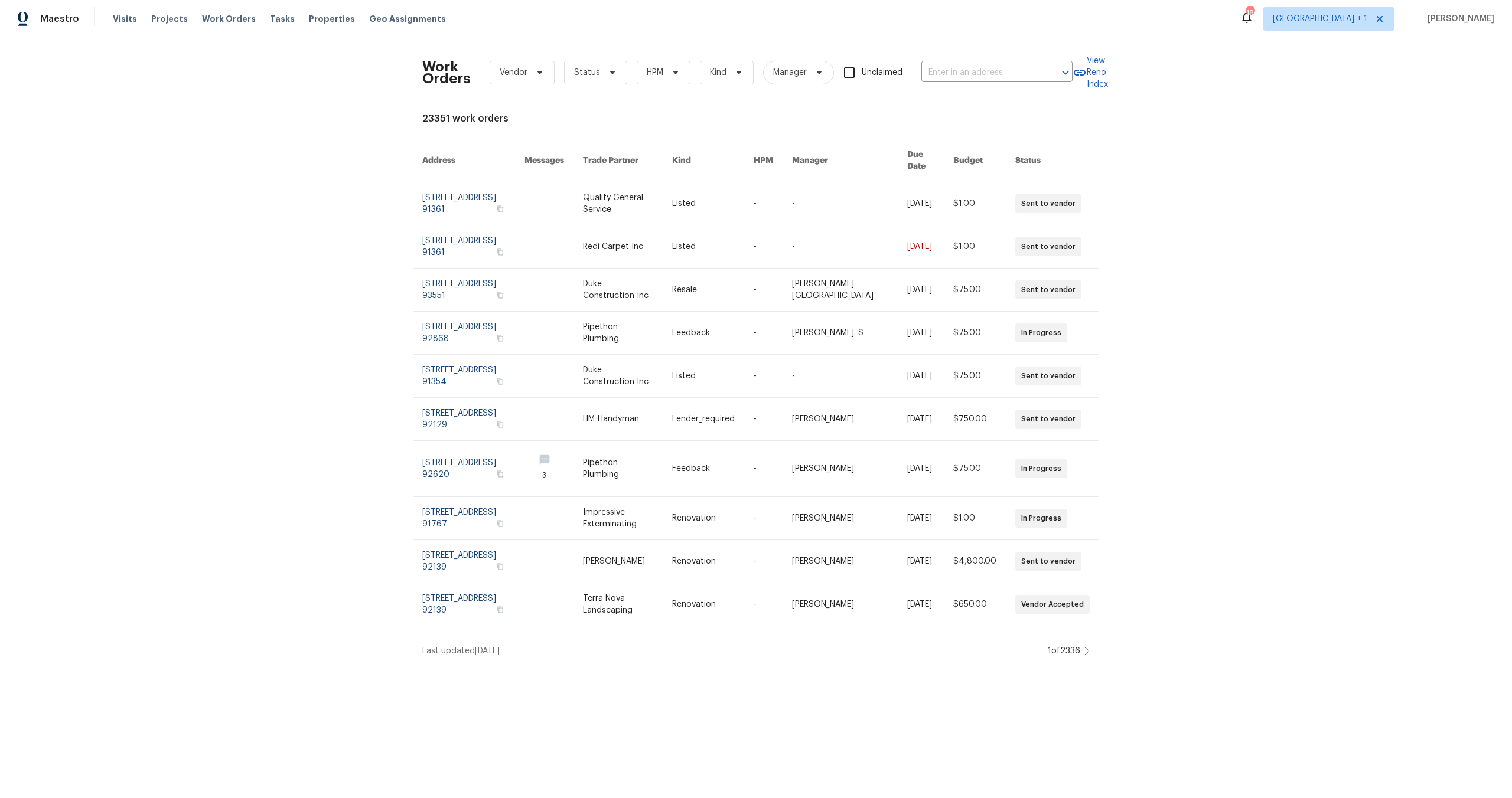
click at [181, 164] on div "Work Orders Vendor Status HPM Kind Manager Unclaimed ​ View Reno Index 23351 wo…" at bounding box center [756, 351] width 1512 height 629
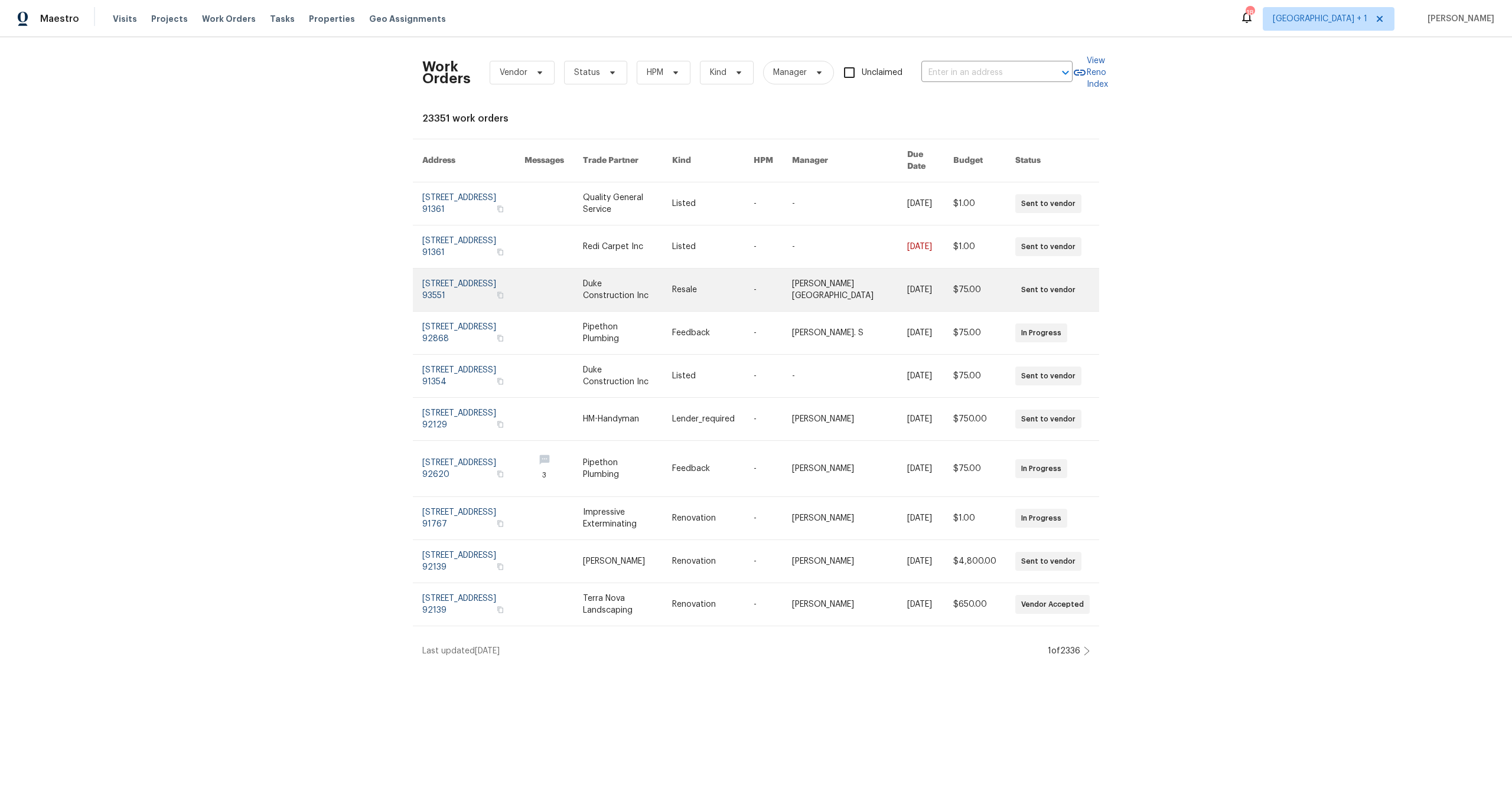
click at [422, 306] on link at bounding box center [473, 290] width 102 height 42
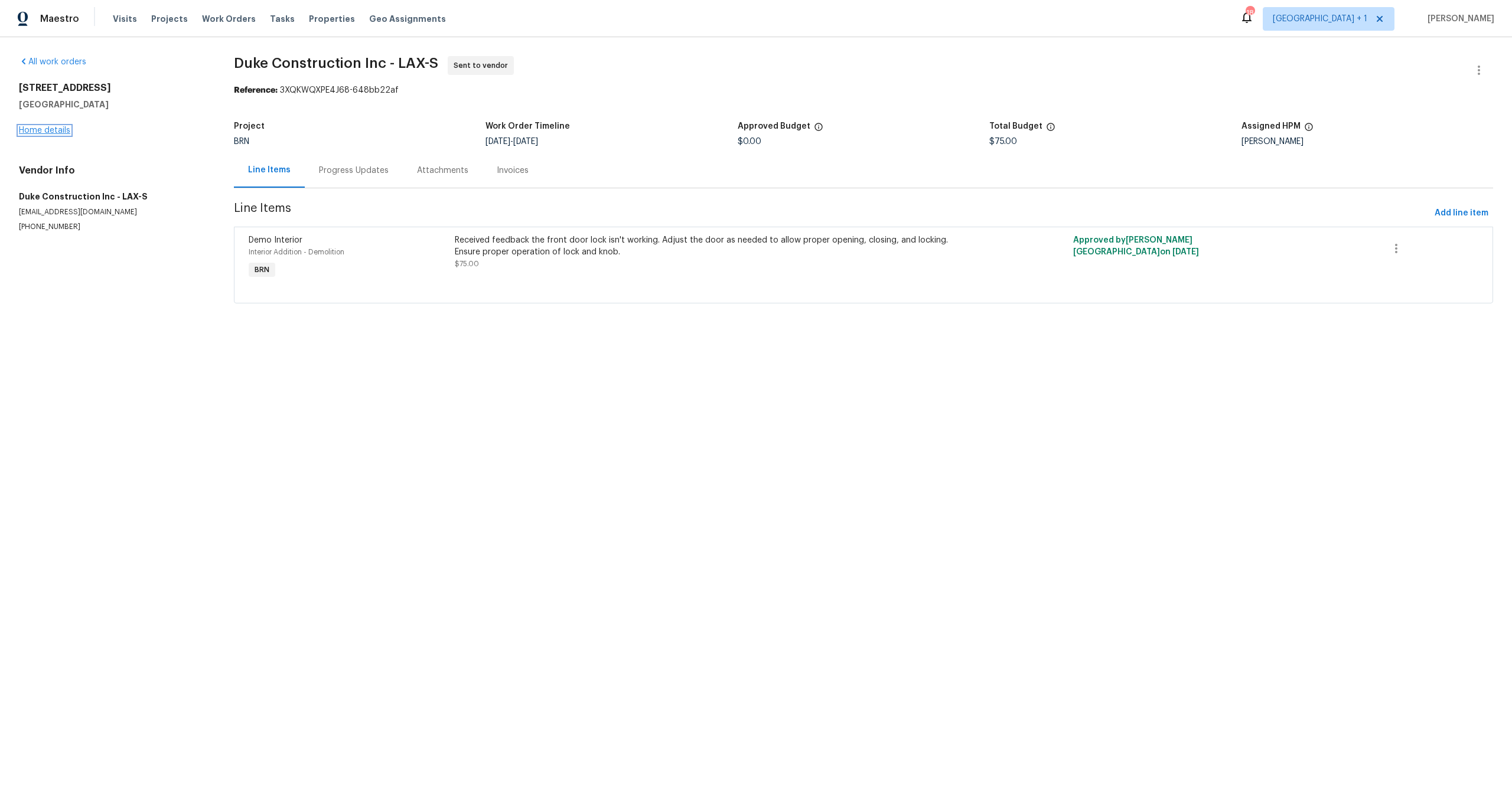
click at [46, 129] on link "Home details" at bounding box center [44, 130] width 51 height 8
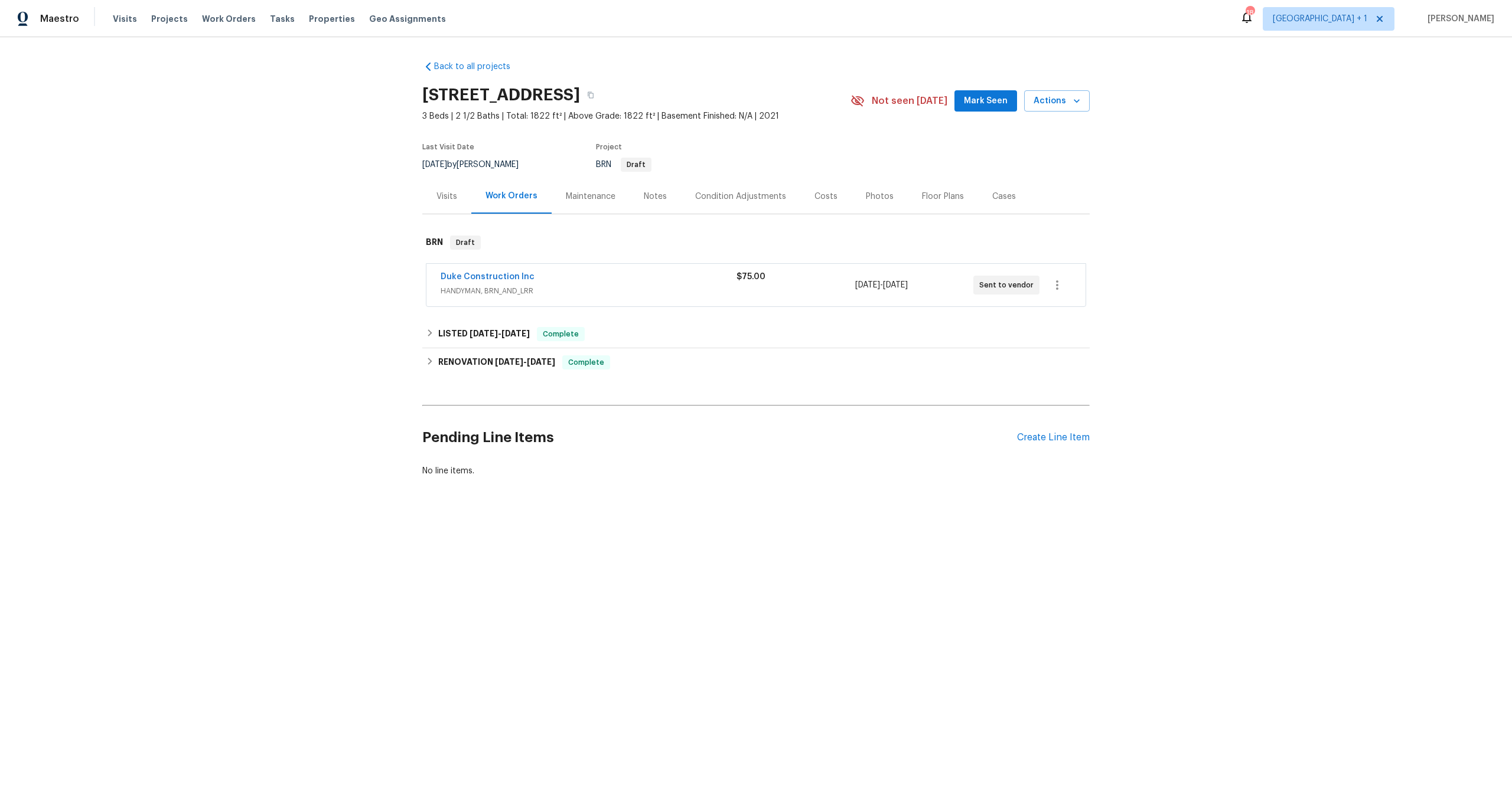
click at [664, 295] on span "HANDYMAN, BRN_AND_LRR" at bounding box center [589, 290] width 296 height 12
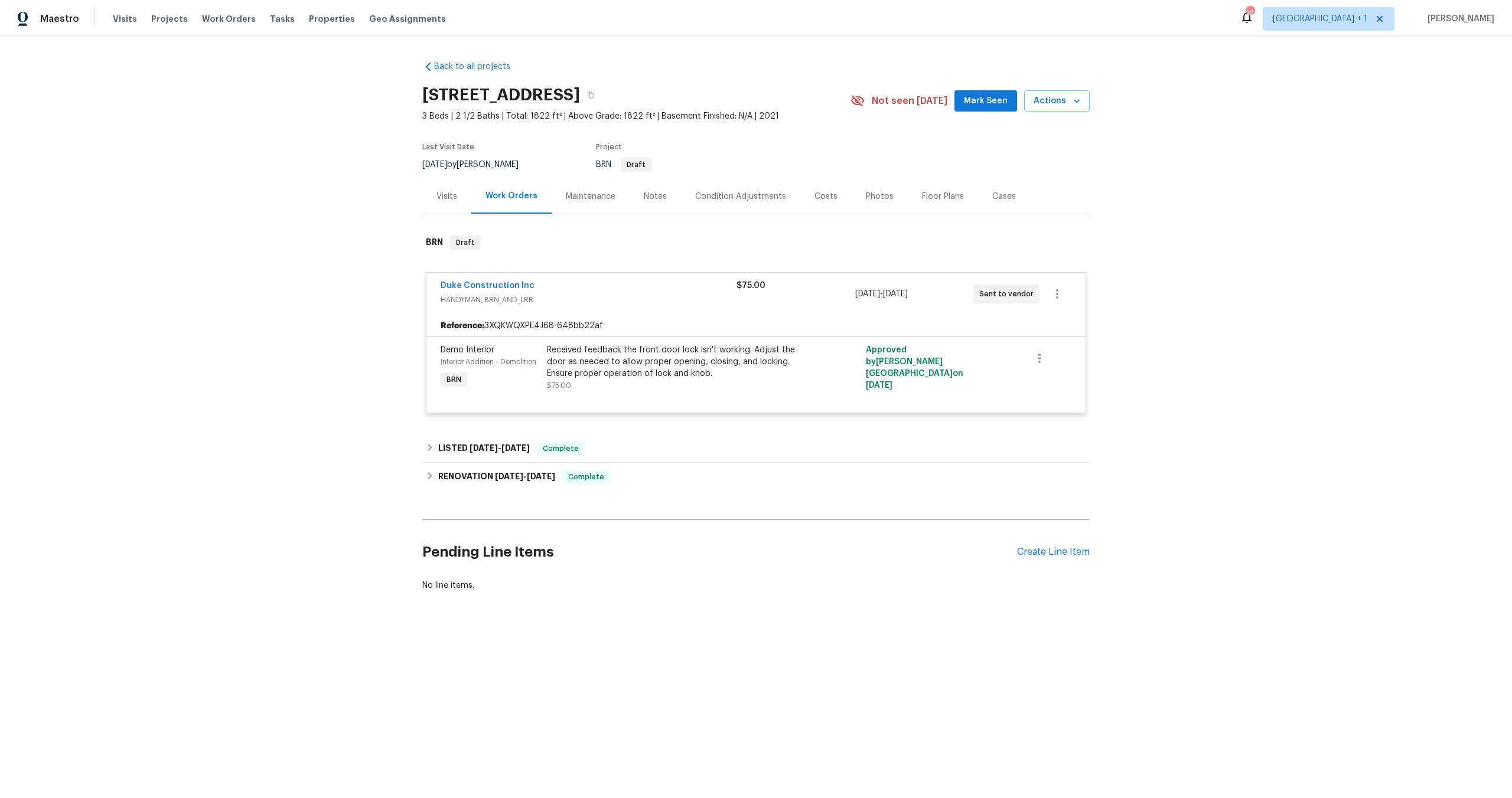
click at [656, 304] on span "HANDYMAN, BRN_AND_LRR" at bounding box center [589, 299] width 296 height 12
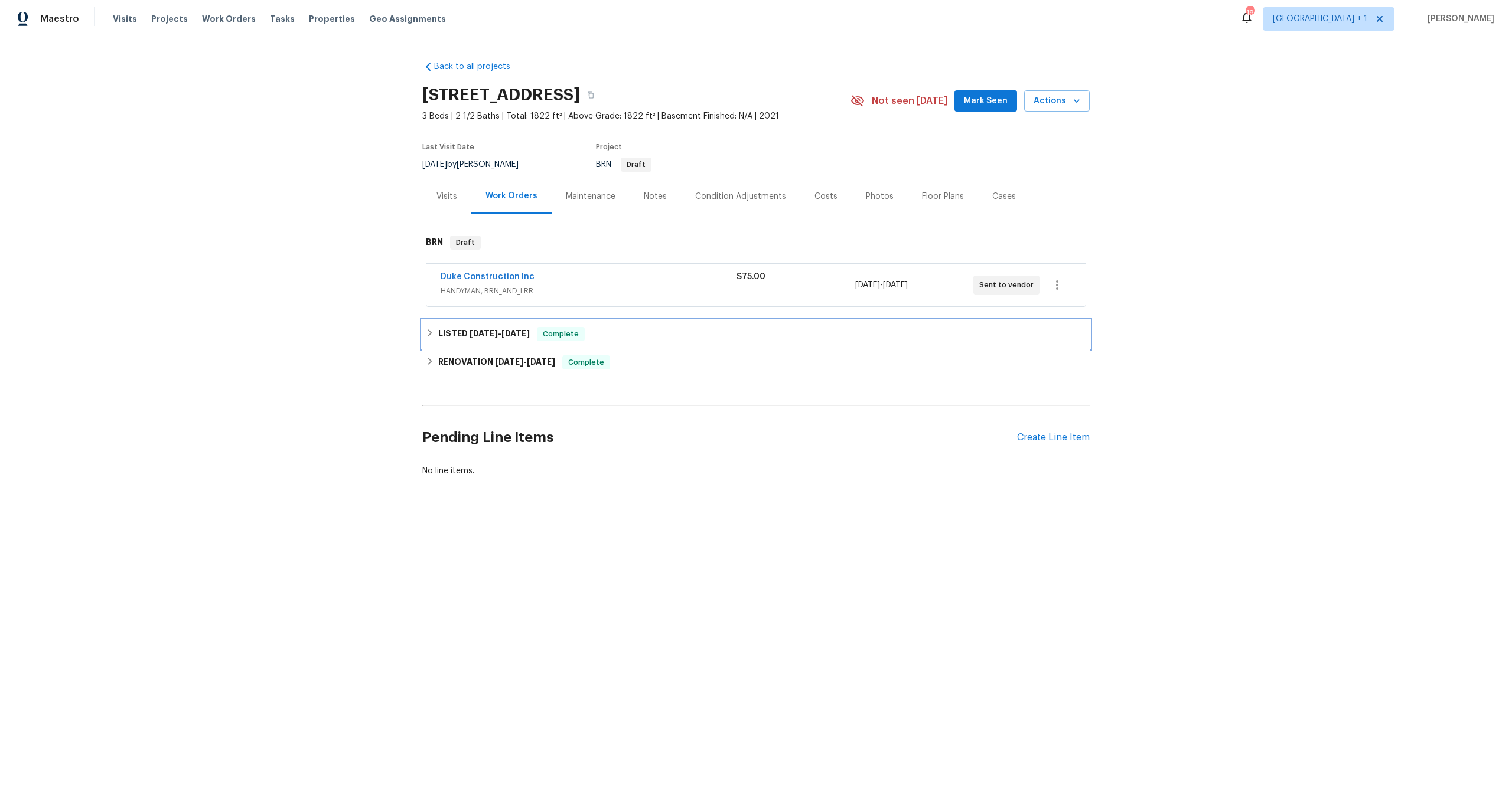
click at [649, 326] on div "LISTED [DATE] - [DATE] Complete" at bounding box center [756, 334] width 667 height 28
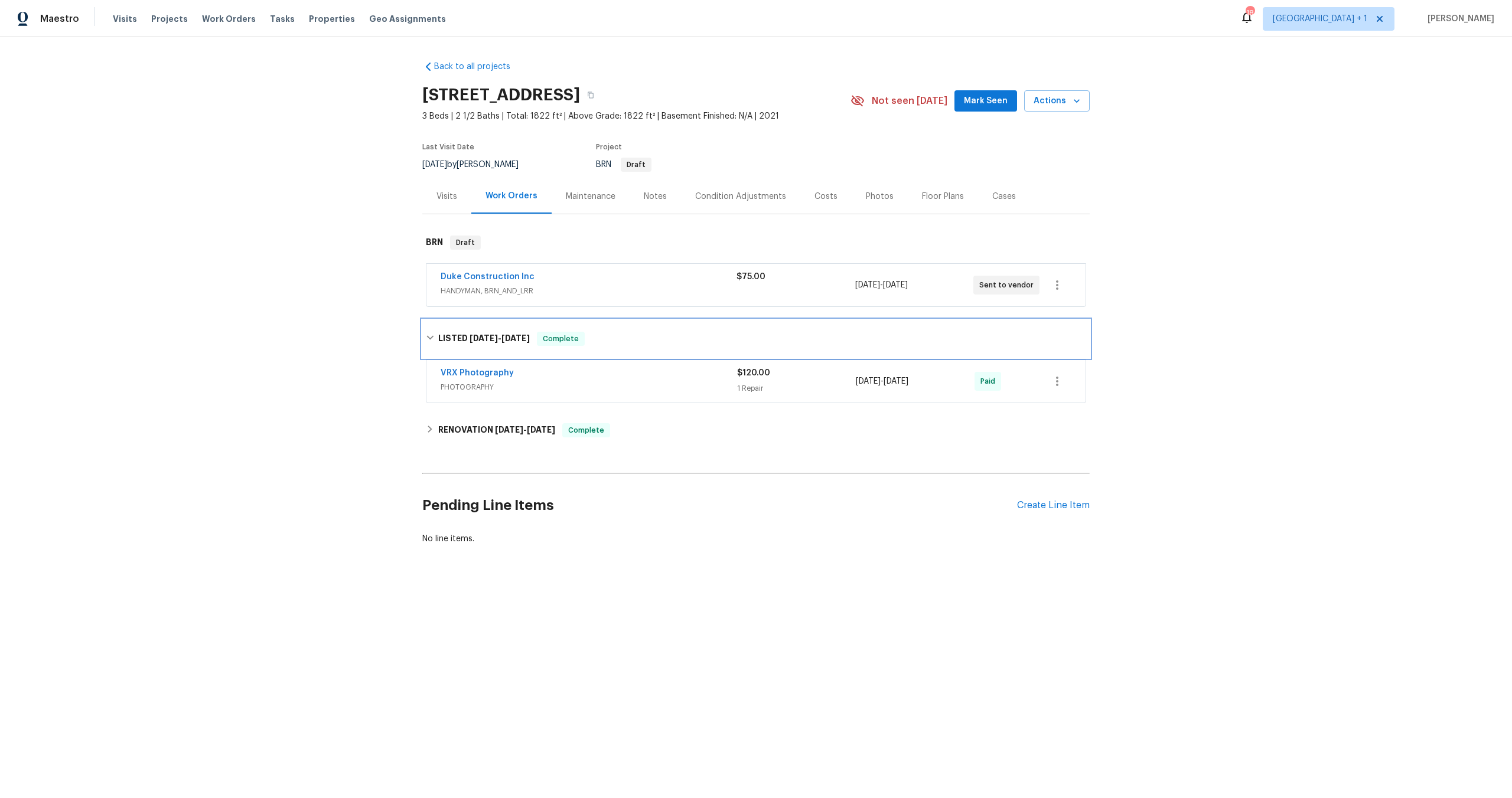
click at [652, 343] on div "LISTED [DATE] - [DATE] Complete" at bounding box center [756, 339] width 660 height 14
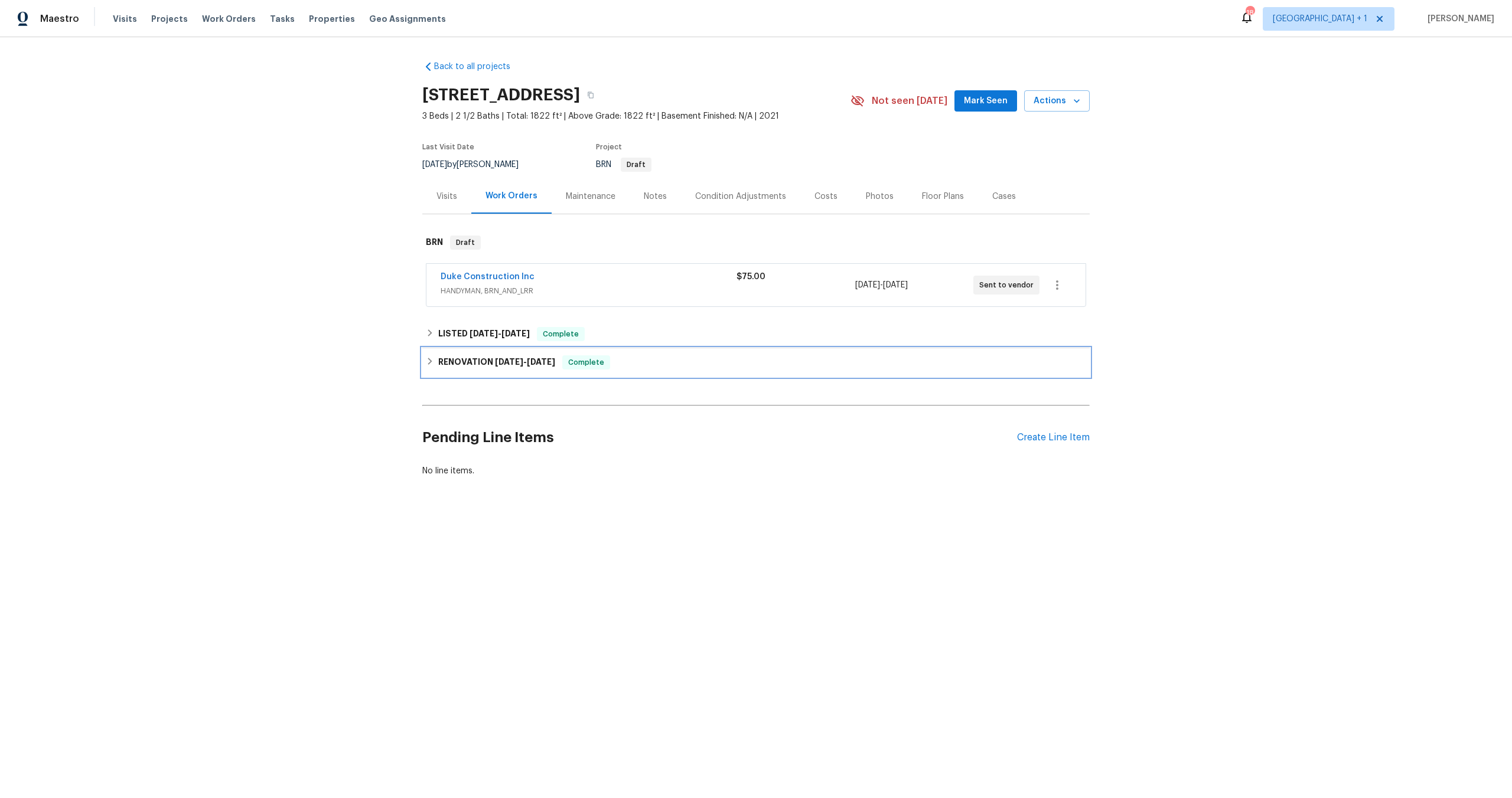
click at [661, 364] on div "RENOVATION [DATE] - [DATE] Complete" at bounding box center [756, 363] width 660 height 14
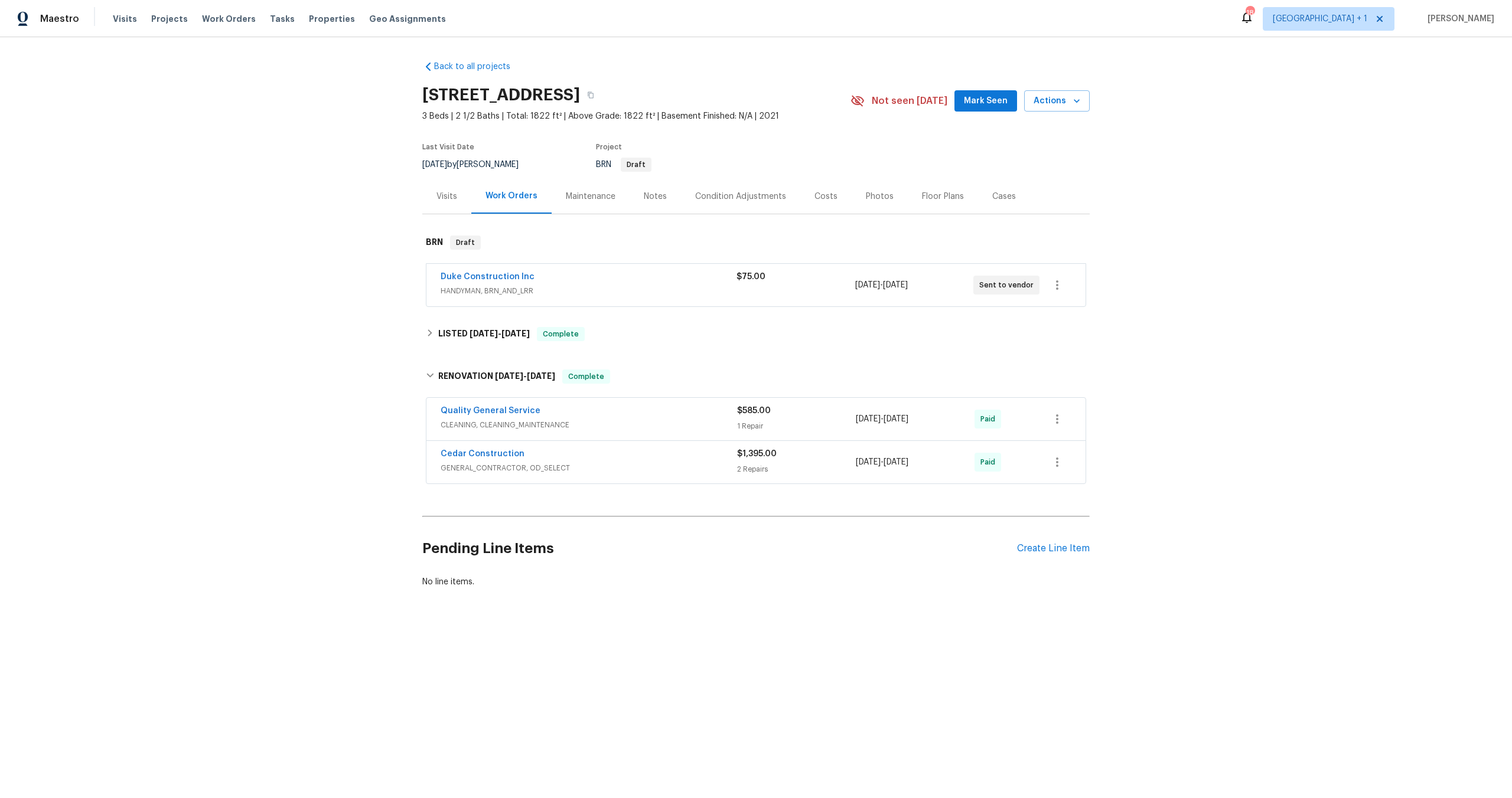
click at [263, 304] on div "Back to all projects [STREET_ADDRESS] 3 Beds | 2 1/2 Baths | Total: 1822 ft² | …" at bounding box center [756, 352] width 1512 height 631
click at [656, 73] on div "Back to all projects [STREET_ADDRESS] 3 Beds | 2 1/2 Baths | Total: 1822 ft² | …" at bounding box center [756, 324] width 667 height 546
click at [644, 199] on div "Notes" at bounding box center [655, 196] width 23 height 12
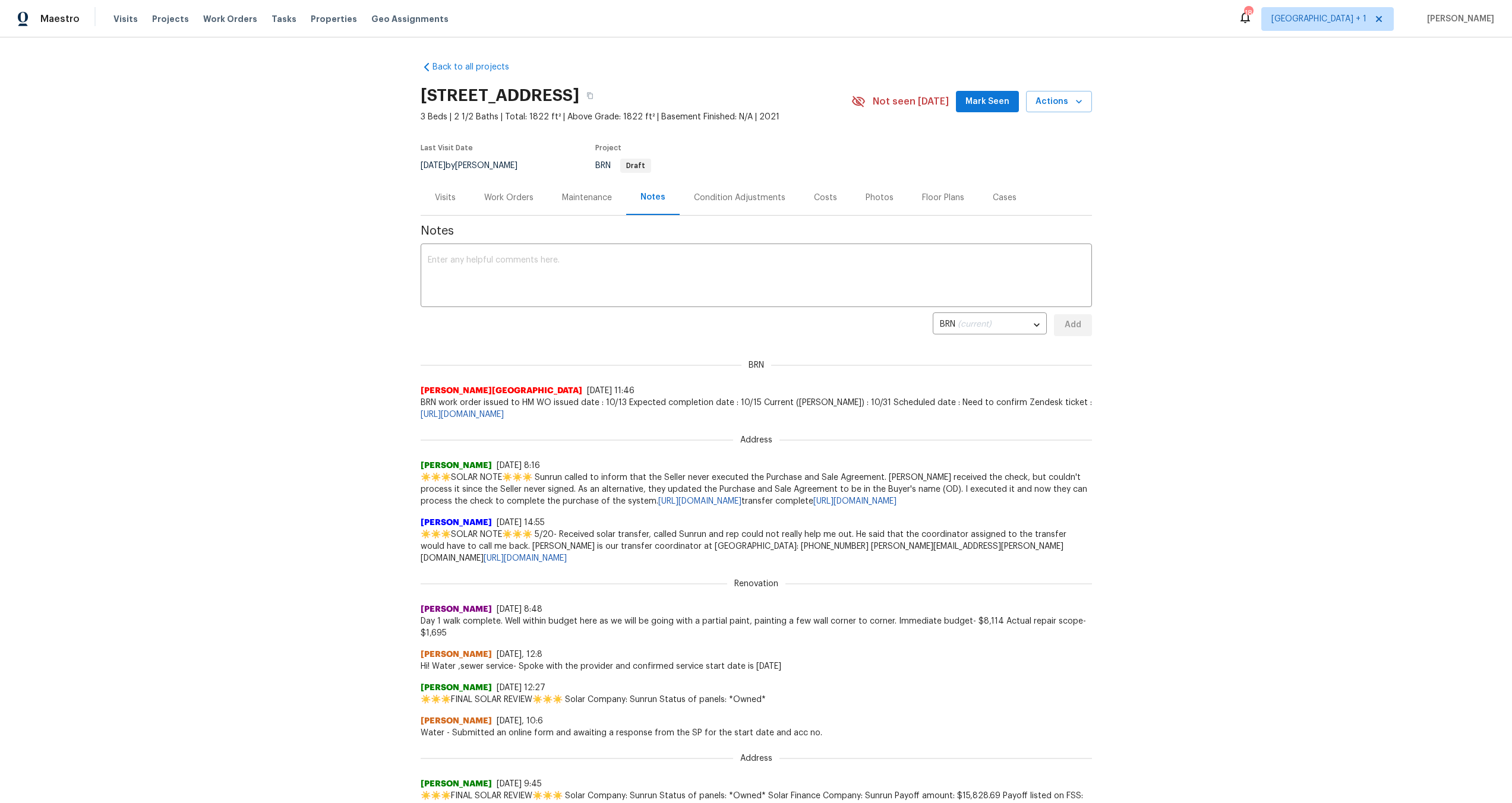
click at [274, 191] on div "Back to all projects [STREET_ADDRESS] 3 Beds | 2 1/2 Baths | Total: 1822 ft² | …" at bounding box center [756, 420] width 1512 height 766
click at [504, 202] on div "Work Orders" at bounding box center [508, 197] width 49 height 12
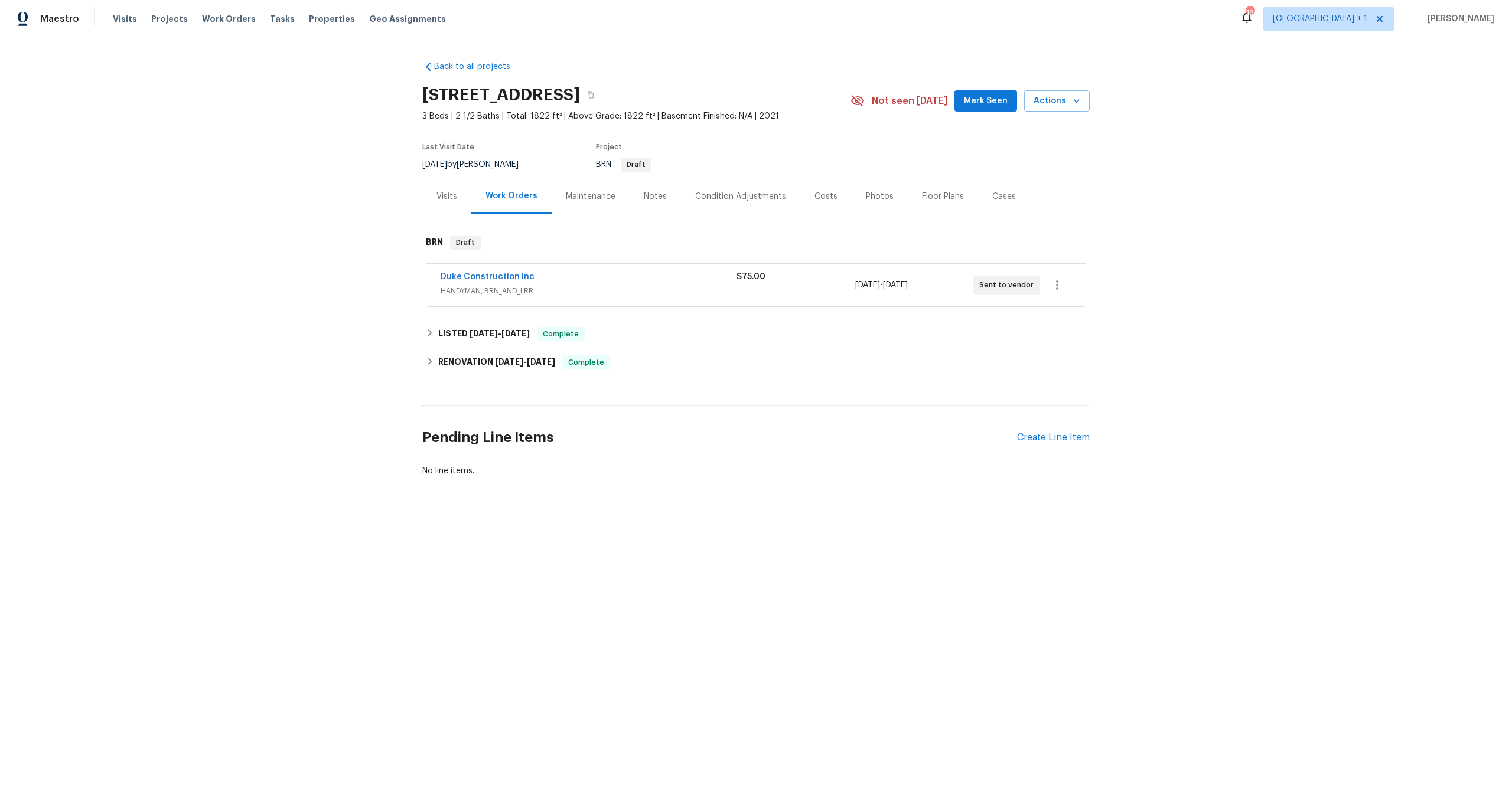
click at [215, 334] on div "Back to all projects [STREET_ADDRESS] 3 Beds | 2 1/2 Baths | Total: 1822 ft² | …" at bounding box center [756, 297] width 1512 height 520
click at [217, 16] on span "Work Orders" at bounding box center [228, 19] width 54 height 12
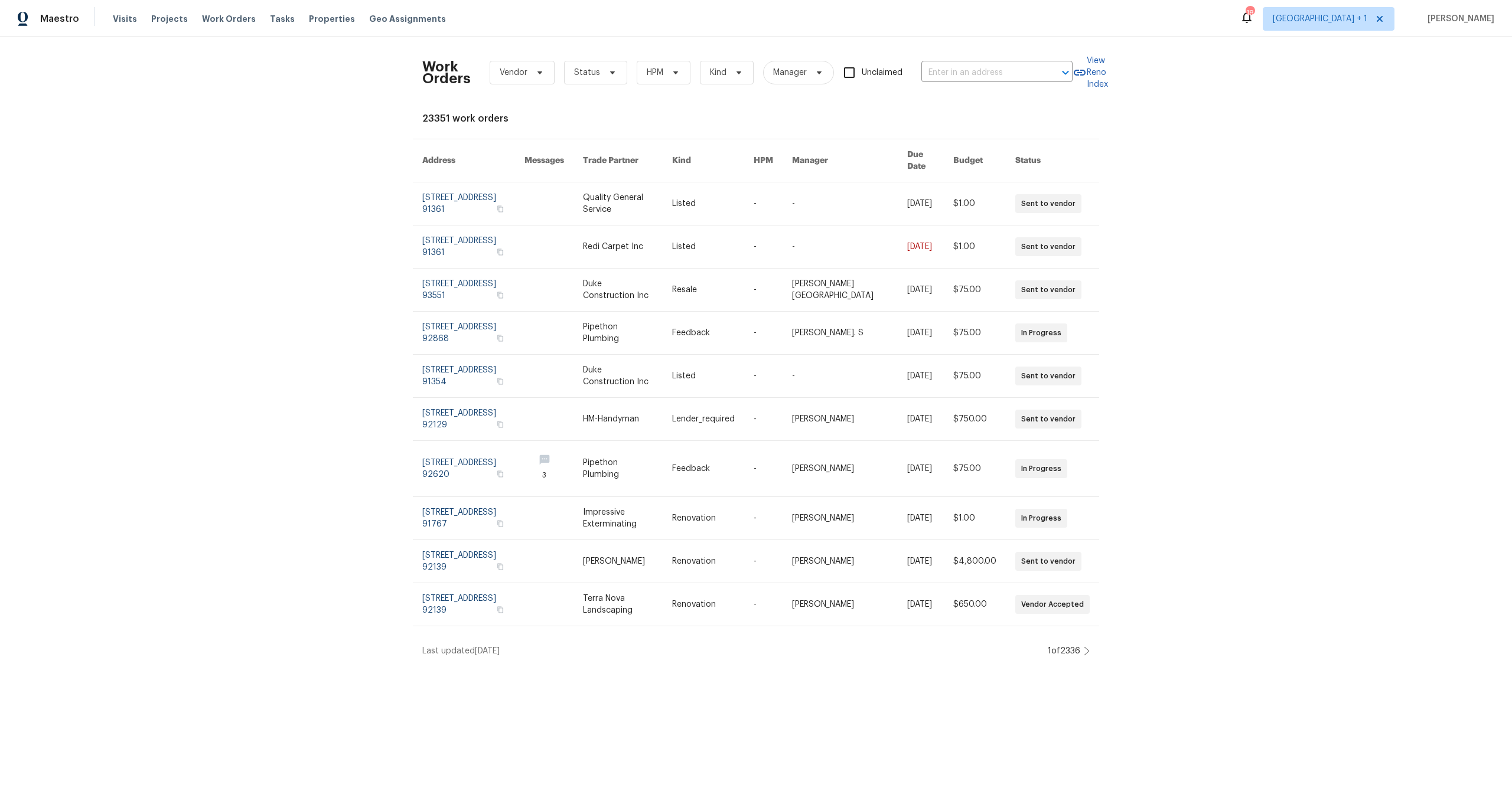
click at [288, 325] on div "Work Orders Vendor Status HPM Kind Manager Unclaimed ​ View Reno Index 23351 wo…" at bounding box center [756, 351] width 1512 height 629
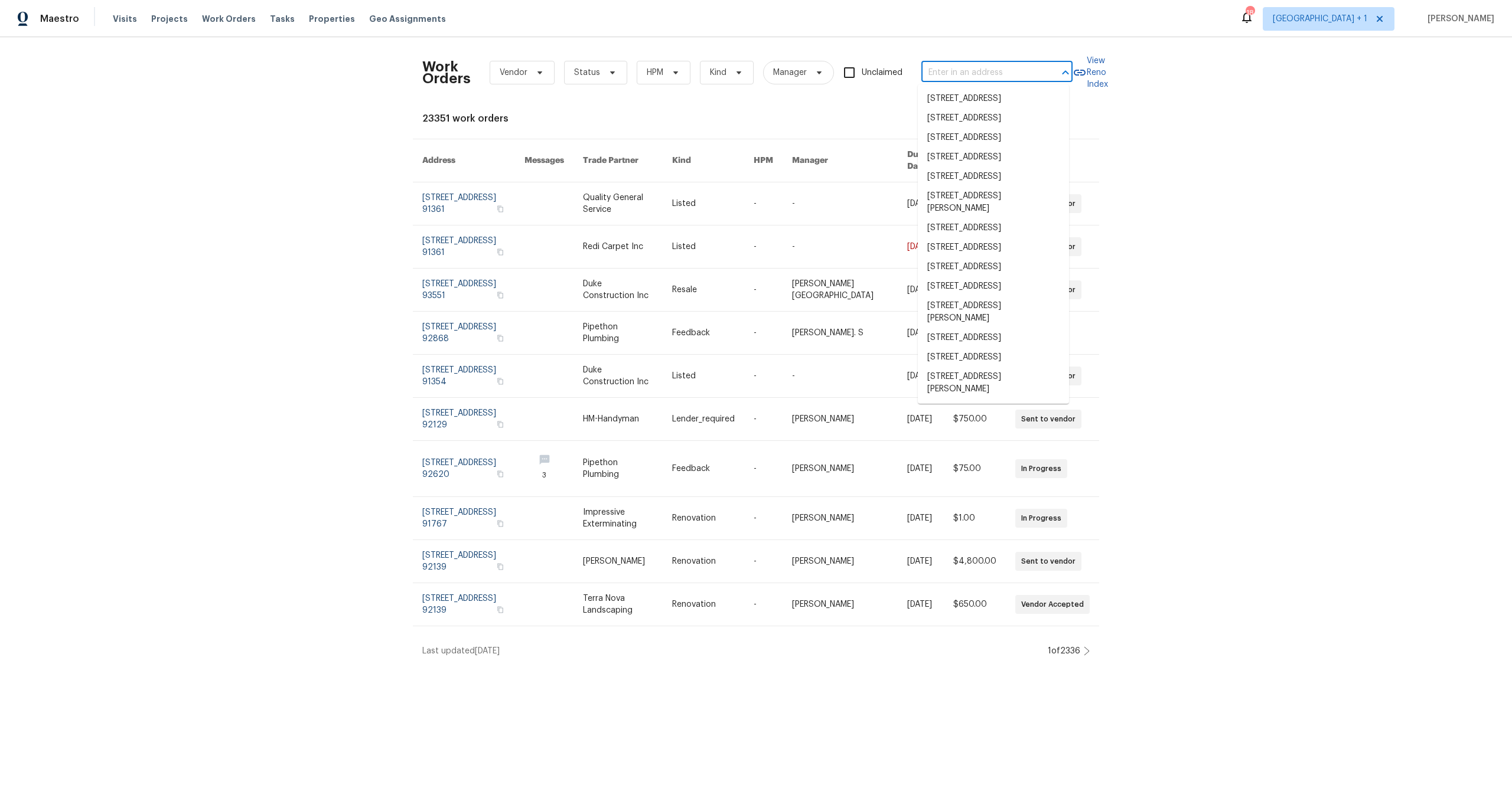
click at [936, 66] on input "text" at bounding box center [980, 73] width 118 height 19
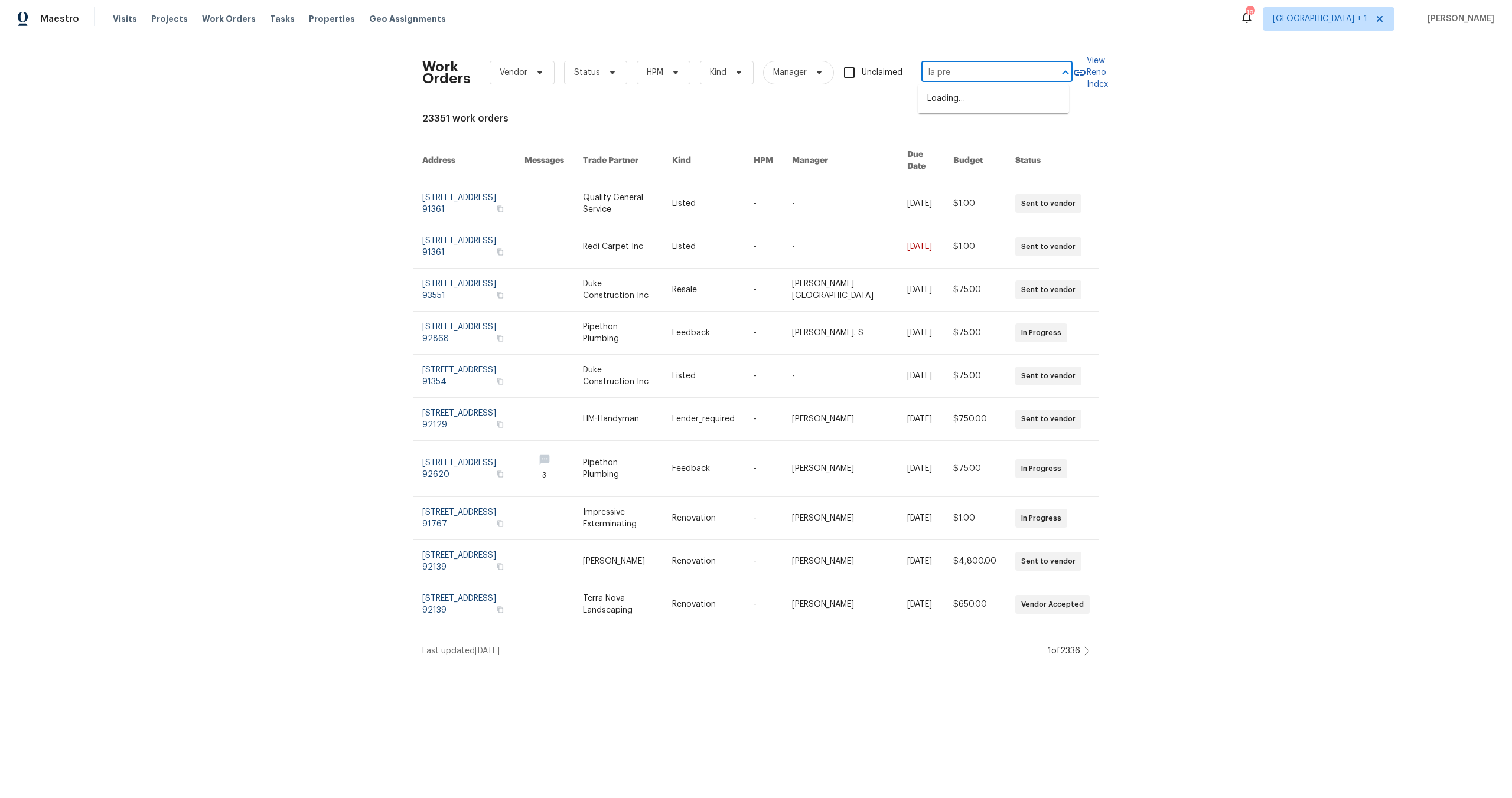
type input "la pres"
click at [950, 128] on li "[STREET_ADDRESS]" at bounding box center [993, 119] width 151 height 19
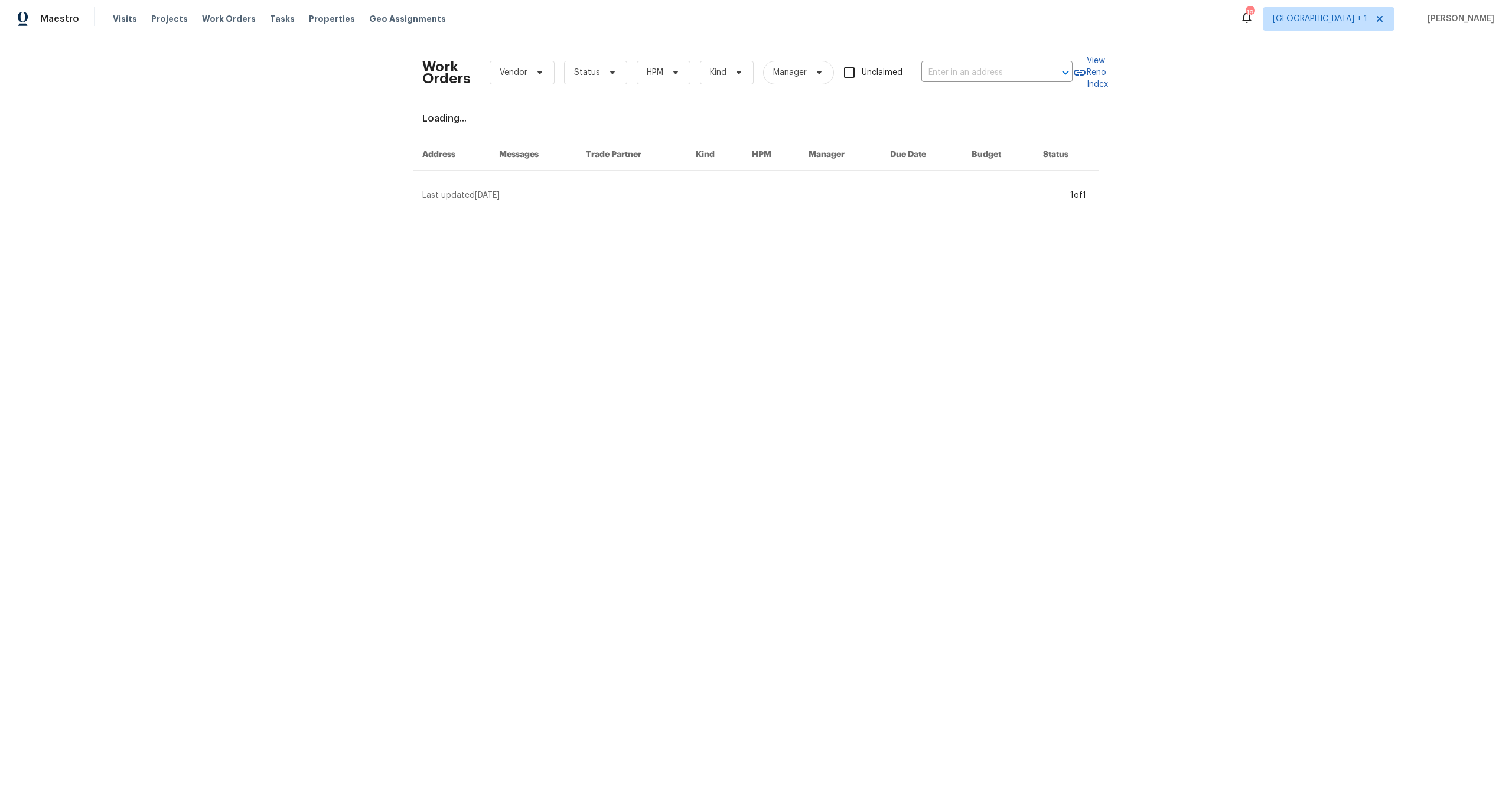
type input "[STREET_ADDRESS]"
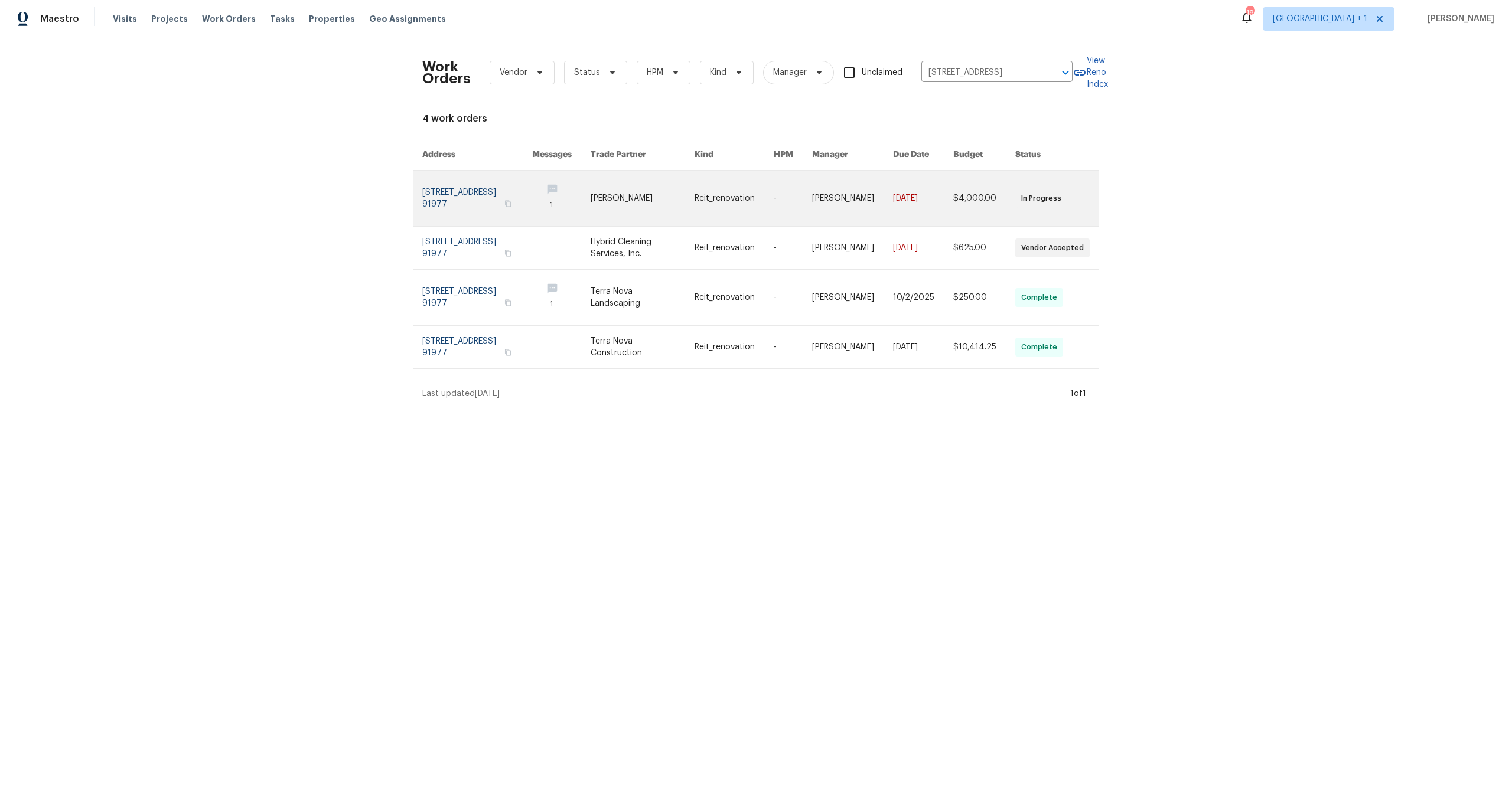
click at [467, 196] on link at bounding box center [477, 198] width 110 height 56
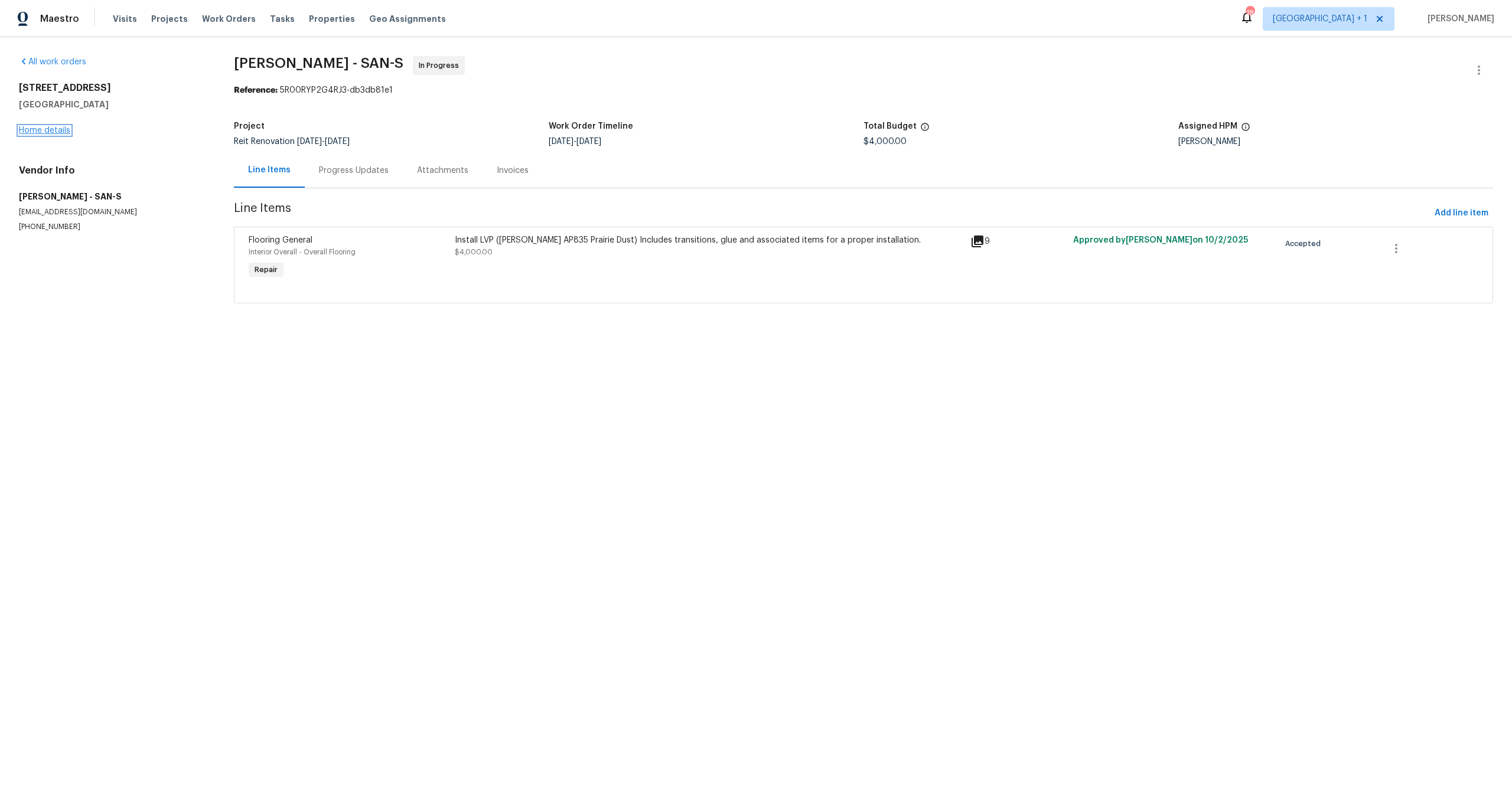
click at [66, 134] on link "Home details" at bounding box center [44, 130] width 51 height 8
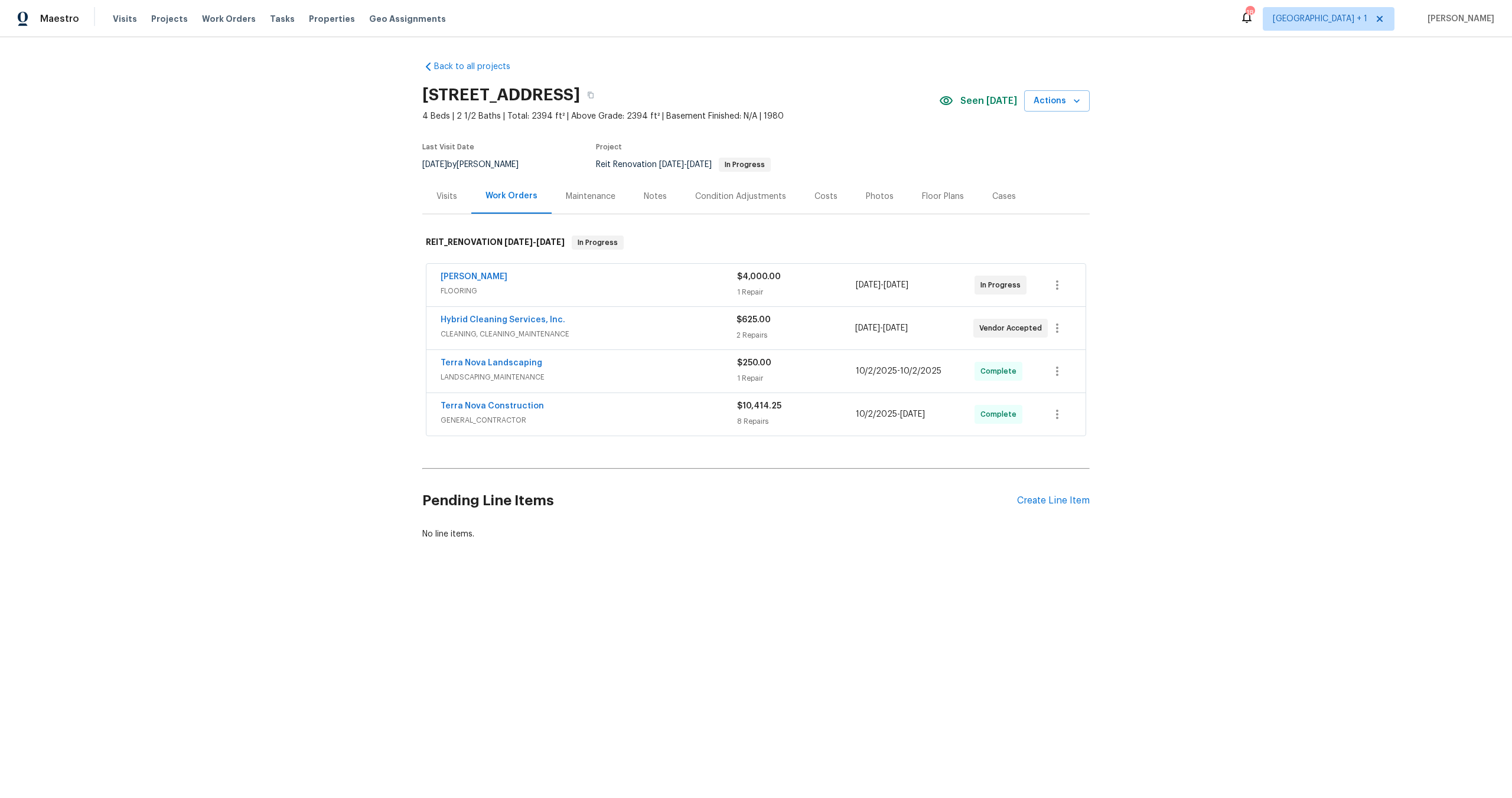
click at [454, 203] on div "Visits" at bounding box center [446, 196] width 49 height 35
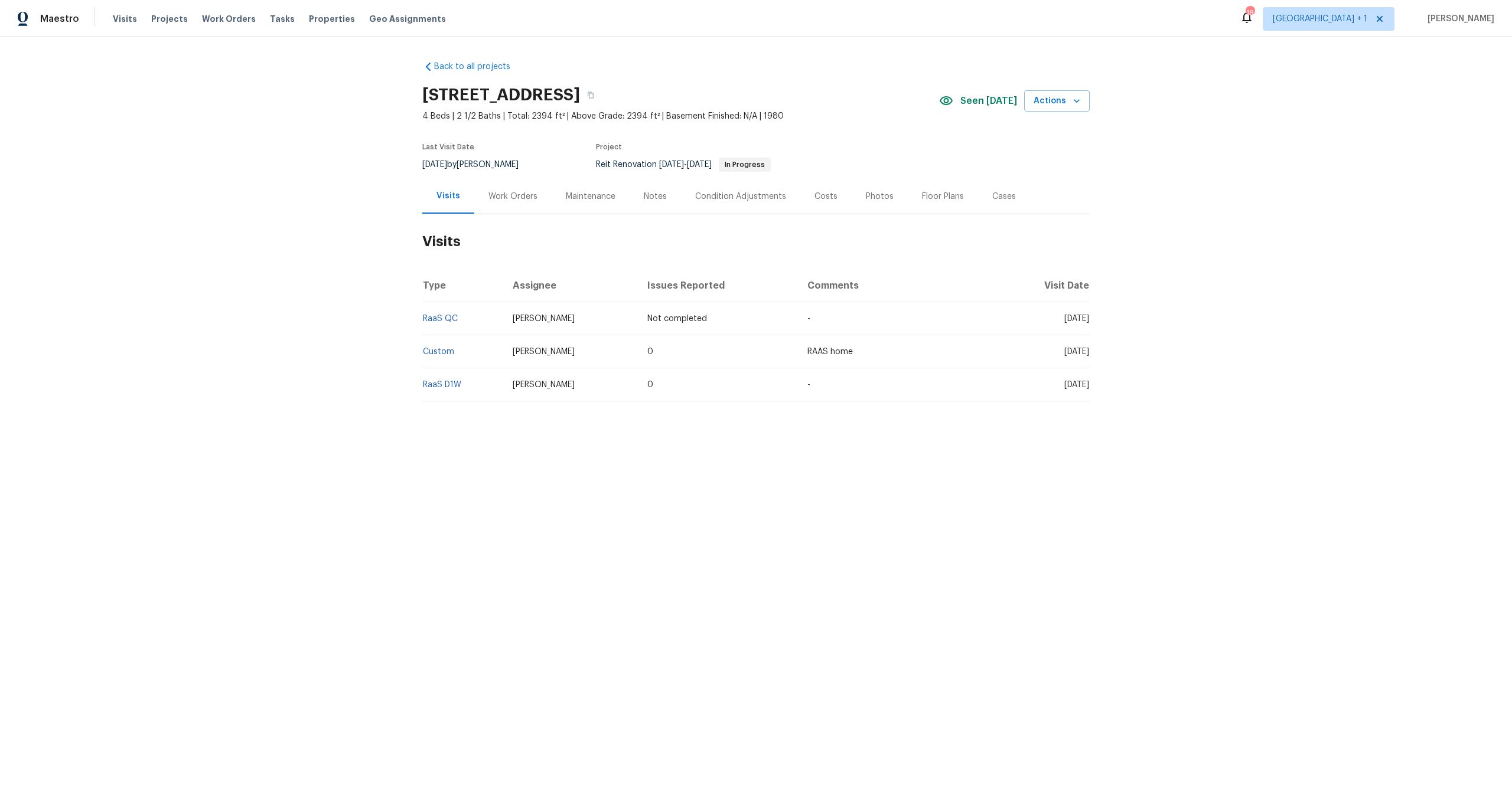
click at [540, 231] on h2 "Visits" at bounding box center [756, 242] width 667 height 55
click at [552, 239] on h2 "Visits" at bounding box center [756, 242] width 667 height 55
click at [547, 440] on div "Back to all projects [STREET_ADDRESS] 4 Beds | 2 1/2 Baths | Total: 2394 ft² | …" at bounding box center [756, 259] width 1512 height 444
click at [524, 196] on div "Work Orders" at bounding box center [513, 196] width 49 height 12
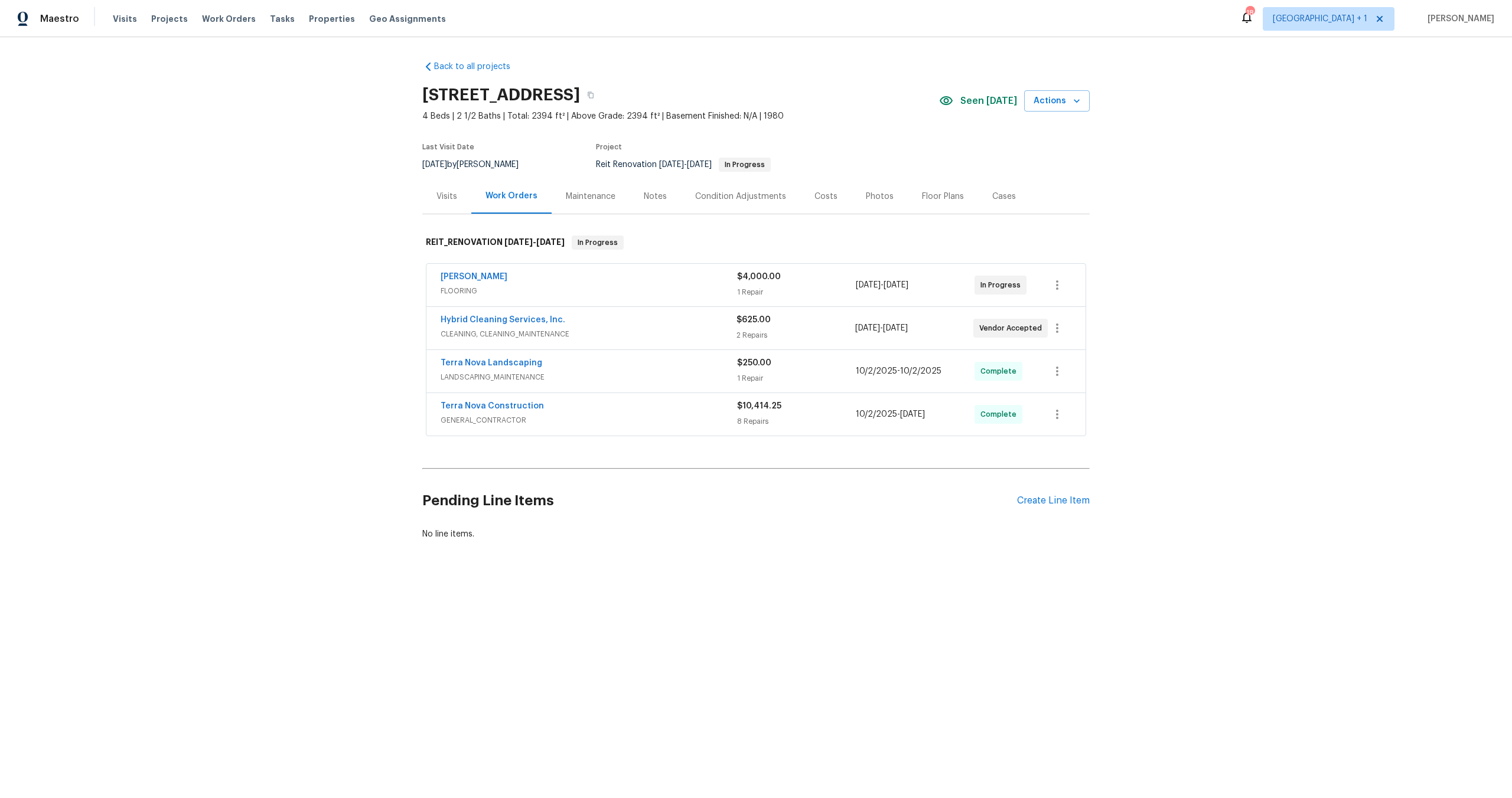
click at [584, 199] on div "Maintenance" at bounding box center [590, 196] width 50 height 12
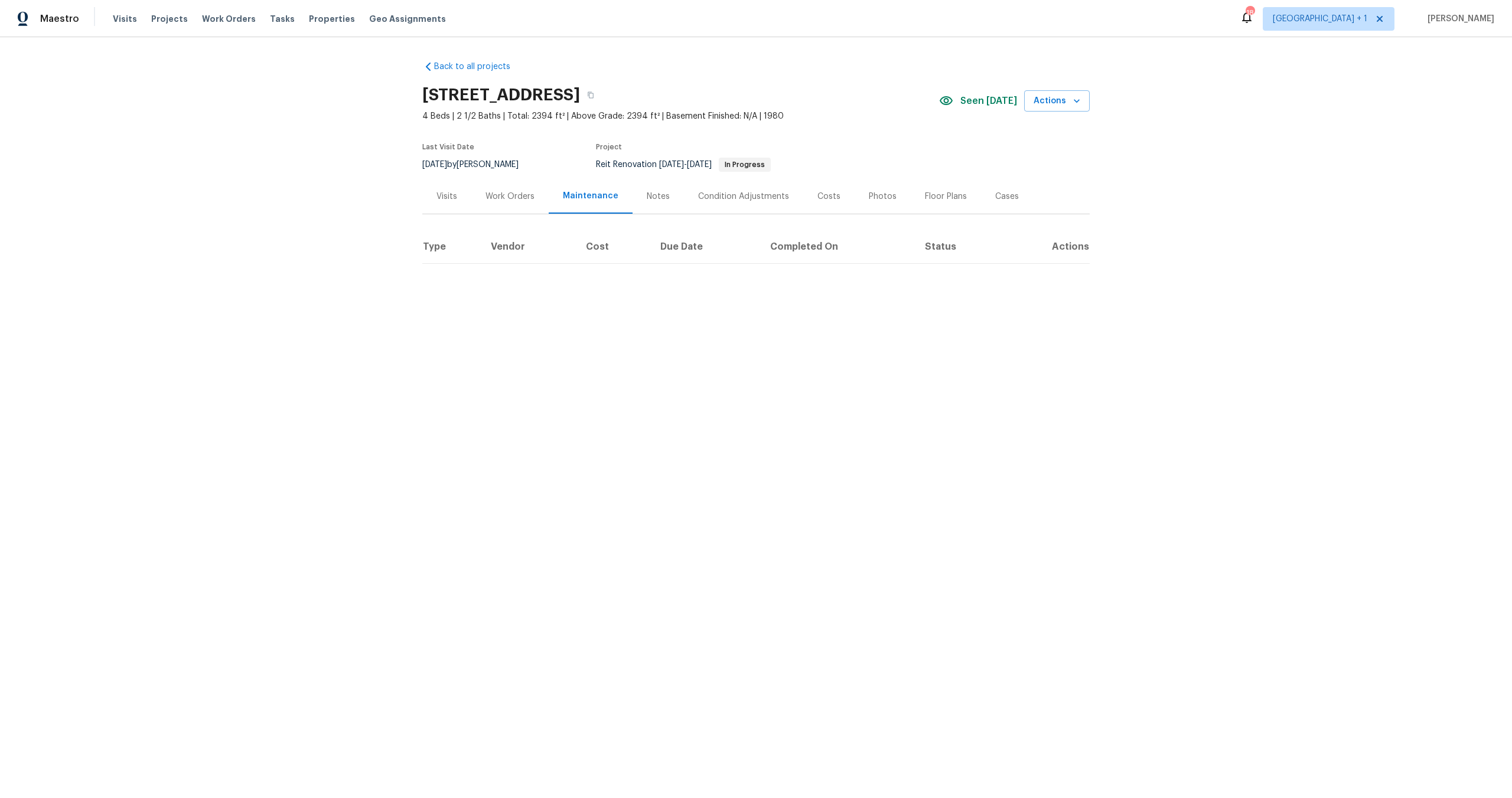
click at [647, 199] on div "Notes" at bounding box center [659, 196] width 23 height 12
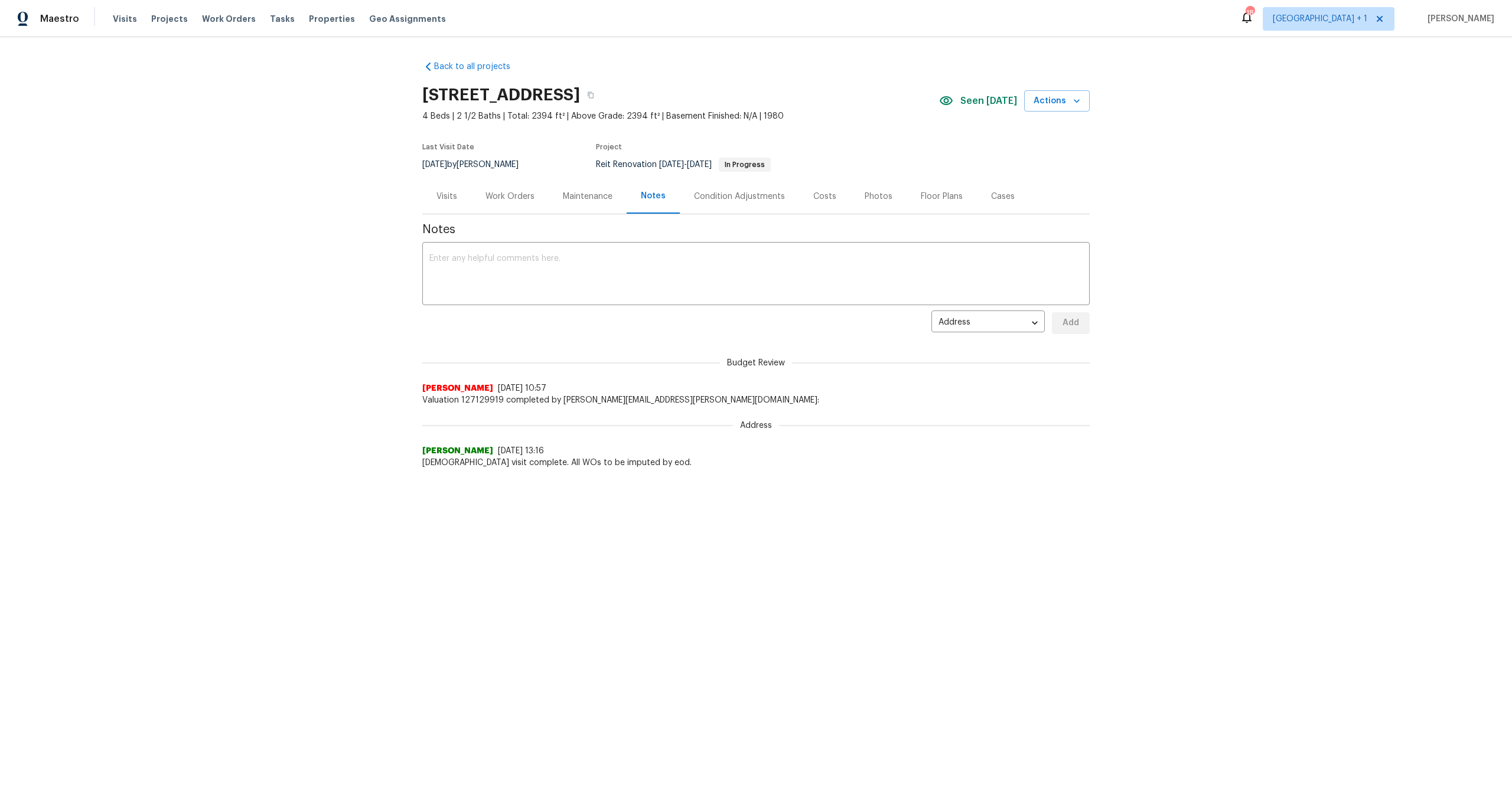
click at [750, 203] on div "Condition Adjustments" at bounding box center [739, 196] width 120 height 35
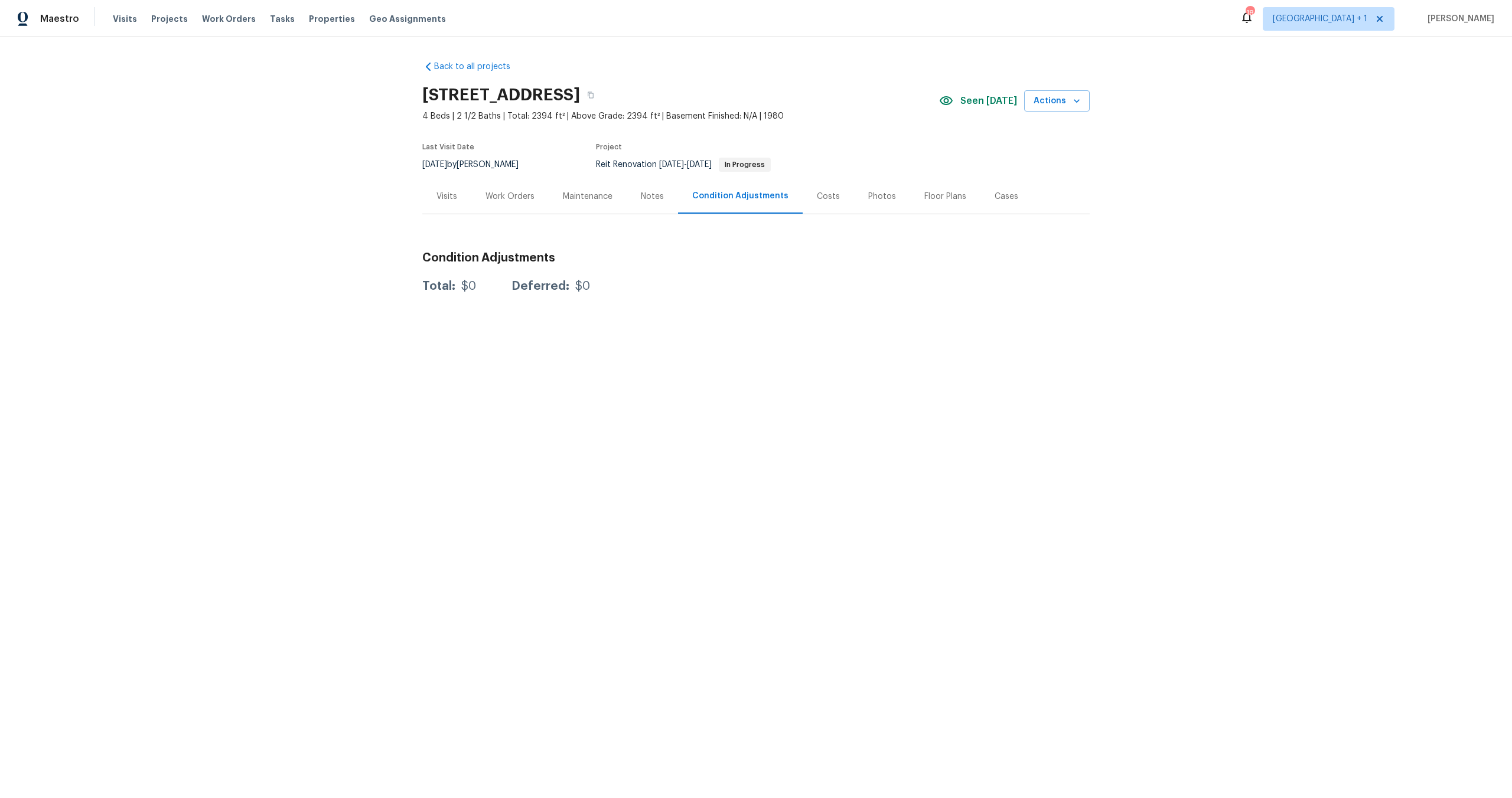
click at [821, 201] on div "Costs" at bounding box center [829, 196] width 23 height 12
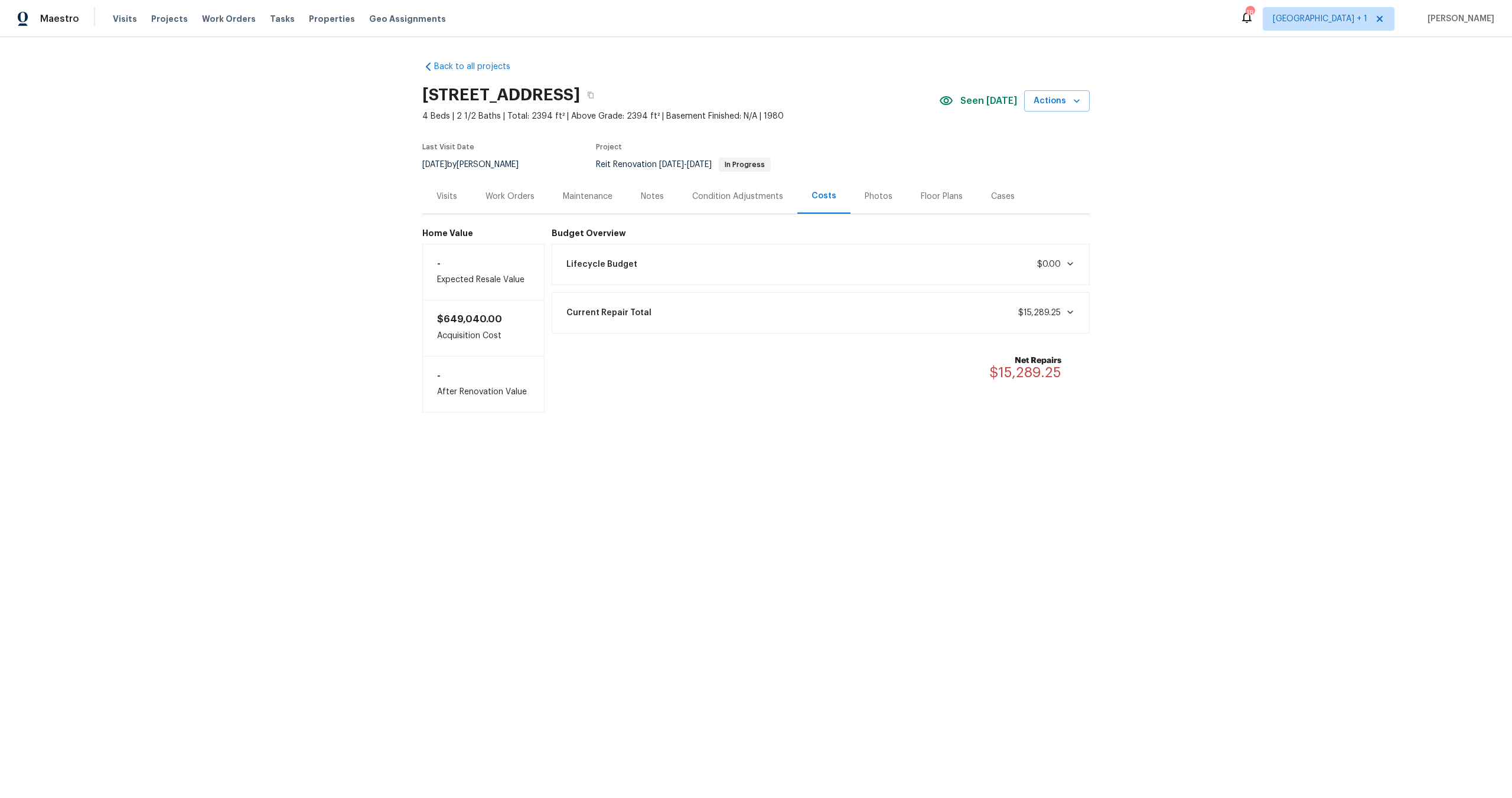
click at [498, 196] on div "Work Orders" at bounding box center [509, 196] width 49 height 12
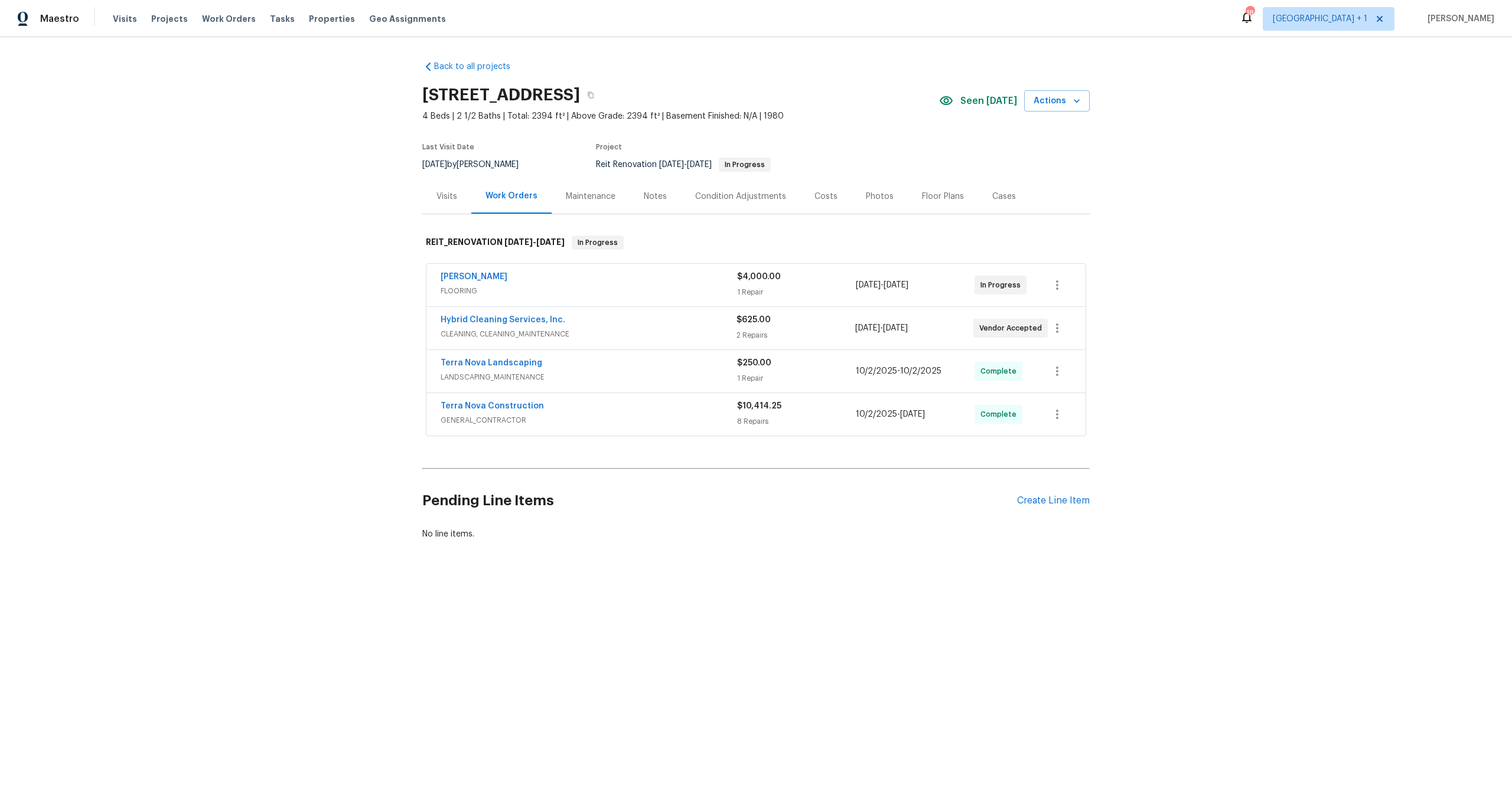
click at [626, 325] on div "Hybrid Cleaning Services, Inc." at bounding box center [589, 321] width 296 height 14
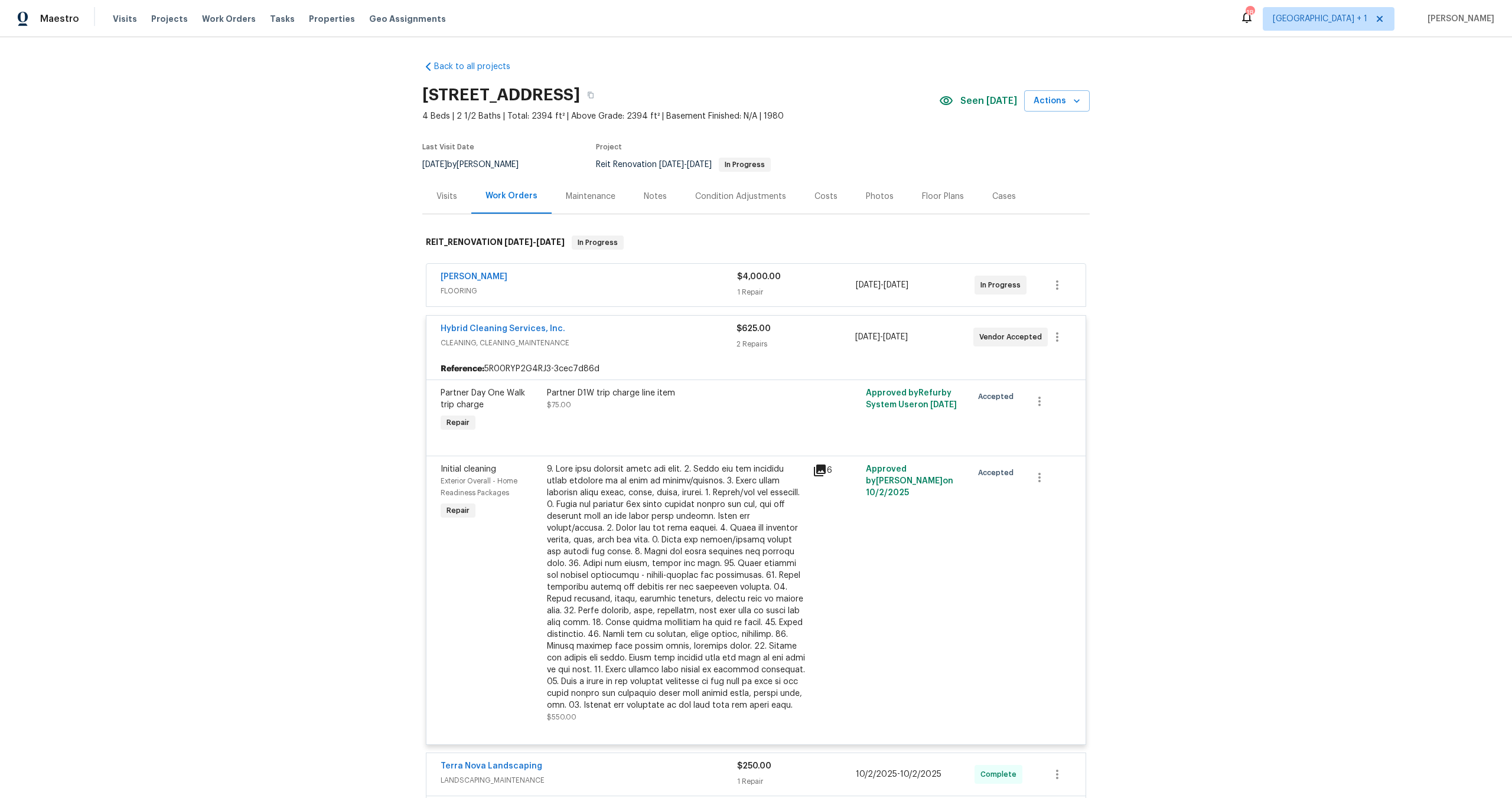
click at [654, 349] on span "CLEANING, CLEANING_MAINTENANCE" at bounding box center [589, 342] width 296 height 12
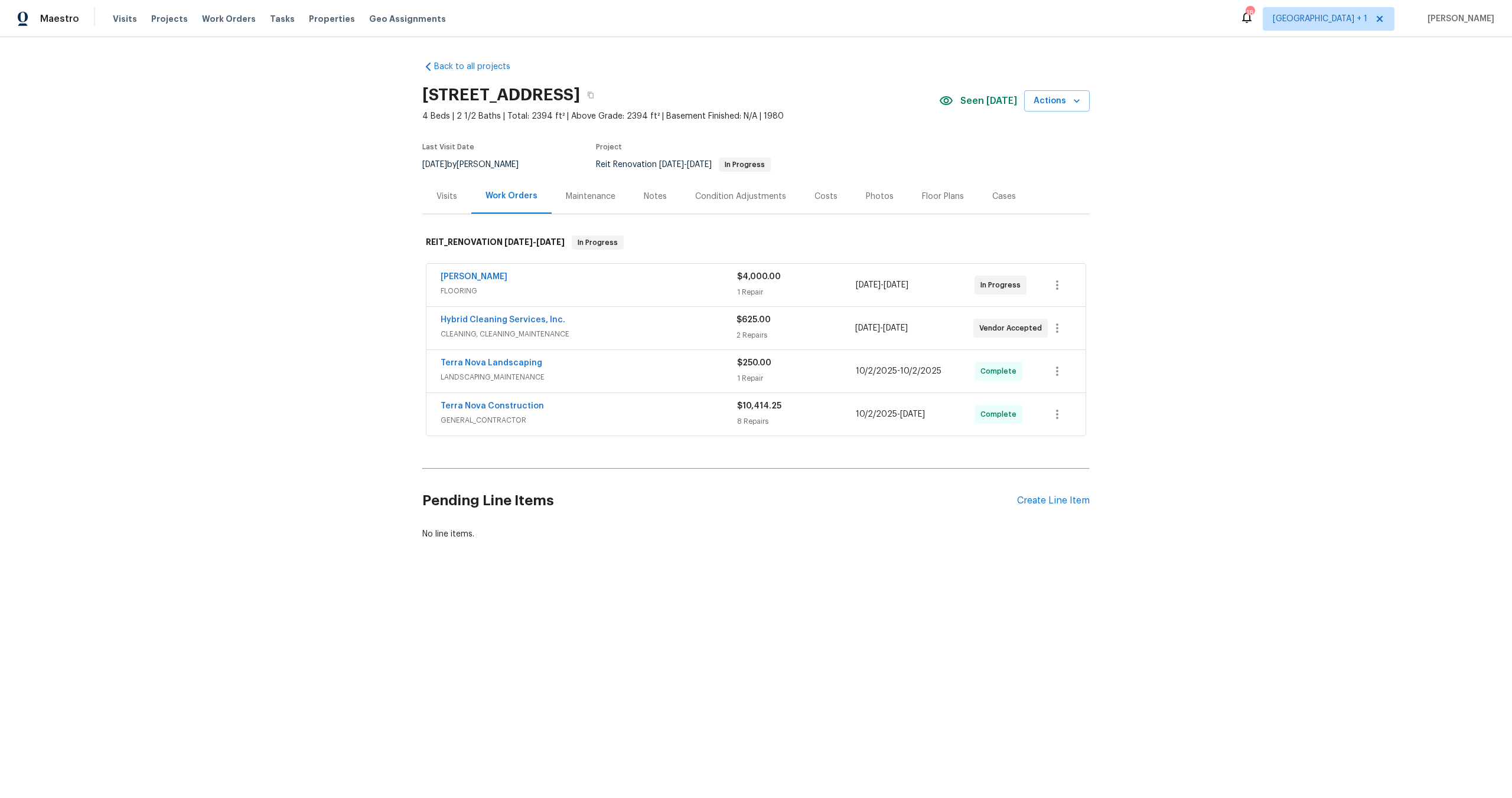
click at [638, 280] on div "[PERSON_NAME]" at bounding box center [589, 278] width 297 height 14
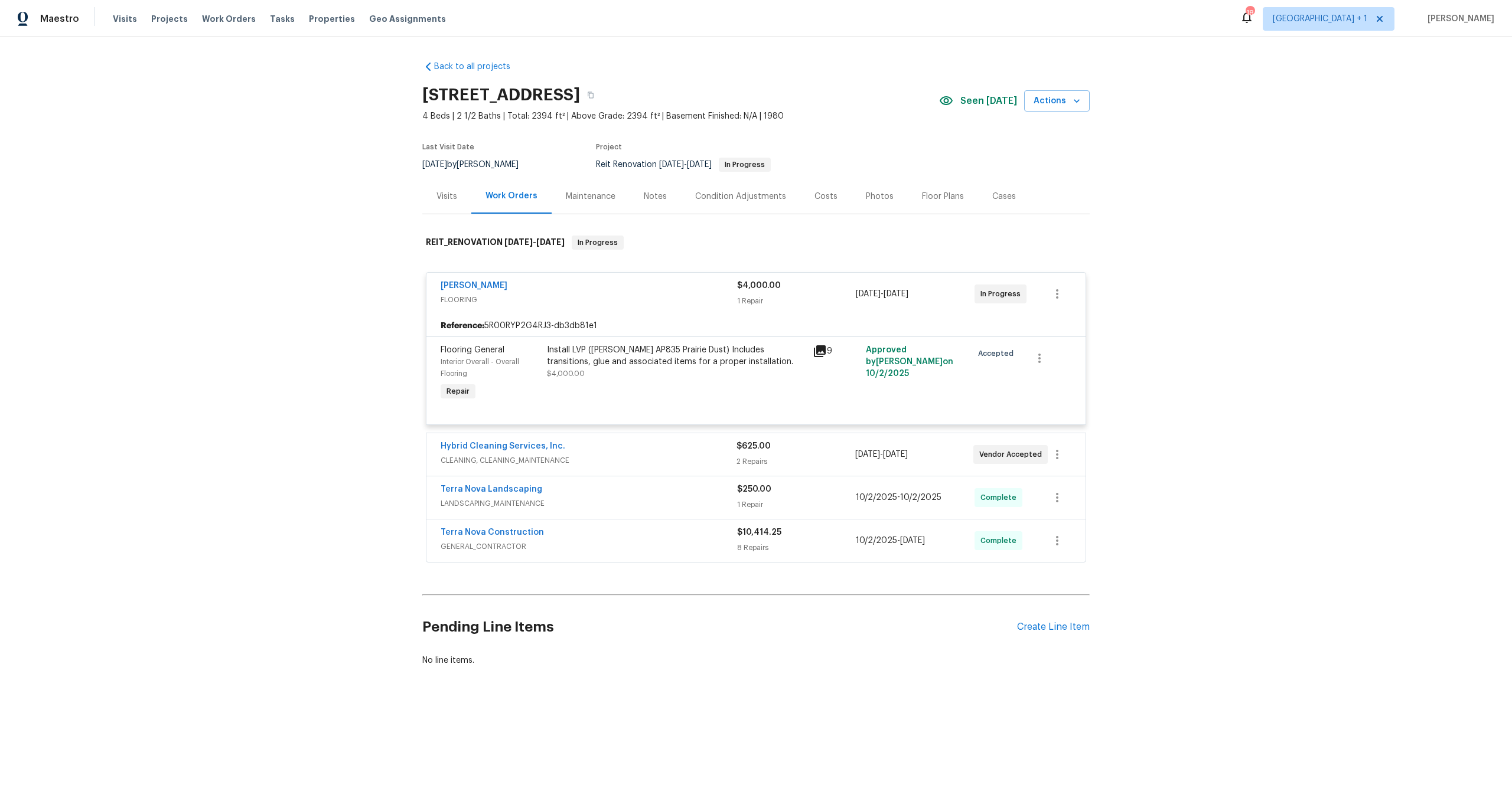
click at [637, 331] on div "Reference: 5R00RYP2G4RJ3-db3db81e1" at bounding box center [756, 326] width 660 height 21
click at [636, 327] on div "Reference: 5R00RYP2G4RJ3-db3db81e1" at bounding box center [756, 326] width 660 height 21
click at [640, 320] on div "Reference: 5R00RYP2G4RJ3-db3db81e1" at bounding box center [756, 326] width 660 height 21
click at [624, 299] on span "FLOORING" at bounding box center [589, 299] width 297 height 12
